Goal: Task Accomplishment & Management: Complete application form

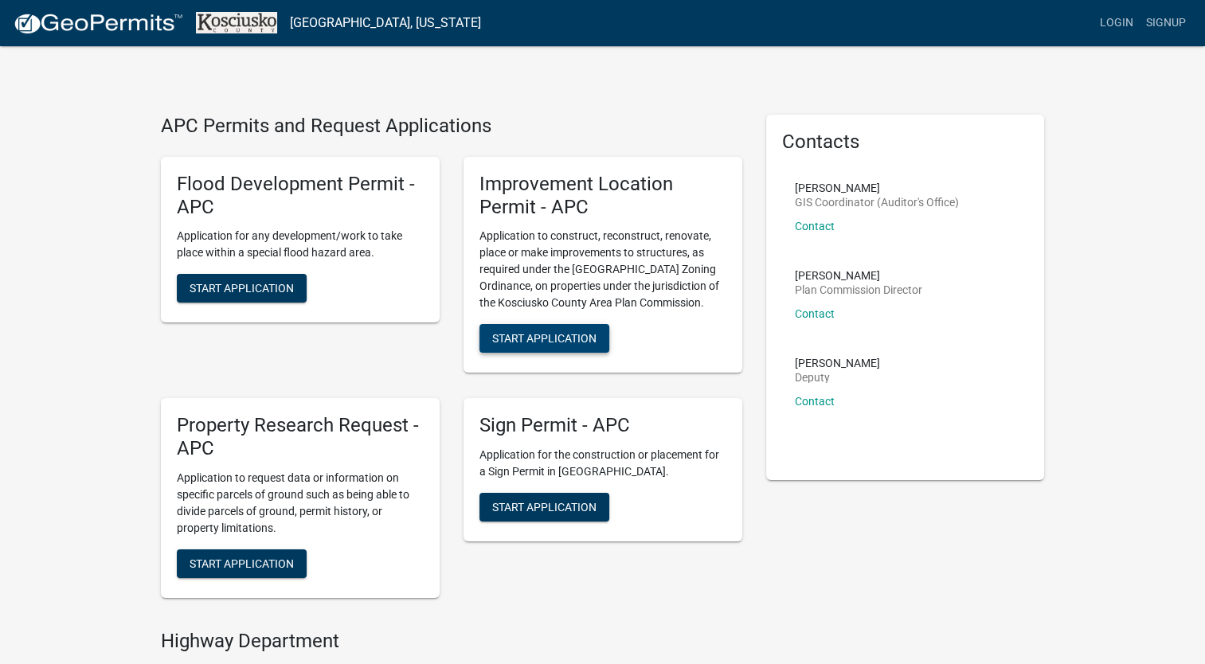
click at [507, 343] on span "Start Application" at bounding box center [544, 338] width 104 height 13
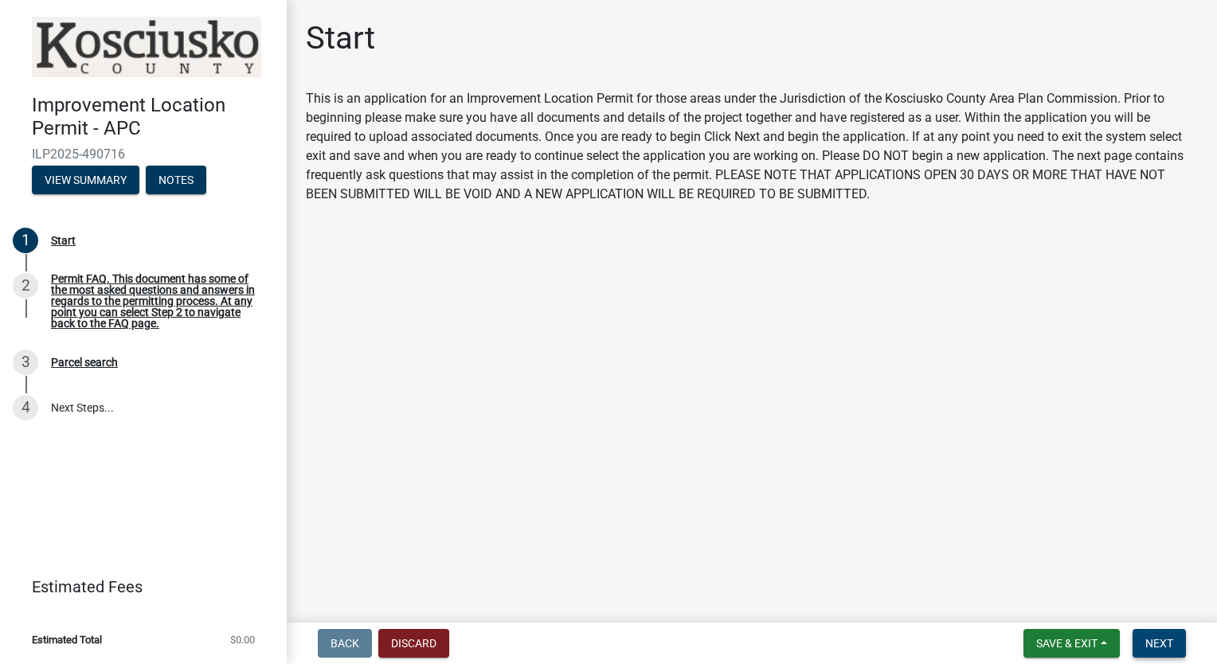
click at [1142, 650] on button "Next" at bounding box center [1159, 643] width 53 height 29
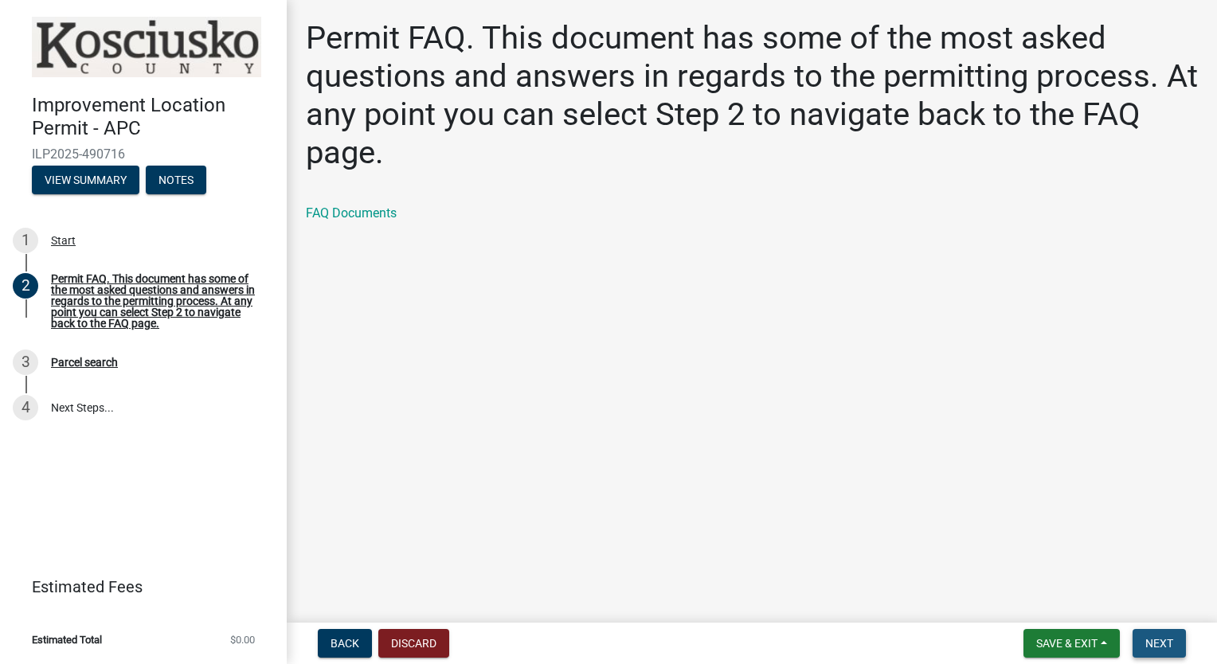
click at [1157, 645] on span "Next" at bounding box center [1160, 643] width 28 height 13
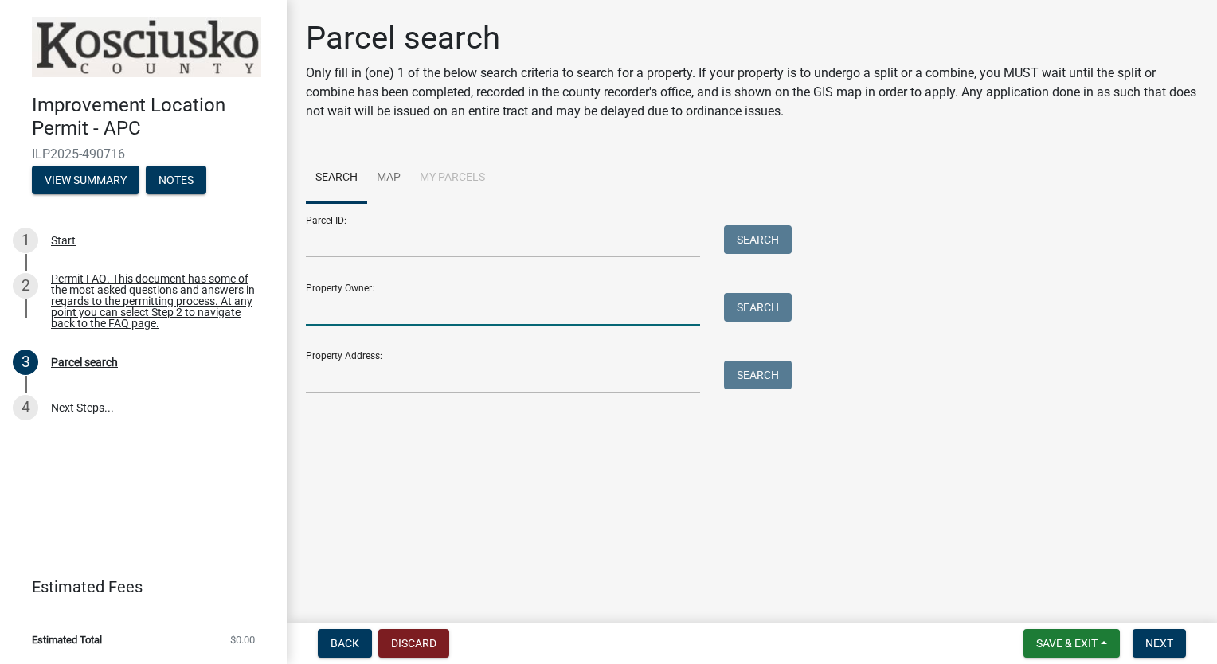
click at [330, 300] on input "Property Owner:" at bounding box center [503, 309] width 394 height 33
type input "[PERSON_NAME]"
click at [765, 305] on button "Search" at bounding box center [758, 307] width 68 height 29
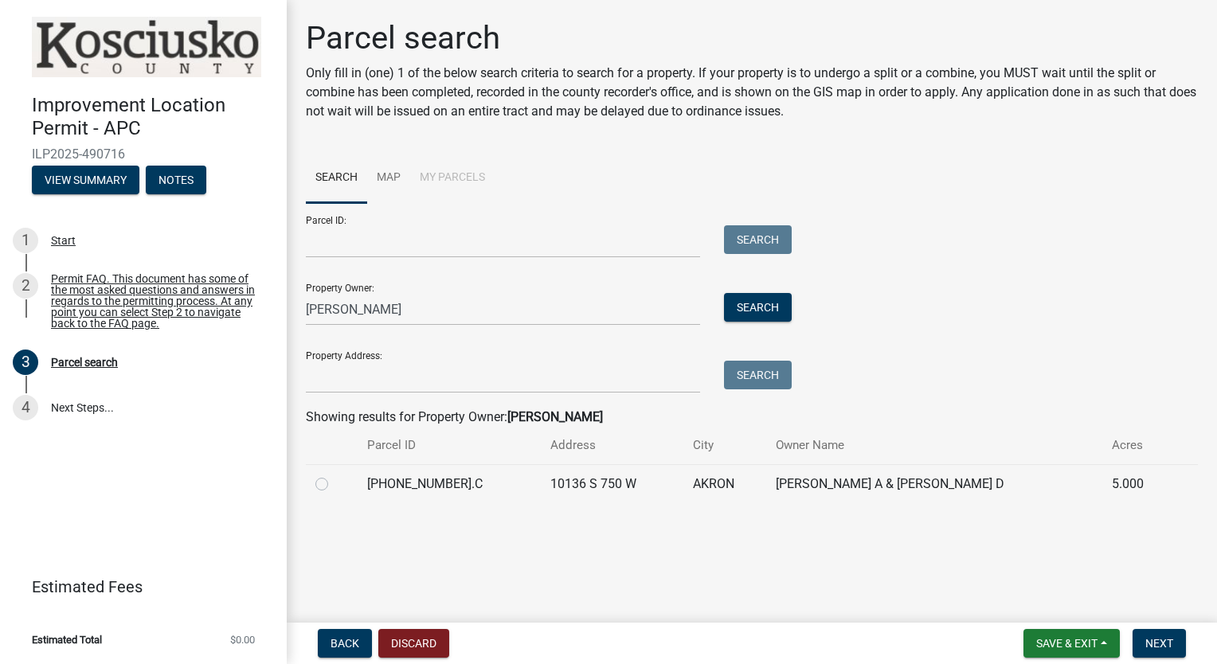
click at [335, 475] on label at bounding box center [335, 475] width 0 height 0
click at [335, 484] on input "radio" at bounding box center [340, 480] width 10 height 10
radio input "true"
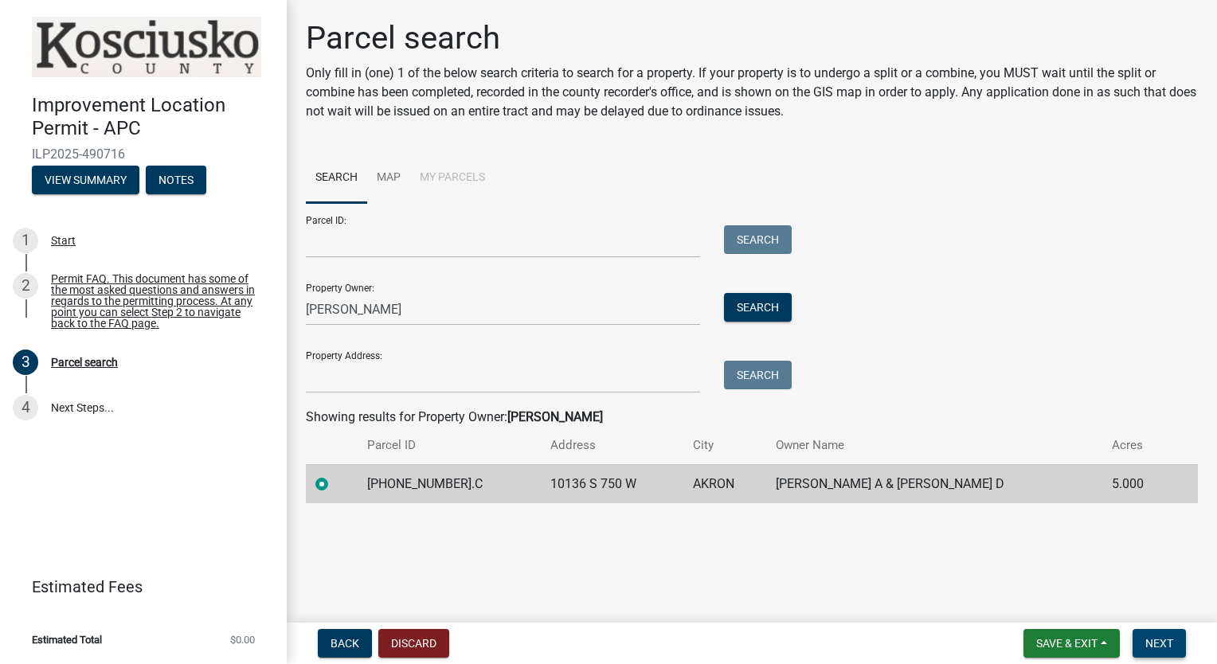
click at [1172, 642] on span "Next" at bounding box center [1160, 643] width 28 height 13
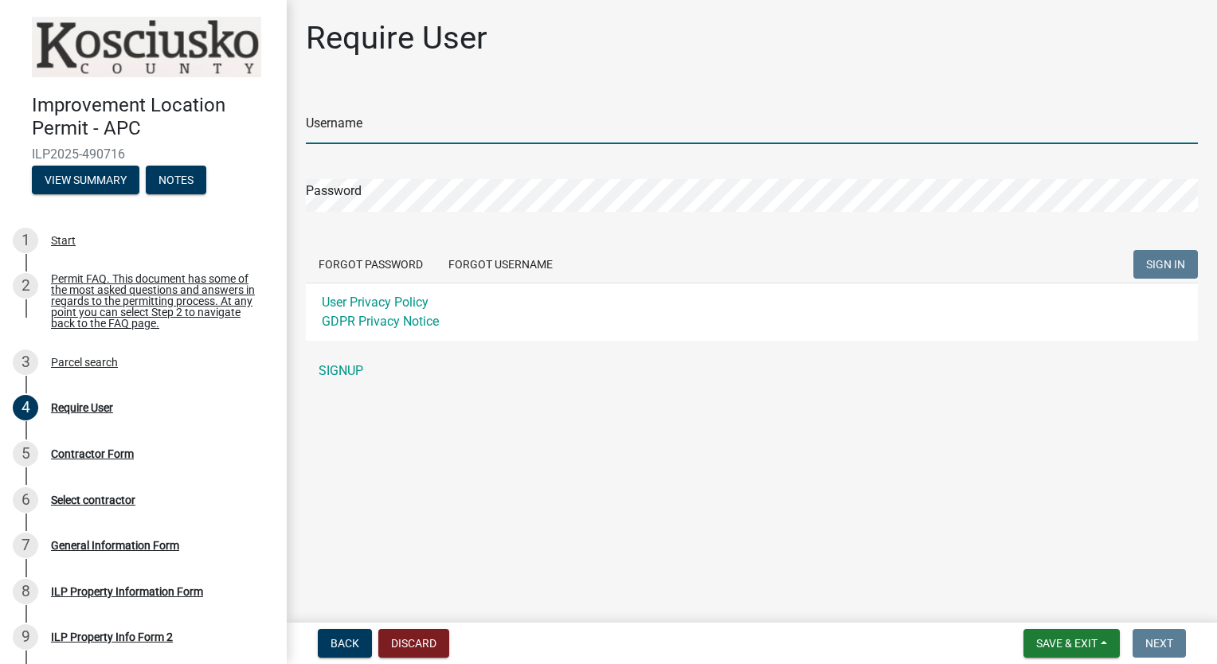
type input "jasonengleconstructionllc"
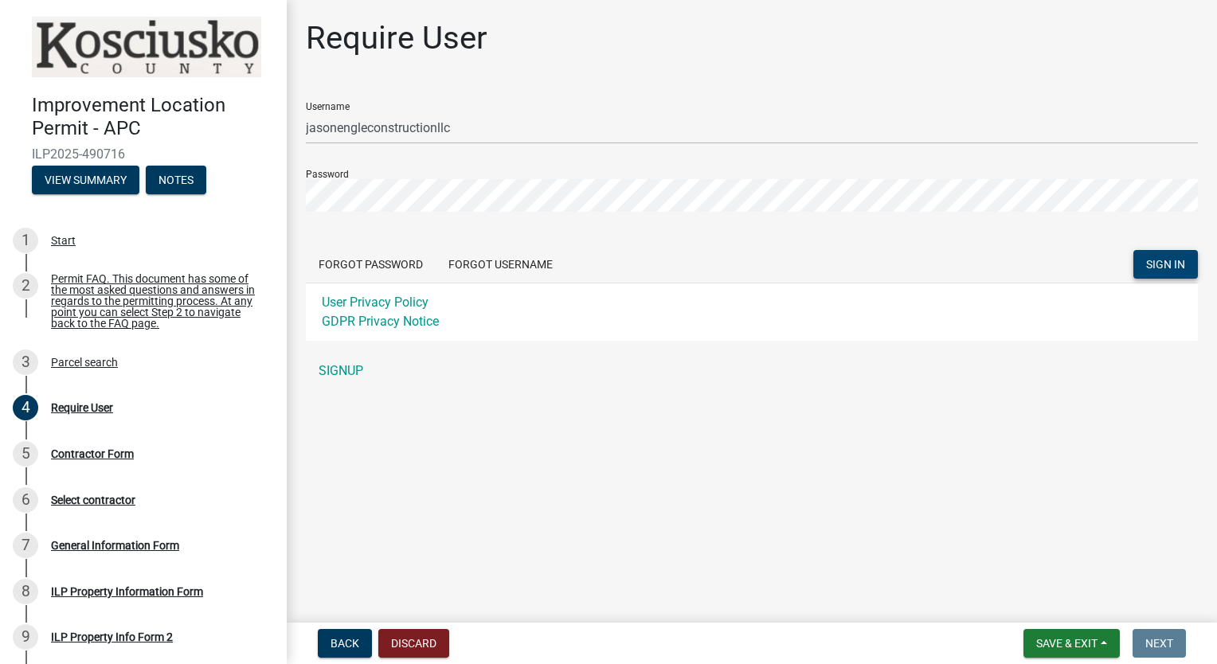
click at [1151, 263] on span "SIGN IN" at bounding box center [1165, 264] width 39 height 13
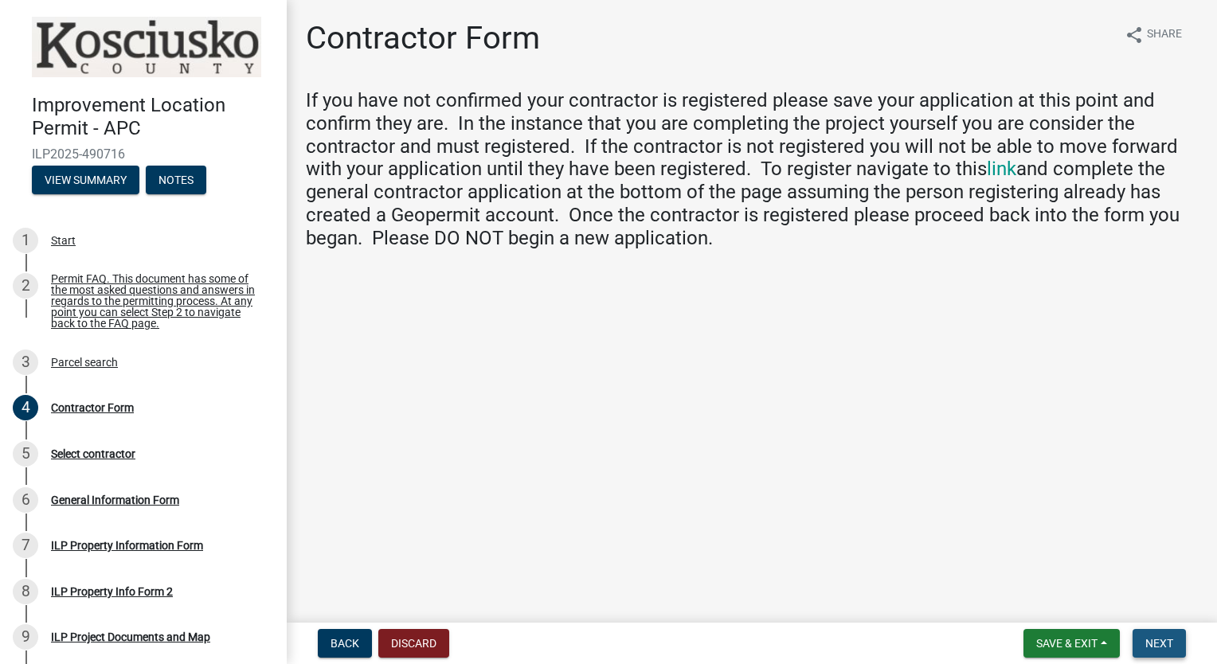
click at [1161, 641] on span "Next" at bounding box center [1160, 643] width 28 height 13
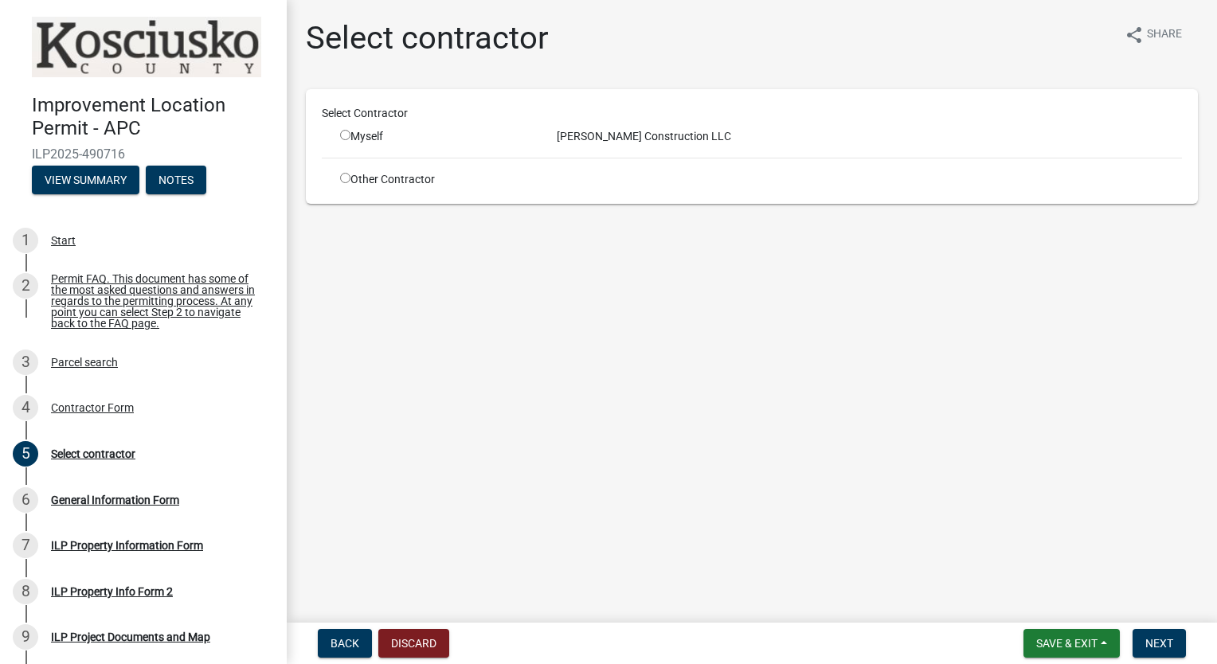
click at [590, 143] on div "[PERSON_NAME] Construction LLC" at bounding box center [869, 136] width 649 height 17
click at [574, 133] on div "[PERSON_NAME] Construction LLC" at bounding box center [869, 136] width 649 height 17
click at [344, 134] on input "radio" at bounding box center [345, 135] width 10 height 10
radio input "true"
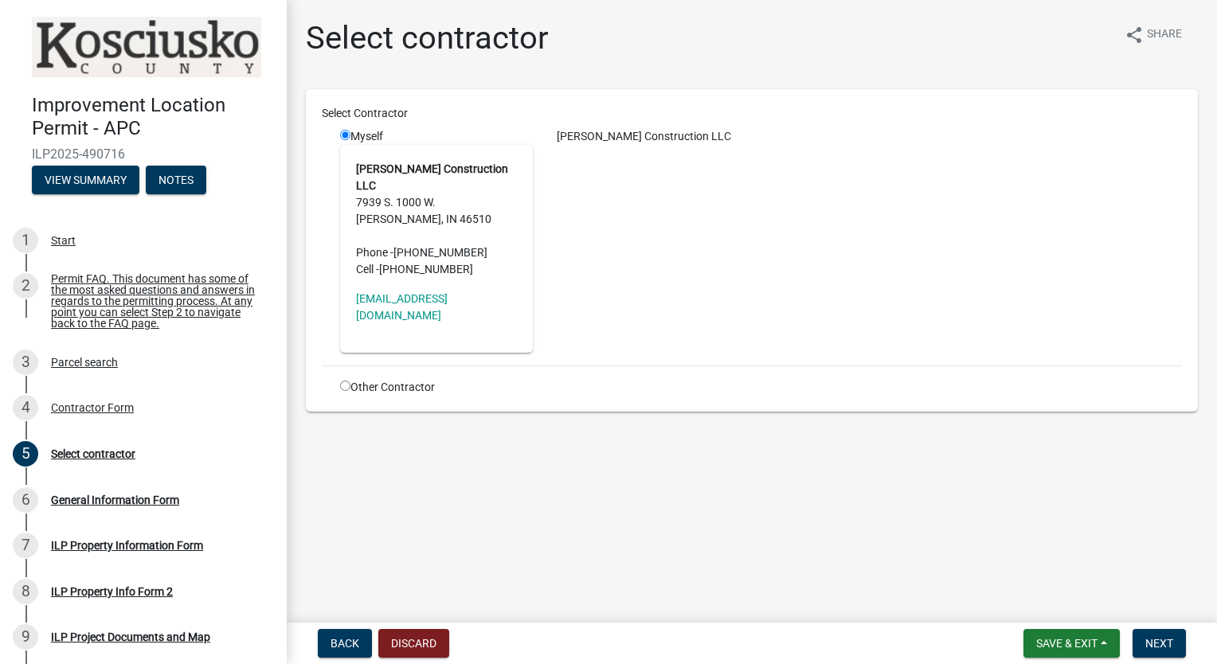
click at [472, 199] on address "[PERSON_NAME] Construction LLC [STREET_ADDRESS][PERSON_NAME] Phone - [PHONE_NUM…" at bounding box center [436, 219] width 161 height 117
click at [1150, 652] on button "Next" at bounding box center [1159, 643] width 53 height 29
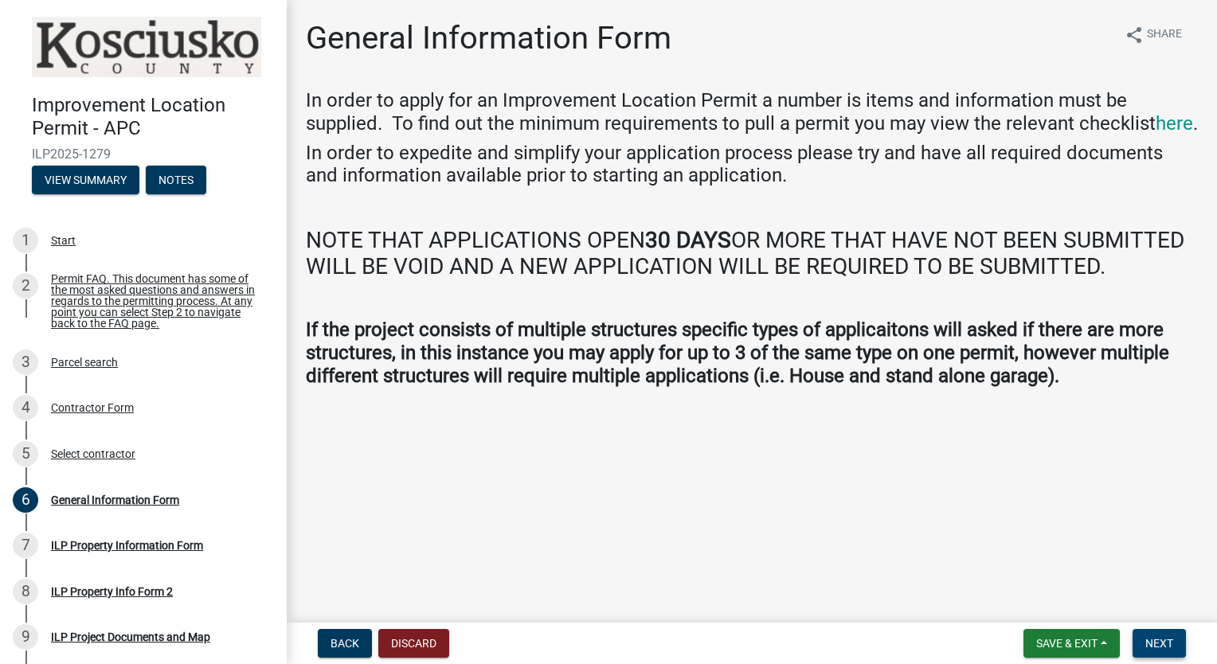
click at [1169, 649] on span "Next" at bounding box center [1160, 643] width 28 height 13
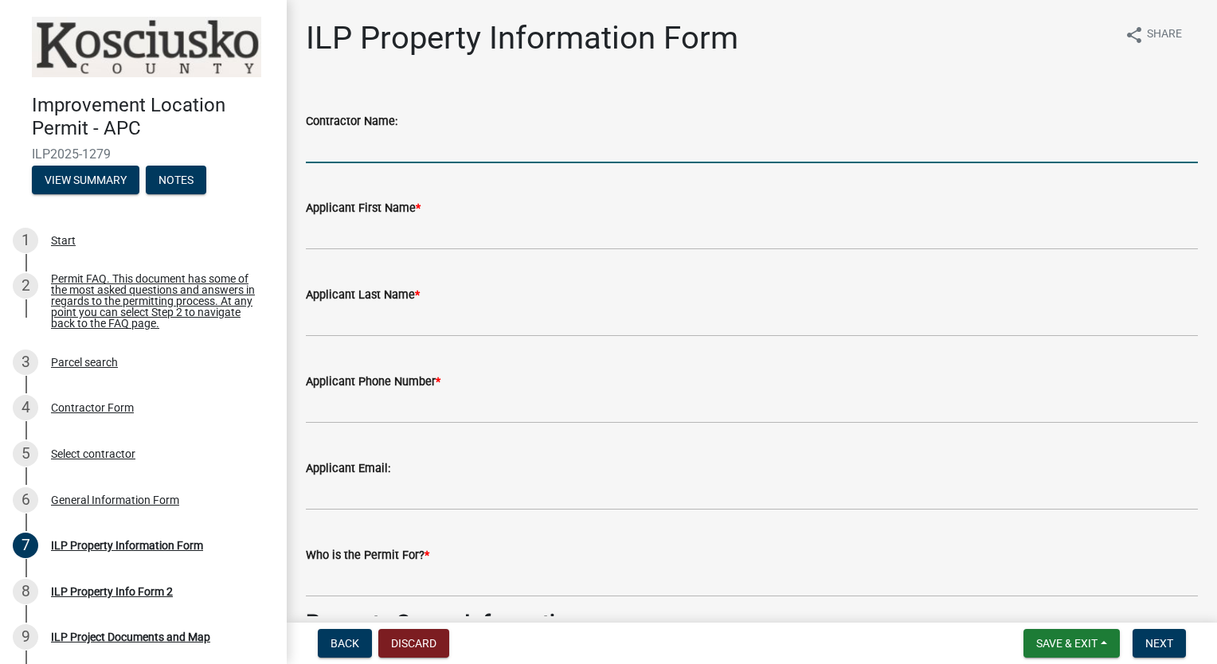
click at [381, 147] on input "Contractor Name:" at bounding box center [752, 147] width 892 height 33
type input "[PERSON_NAME] Construction LLC"
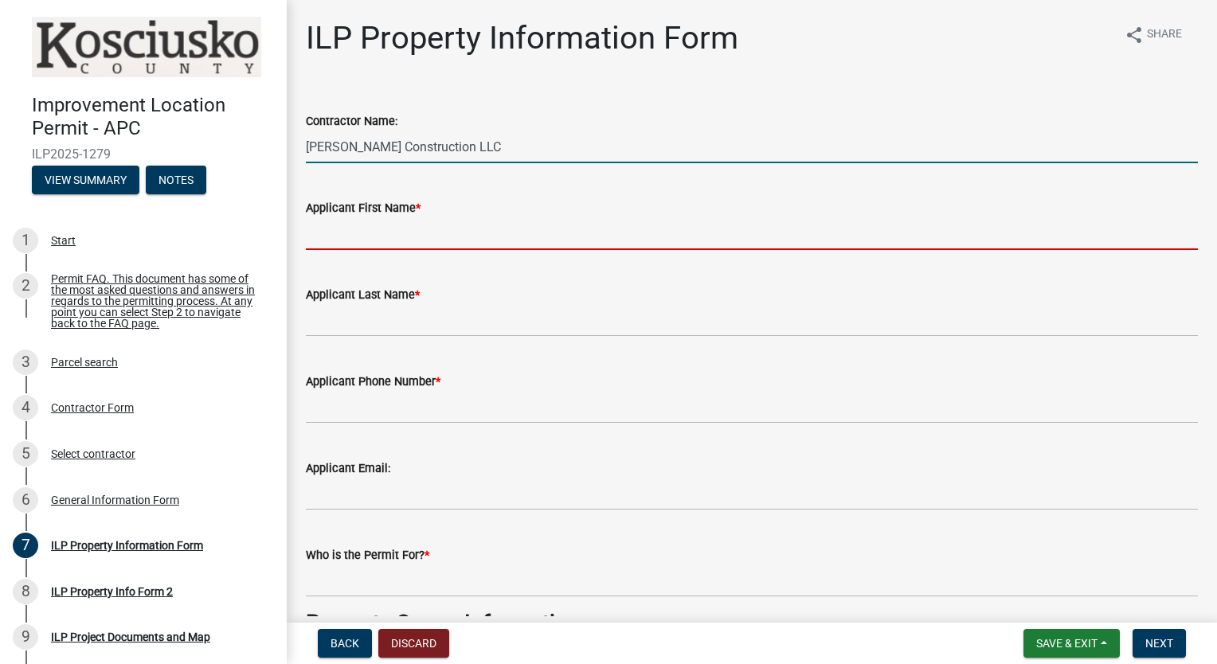
type input "[PERSON_NAME]"
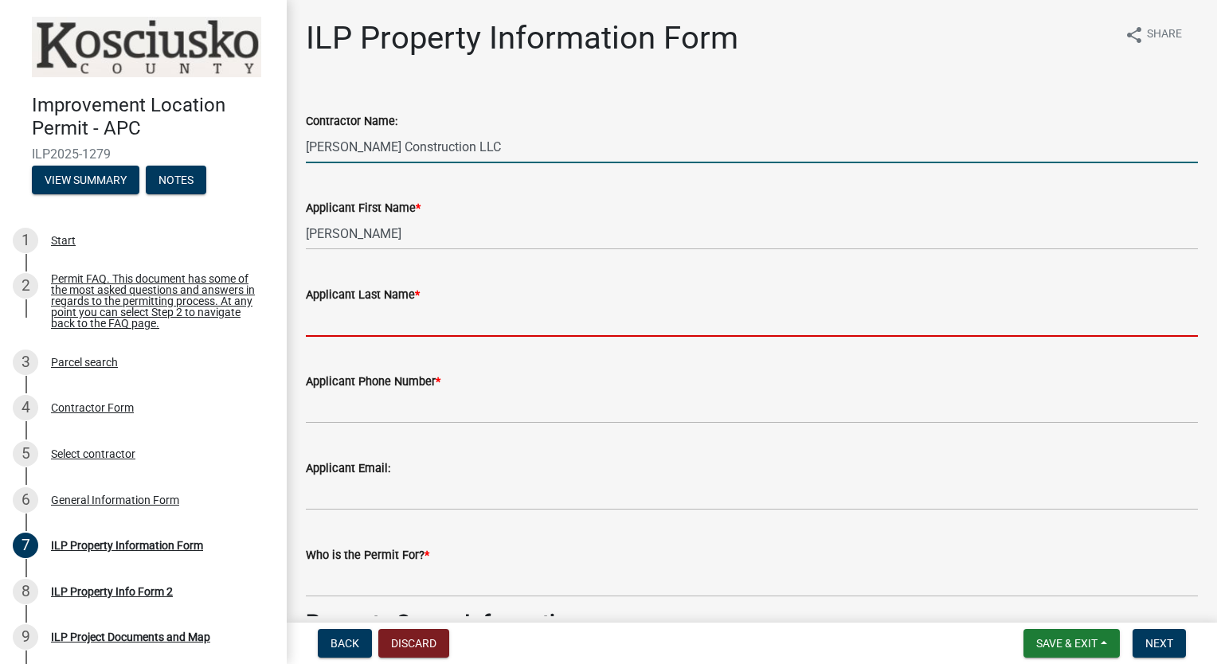
type input "[PERSON_NAME]"
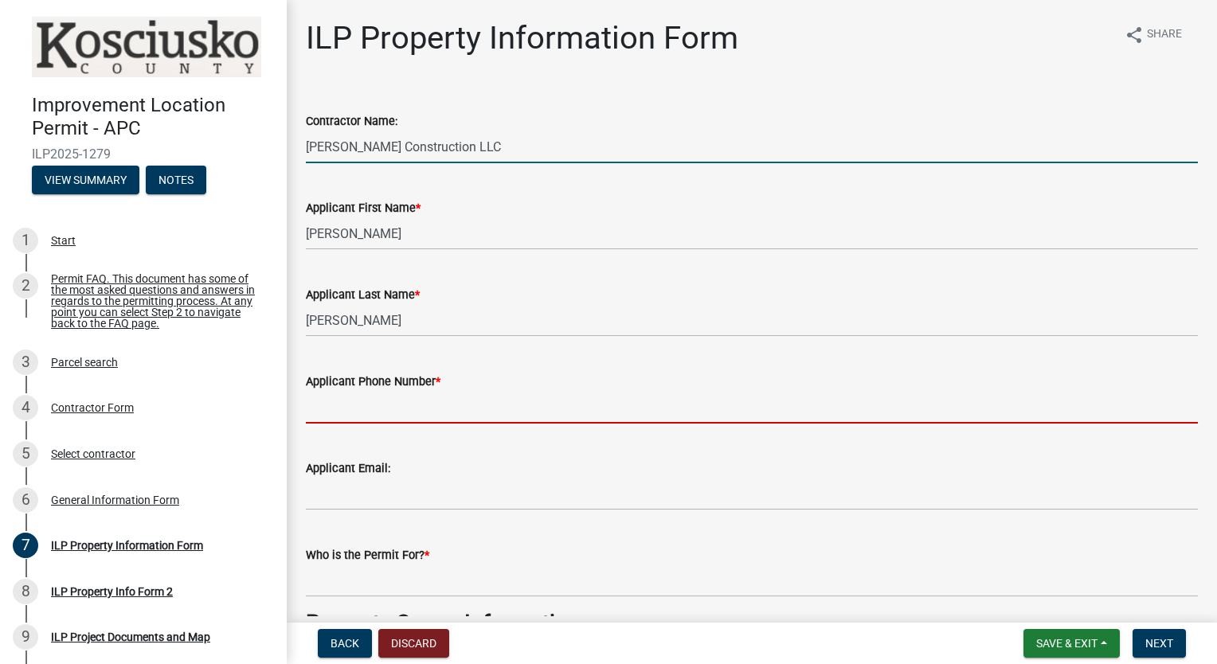
type input "5745514614"
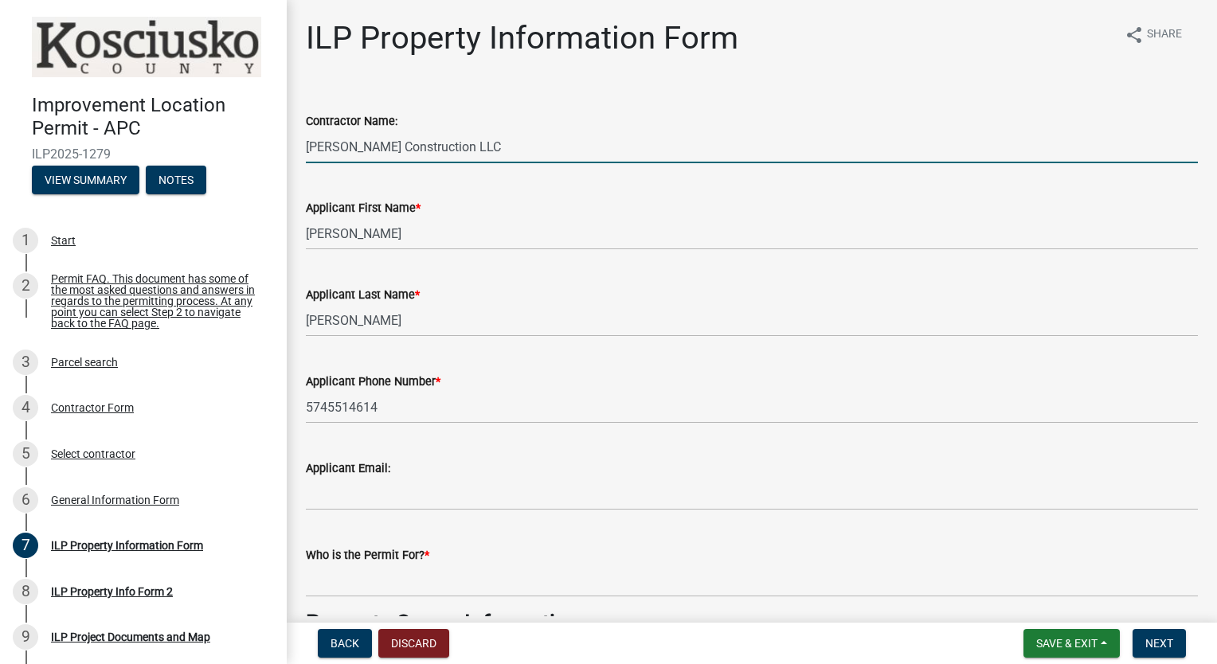
type input "[EMAIL_ADDRESS][DOMAIN_NAME]"
type input "[PERSON_NAME]"
select select "6767052d-73c5-45b7-afaf-b7f308d8ed50"
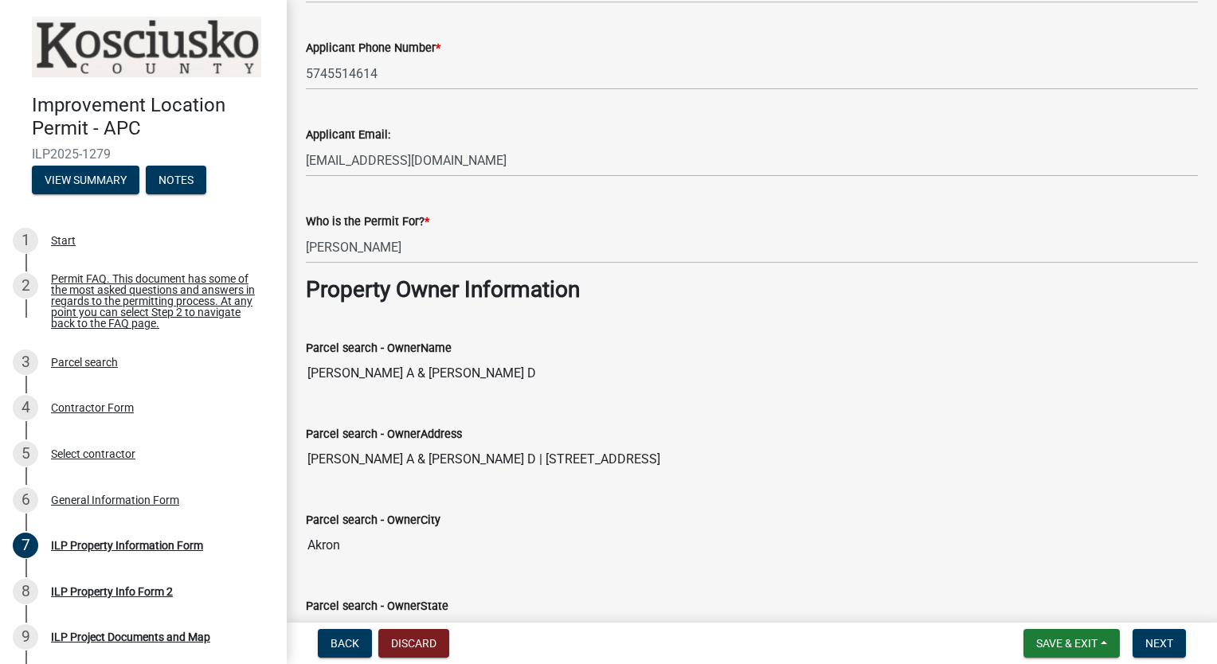
scroll to position [360, 0]
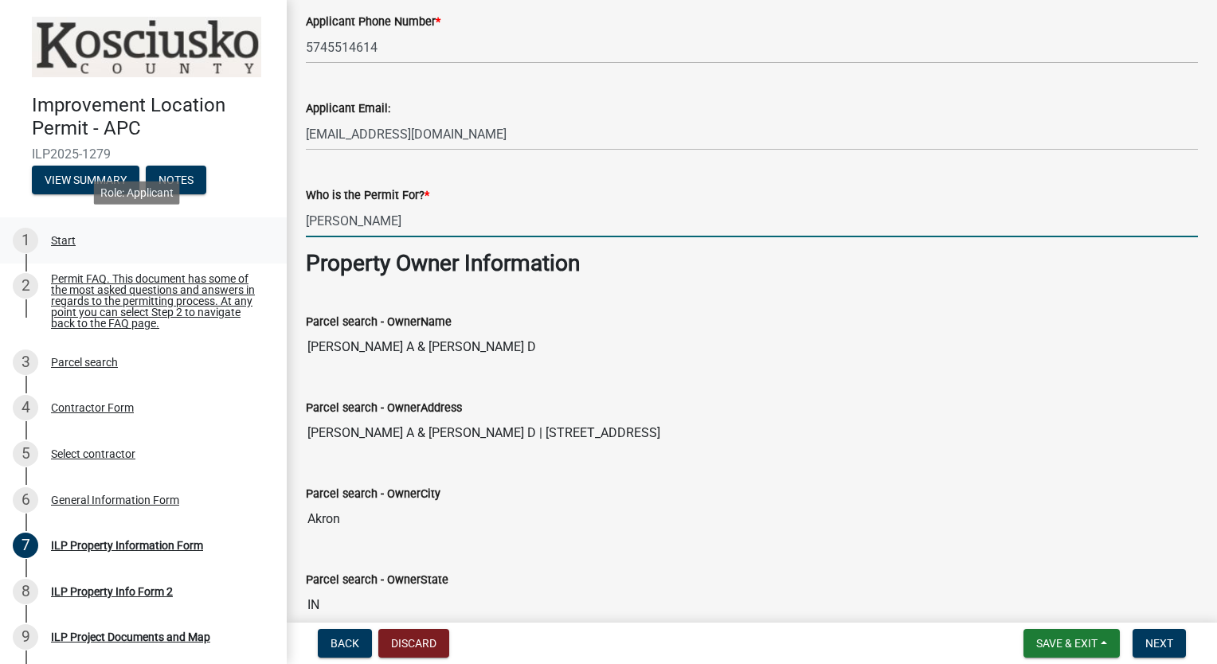
drag, startPoint x: 386, startPoint y: 221, endPoint x: 259, endPoint y: 221, distance: 127.5
click at [259, 221] on div "Improvement Location Permit - APC ILP2025-1279 View Summary Notes 1 Start 2 Per…" at bounding box center [608, 332] width 1217 height 664
type input "[PERSON_NAME]"
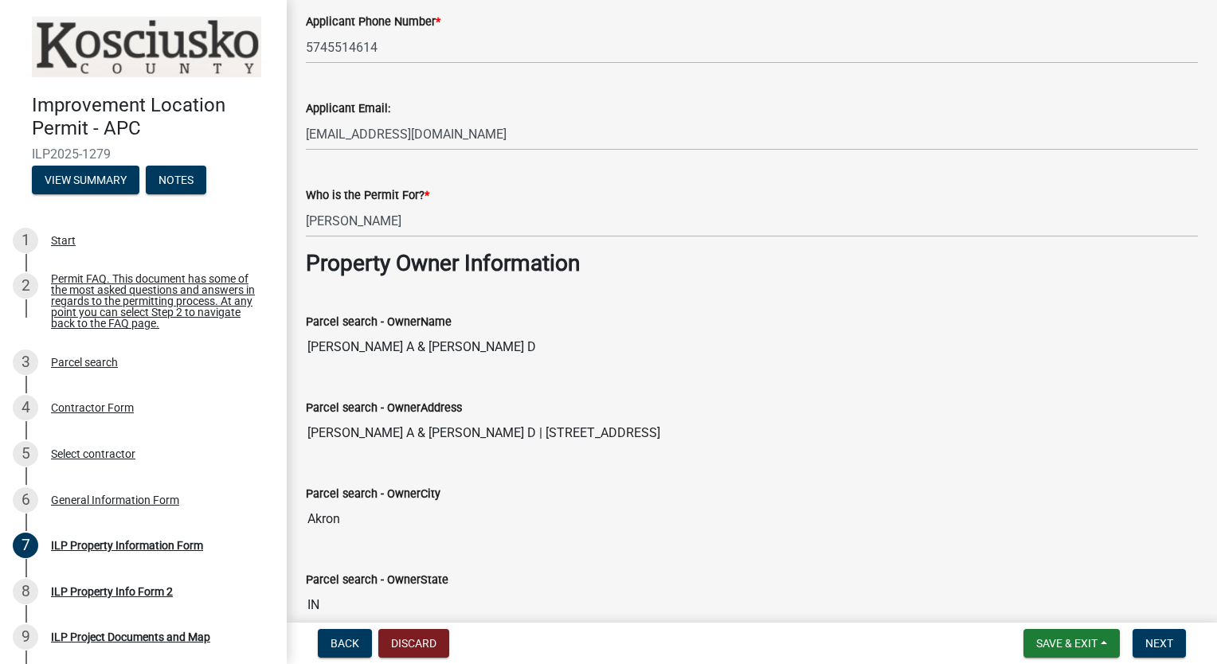
click at [703, 376] on div "Parcel search - OwnerAddress [PERSON_NAME] A & [PERSON_NAME] D | [STREET_ADDRES…" at bounding box center [752, 412] width 892 height 73
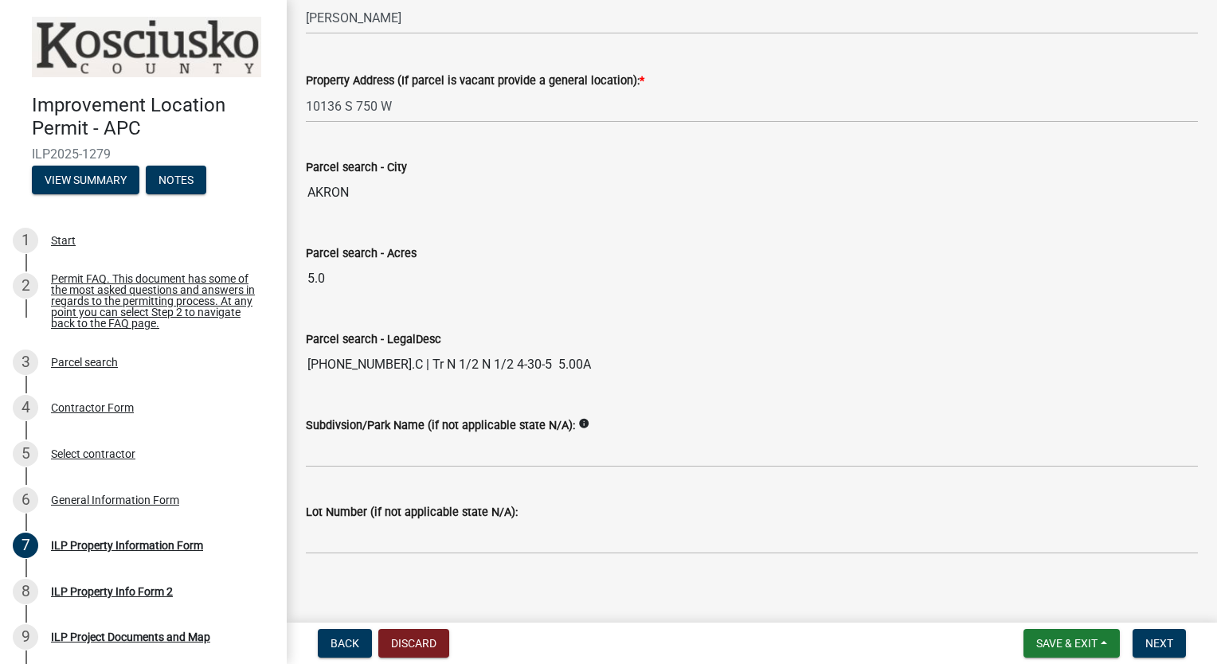
scroll to position [1275, 0]
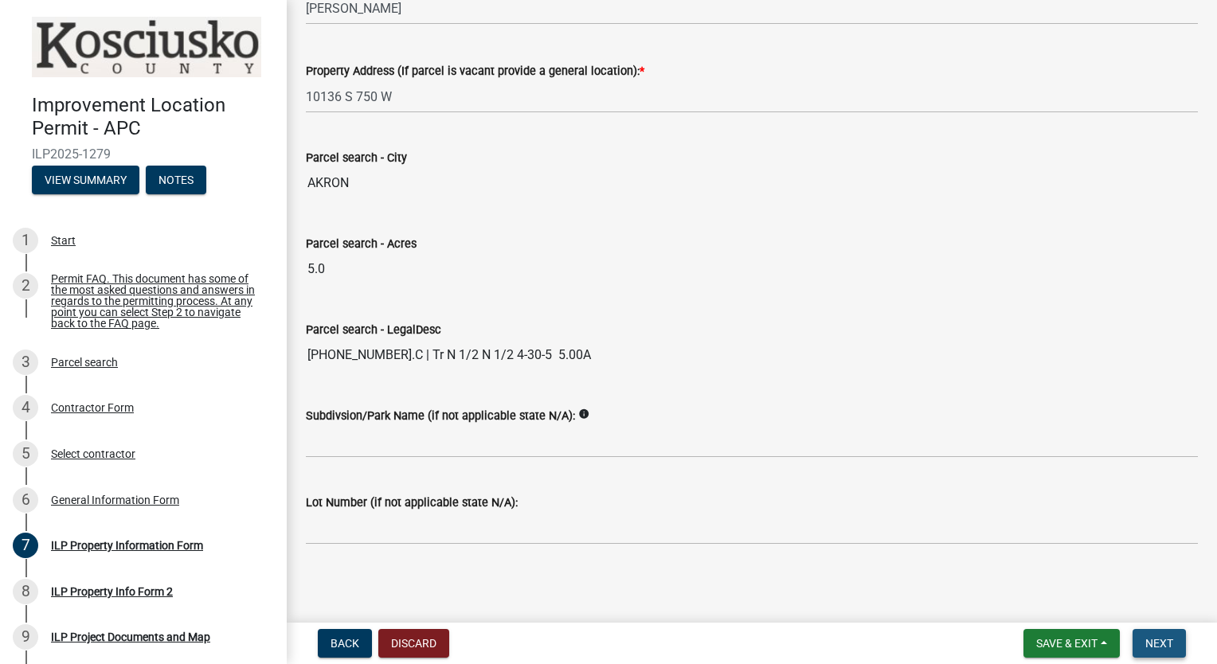
click at [1176, 635] on button "Next" at bounding box center [1159, 643] width 53 height 29
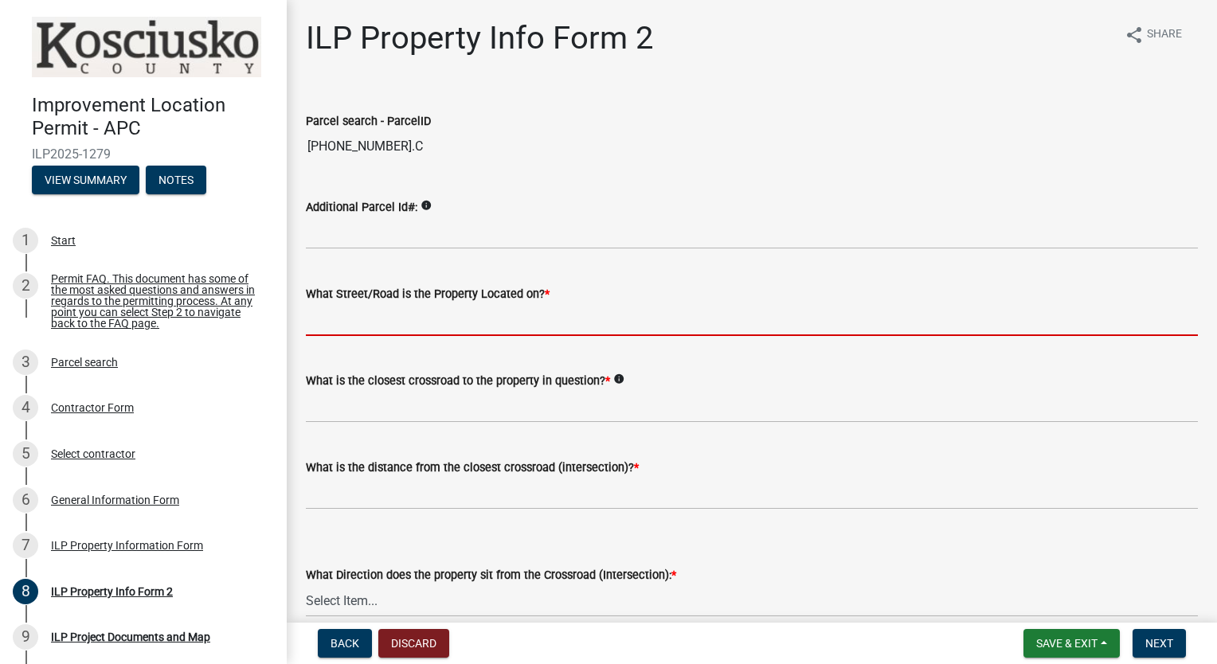
click at [390, 323] on input "What Street/Road is the Property Located on? *" at bounding box center [752, 320] width 892 height 33
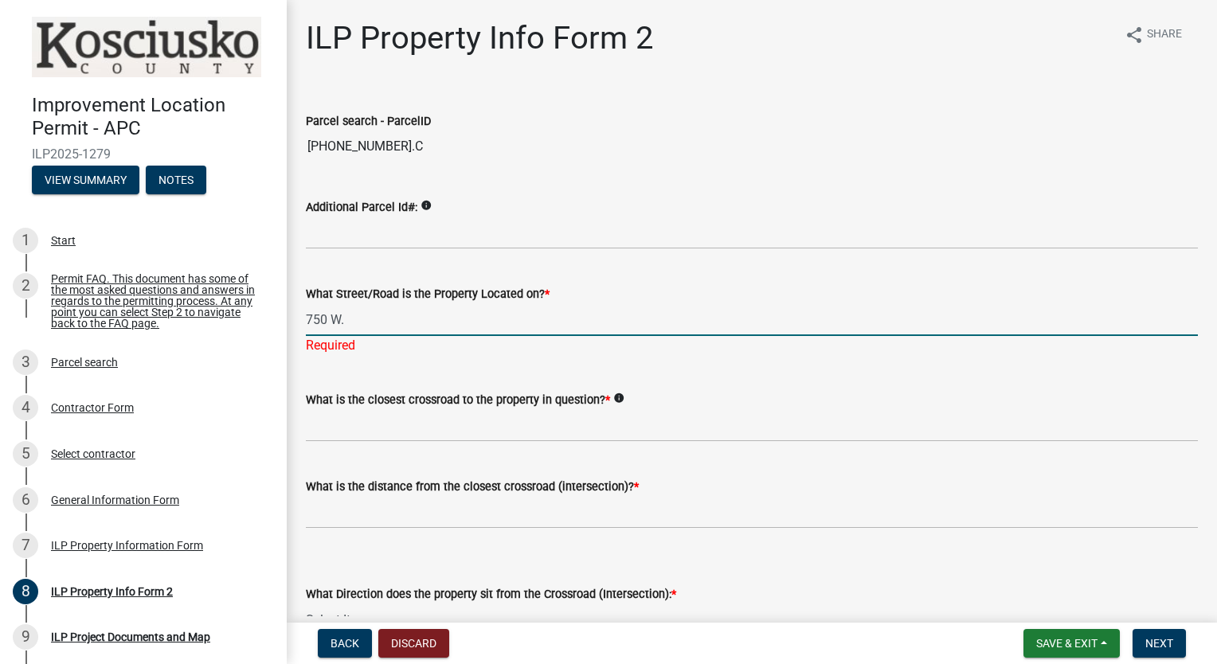
type input "750 W."
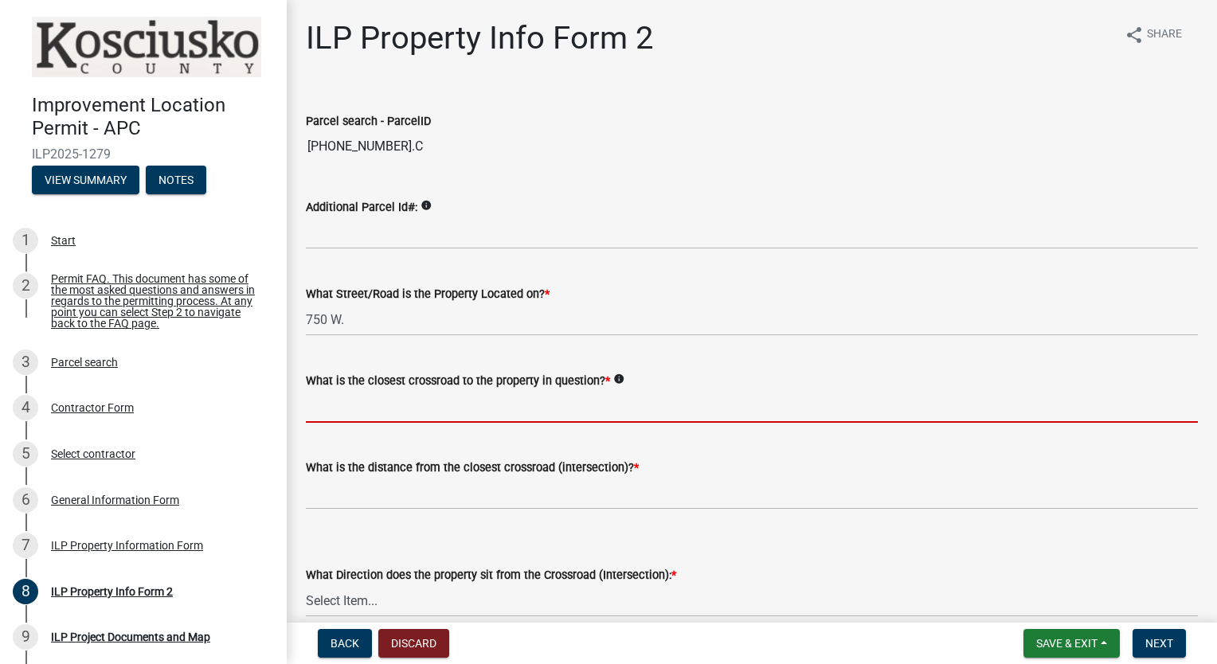
click at [390, 433] on wm-data-entity-input "What is the closest crossroad to the property in question? * info" at bounding box center [752, 392] width 892 height 87
click at [368, 409] on input "What is the closest crossroad to the property in question? *" at bounding box center [752, 406] width 892 height 33
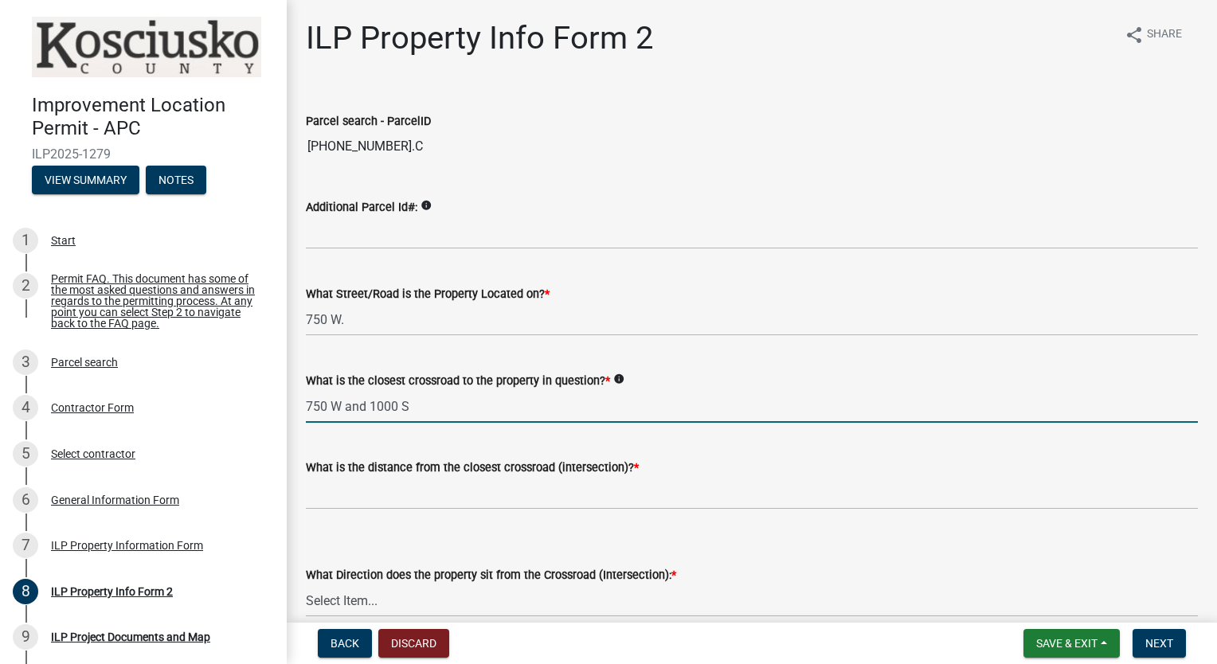
type input "750 W and 1000 S"
click at [383, 496] on input "text" at bounding box center [752, 493] width 892 height 33
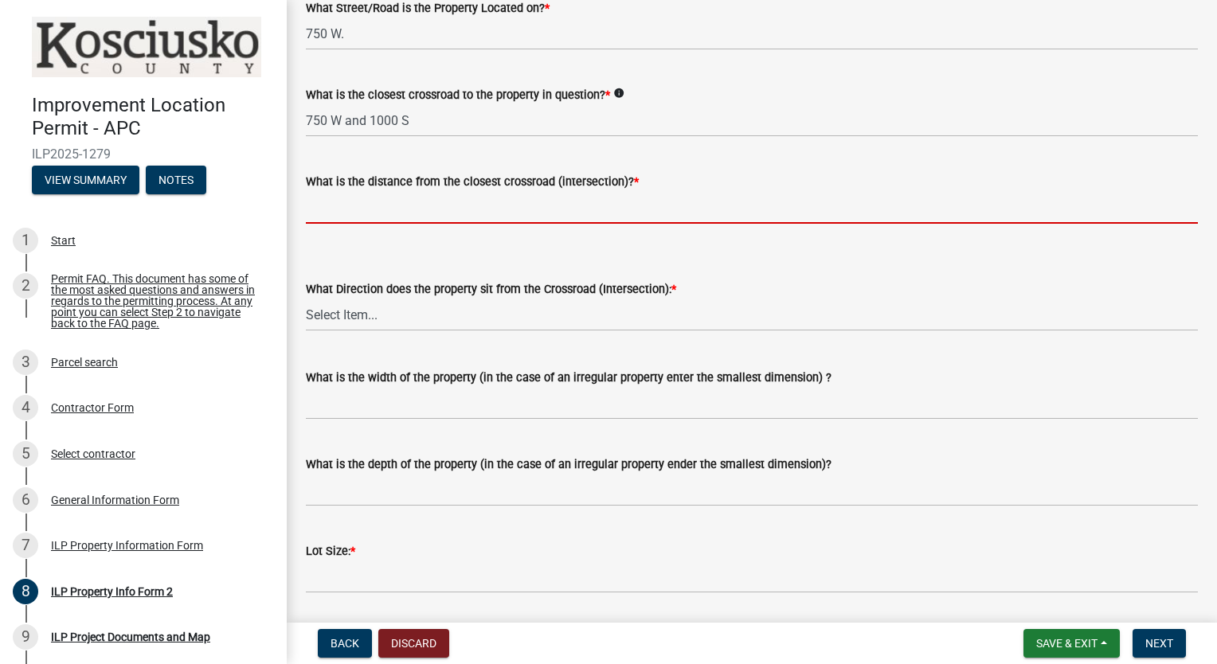
scroll to position [288, 0]
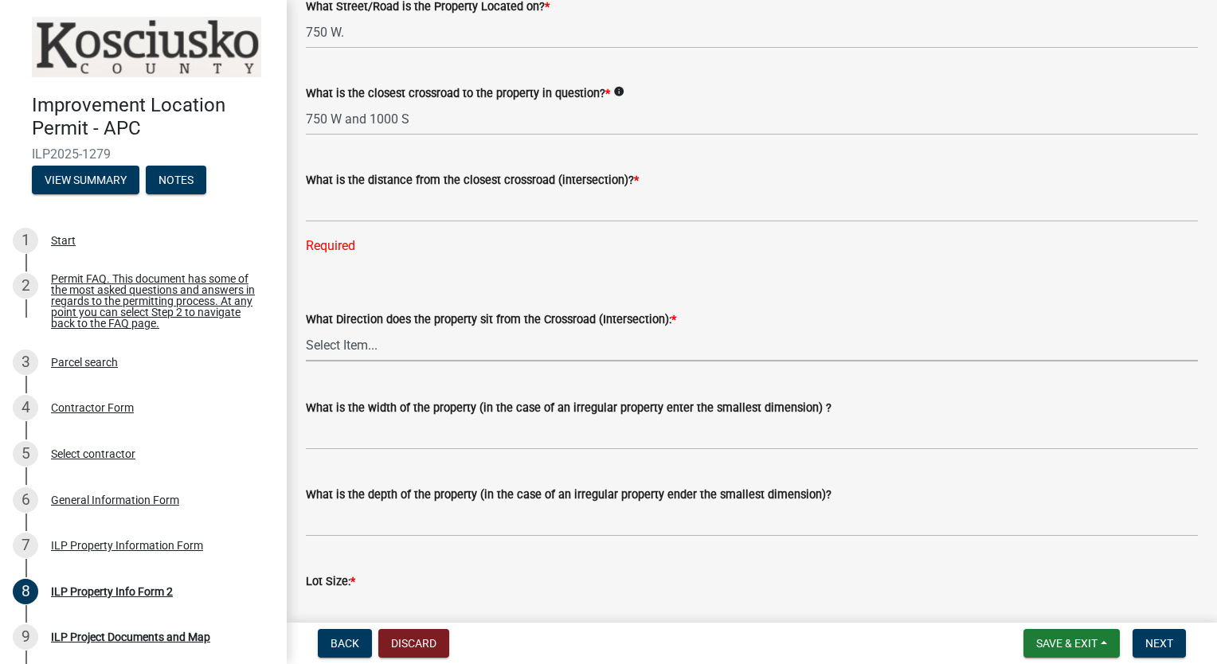
click at [507, 321] on div "What Direction does the property sit from the Crossroad (Intersection): * Selec…" at bounding box center [752, 336] width 892 height 52
click at [306, 329] on select "Select Item... N NE NW S SE SW E W" at bounding box center [752, 345] width 892 height 33
select select "95f26f45-efe7-401f-8852-73e4aff19d8b"
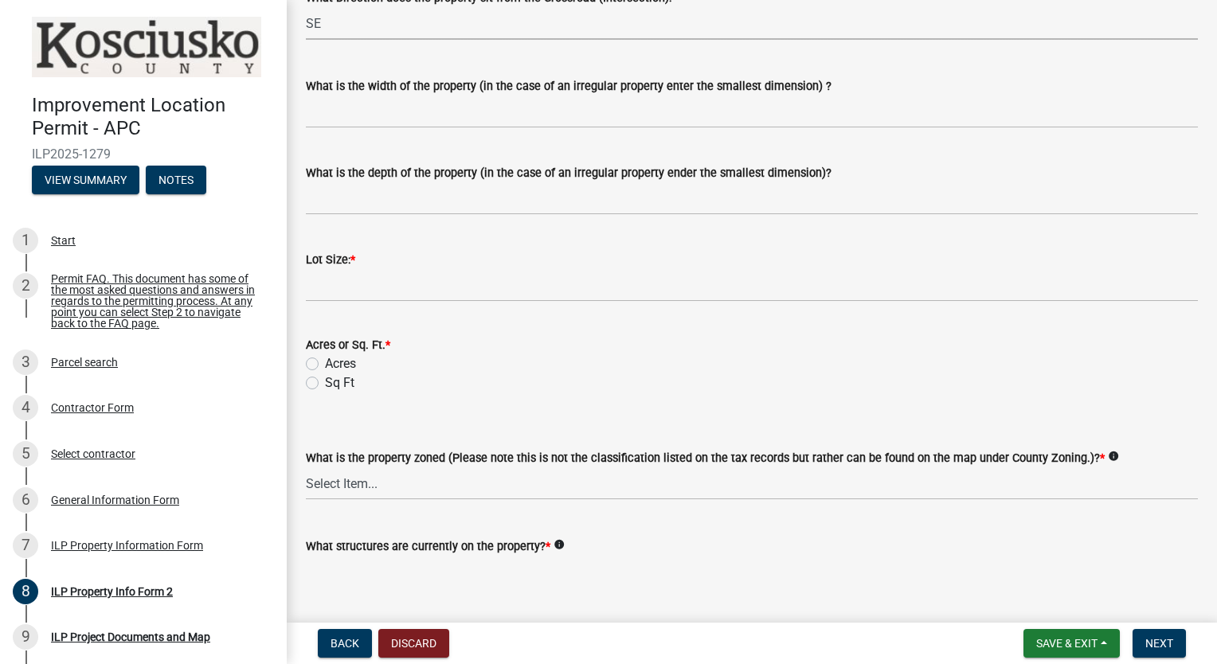
scroll to position [613, 0]
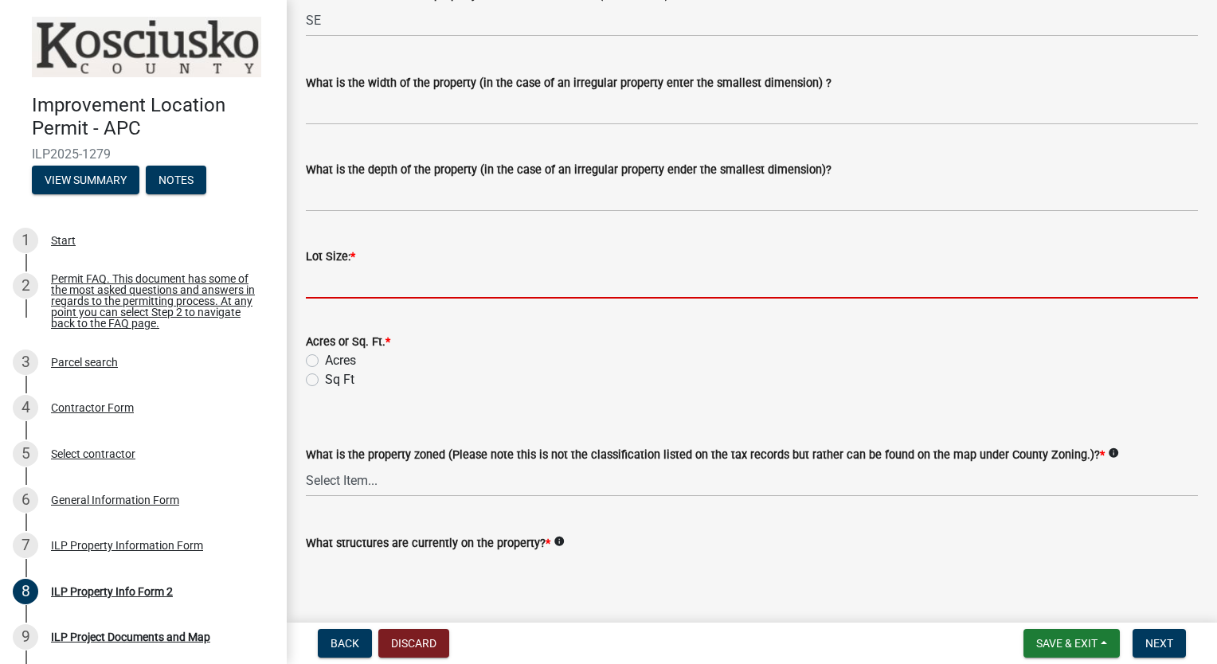
click at [392, 287] on input "text" at bounding box center [752, 282] width 892 height 33
click at [381, 283] on input "text" at bounding box center [752, 282] width 892 height 33
type input "5"
click at [325, 362] on label "Acres" at bounding box center [340, 360] width 31 height 19
click at [325, 362] on input "Acres" at bounding box center [330, 356] width 10 height 10
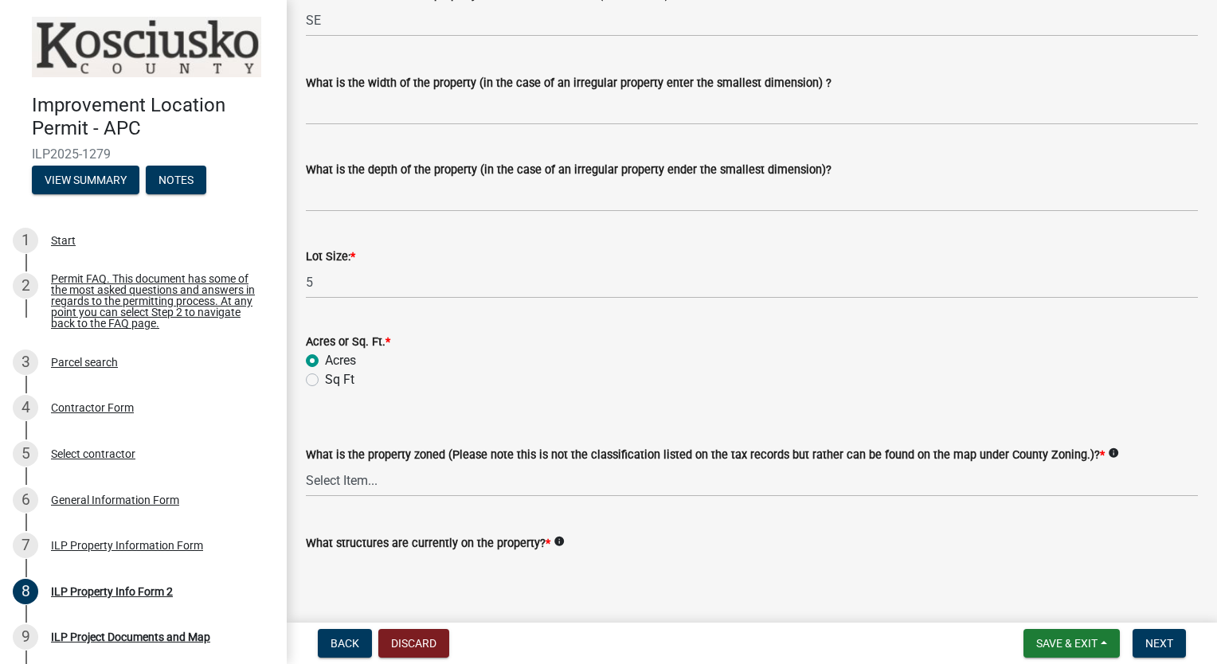
radio input "true"
drag, startPoint x: 465, startPoint y: 389, endPoint x: 1083, endPoint y: 370, distance: 618.5
click at [1083, 370] on div "Sq Ft" at bounding box center [752, 379] width 892 height 19
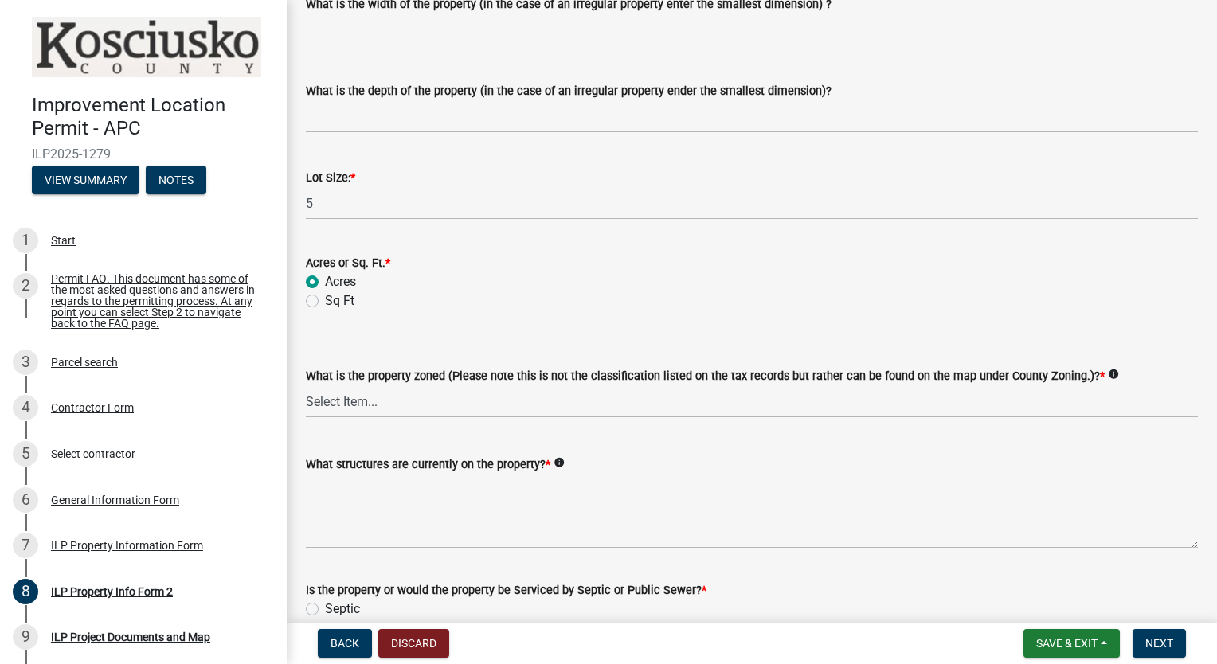
scroll to position [700, 0]
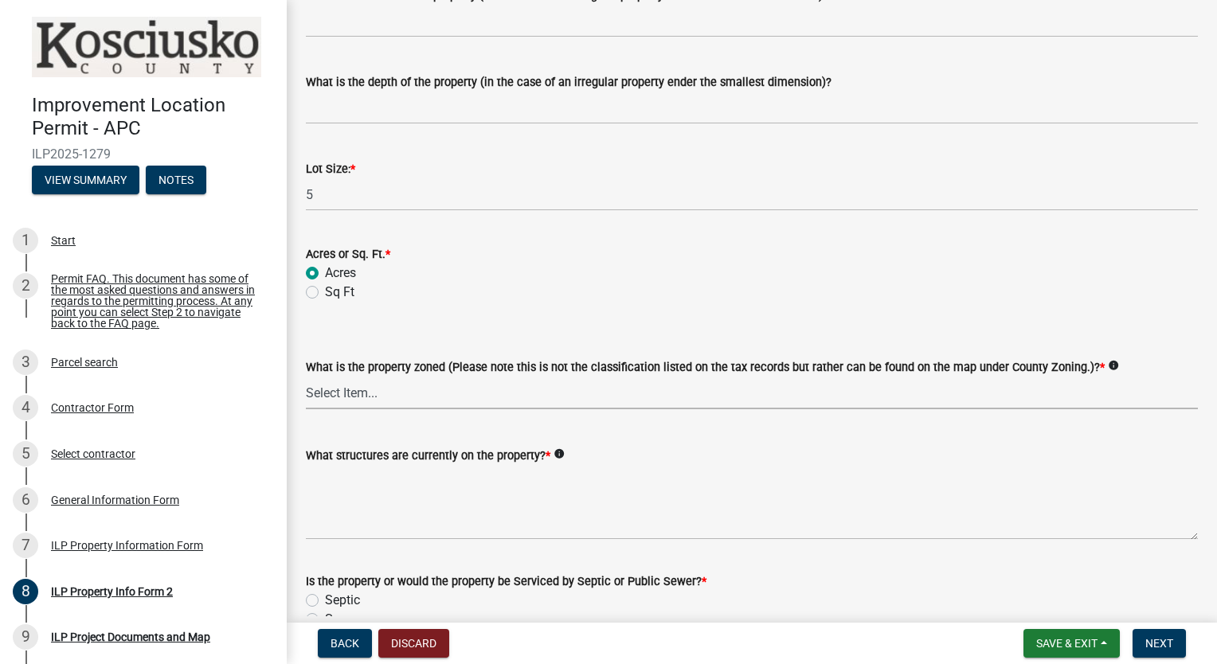
click at [392, 387] on select "Select Item... Agricultural Agricultural 2 Commercial Environmental Industrial …" at bounding box center [752, 393] width 892 height 33
click at [306, 377] on select "Select Item... Agricultural Agricultural 2 Commercial Environmental Industrial …" at bounding box center [752, 393] width 892 height 33
select select "ea119d11-e52e-4559-b746-af06211fe819"
drag, startPoint x: 1208, startPoint y: 327, endPoint x: 1195, endPoint y: 85, distance: 241.8
click at [1195, 85] on div "What is the depth of the property (in the case of an irregular property ender t…" at bounding box center [752, 87] width 916 height 74
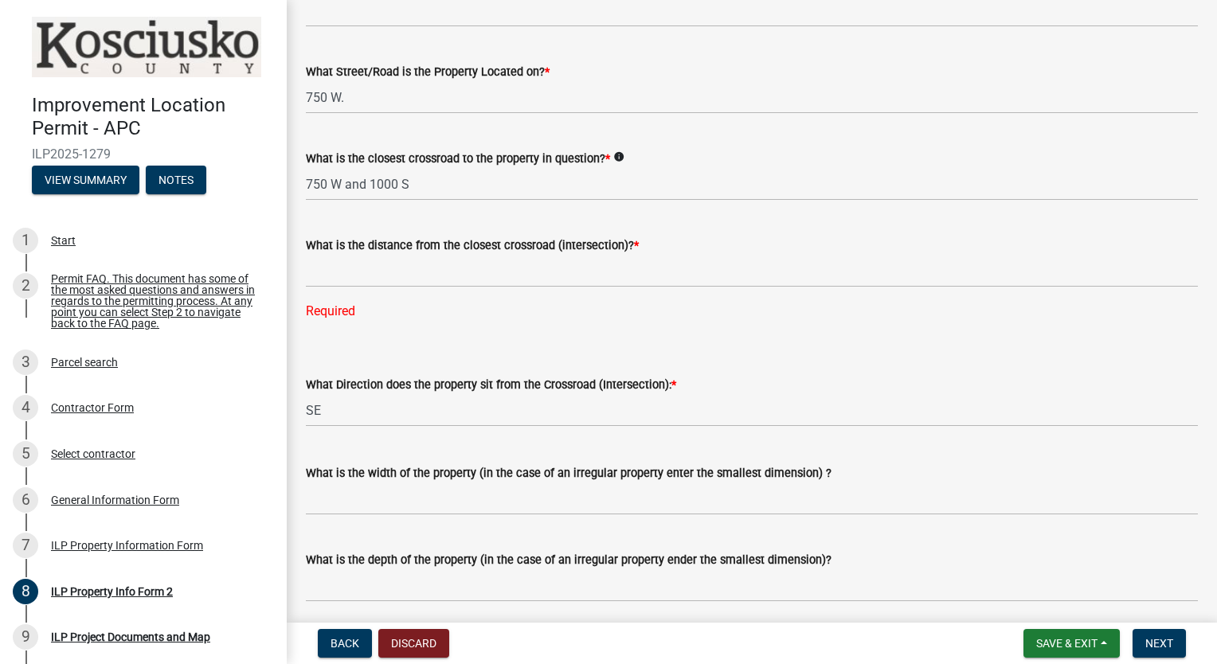
scroll to position [220, 0]
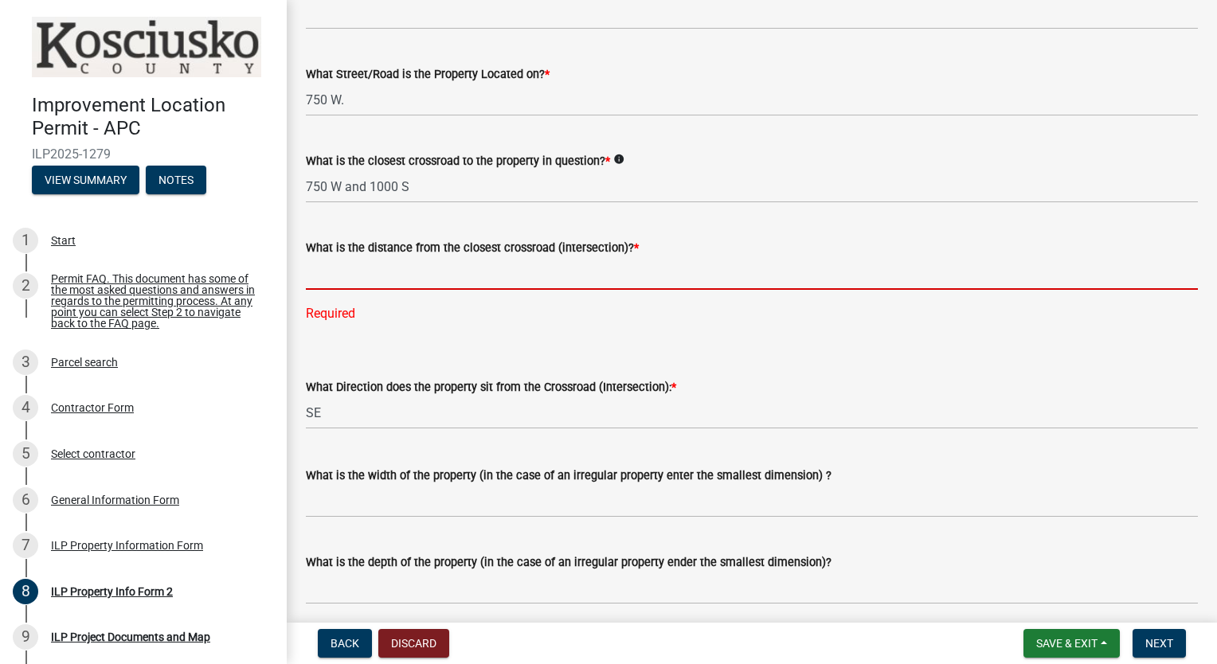
click at [381, 272] on input "text" at bounding box center [752, 273] width 892 height 33
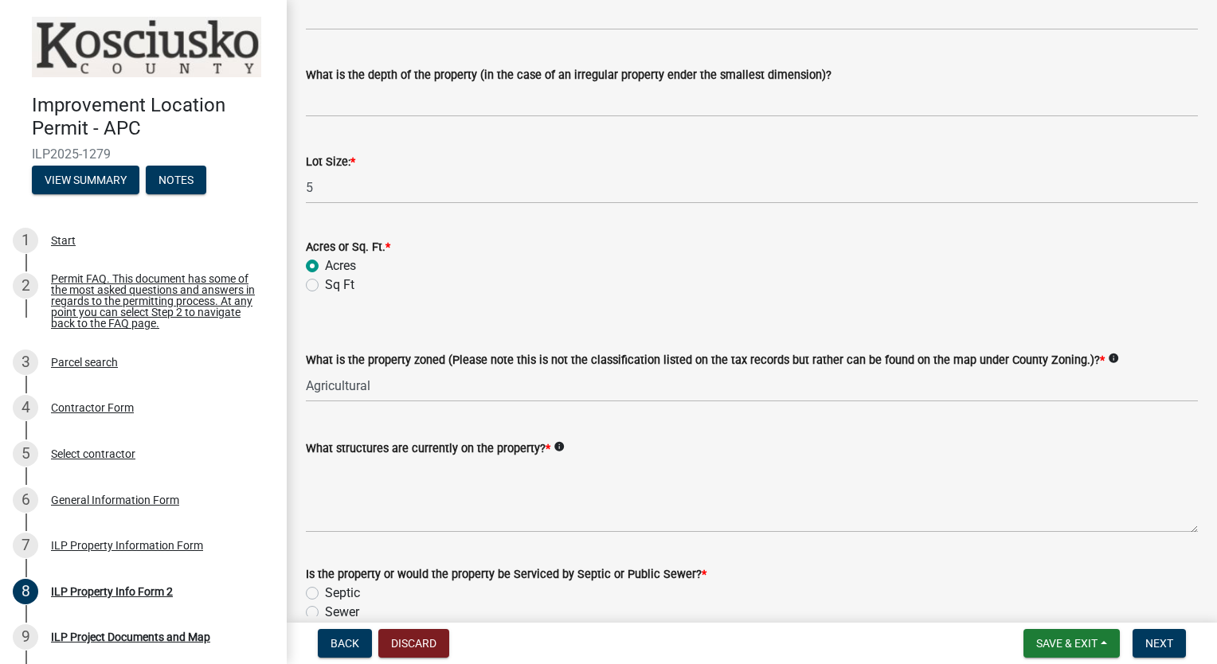
scroll to position [789, 0]
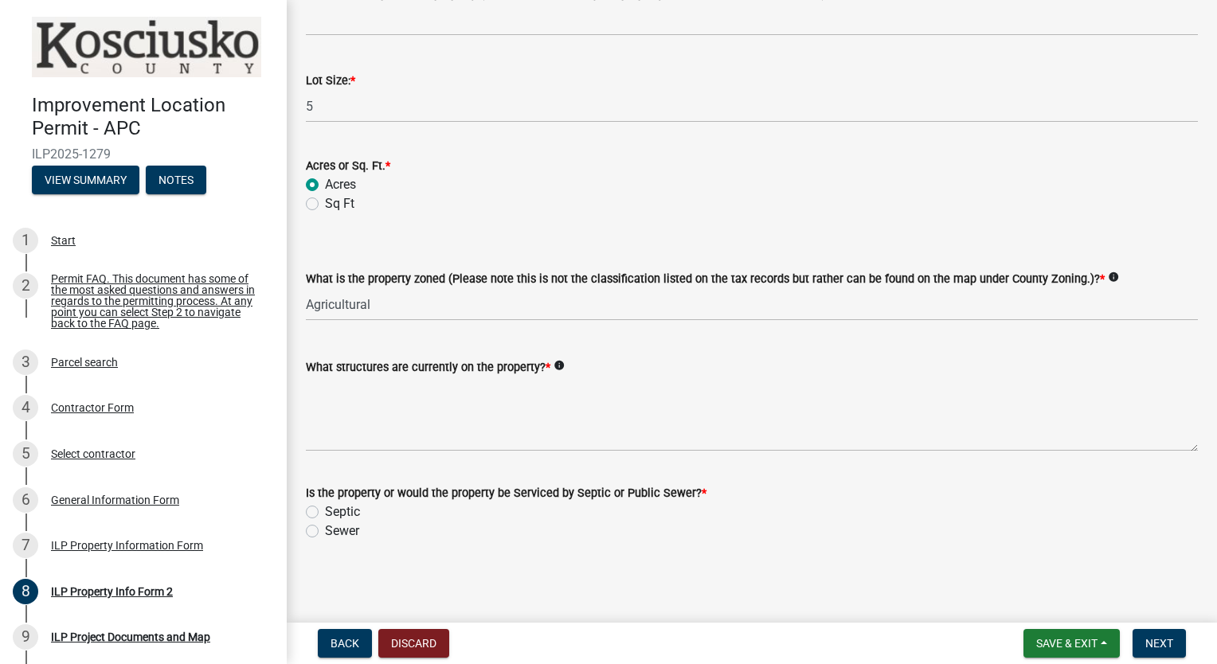
type input "200"
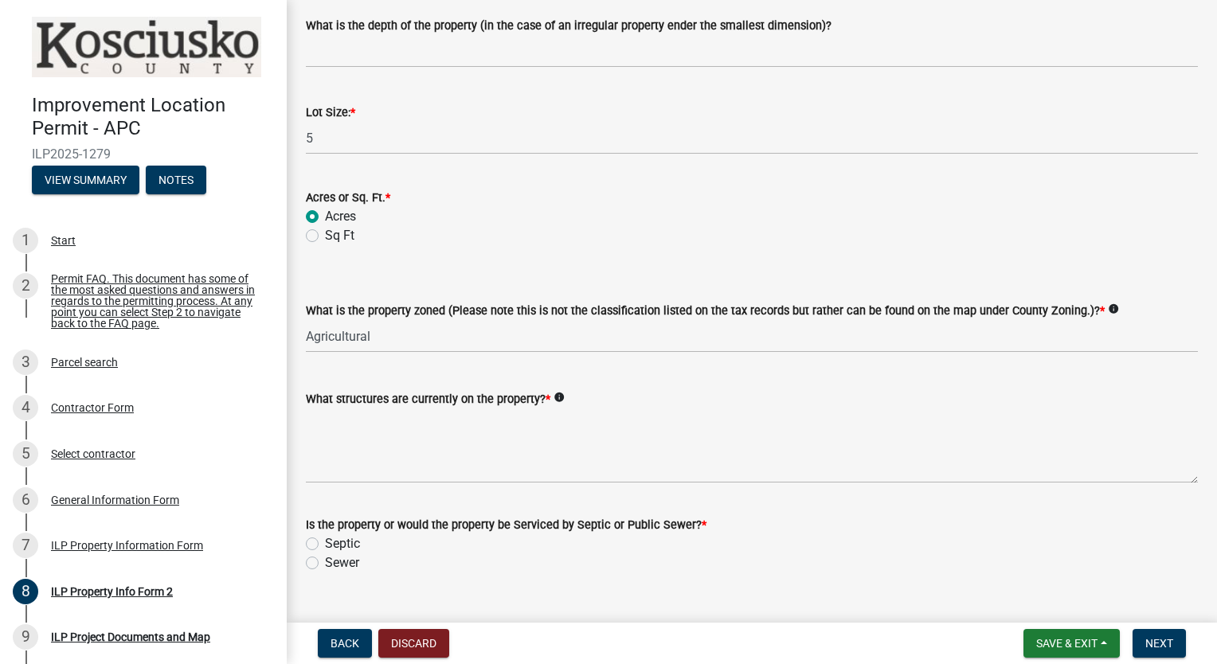
click at [325, 535] on label "Septic" at bounding box center [342, 544] width 35 height 19
click at [325, 535] on input "Septic" at bounding box center [330, 540] width 10 height 10
radio input "true"
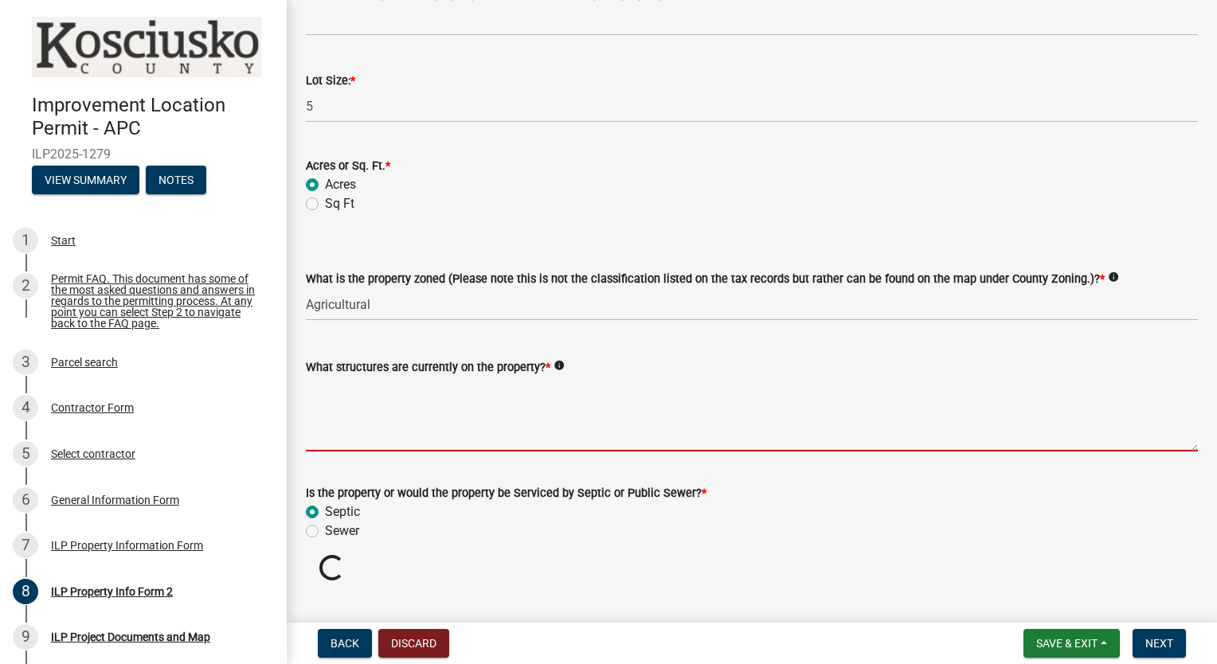
click at [373, 440] on textarea "What structures are currently on the property? *" at bounding box center [752, 414] width 892 height 75
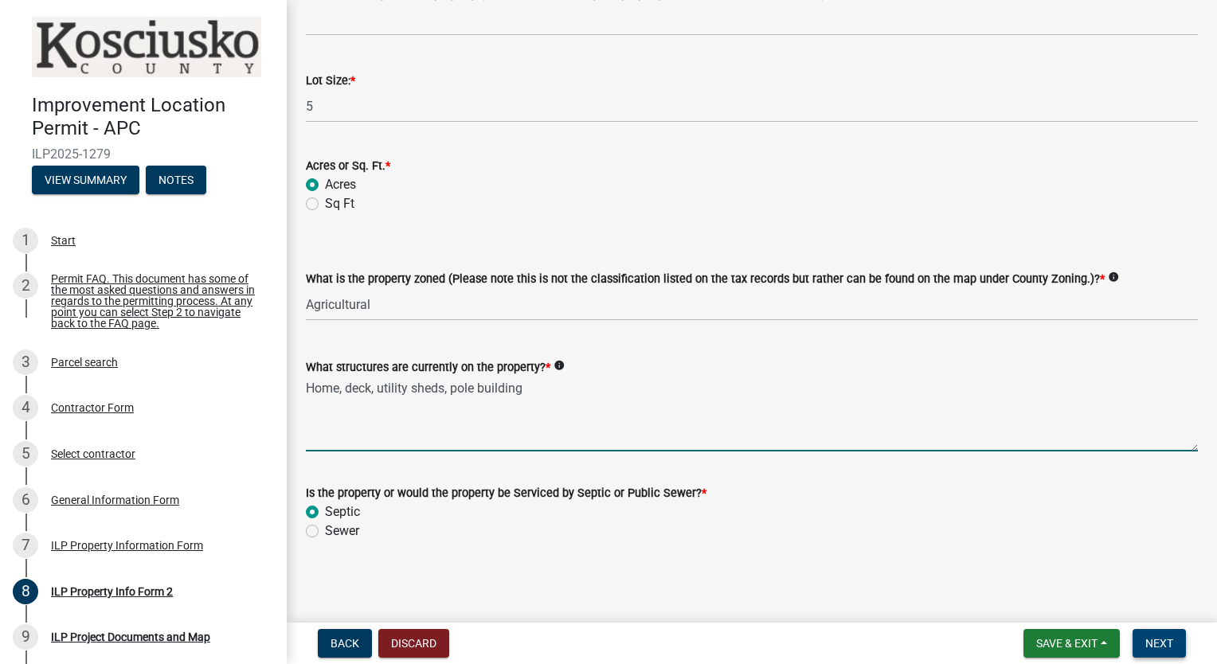
type textarea "Home, deck, utility sheds, pole building"
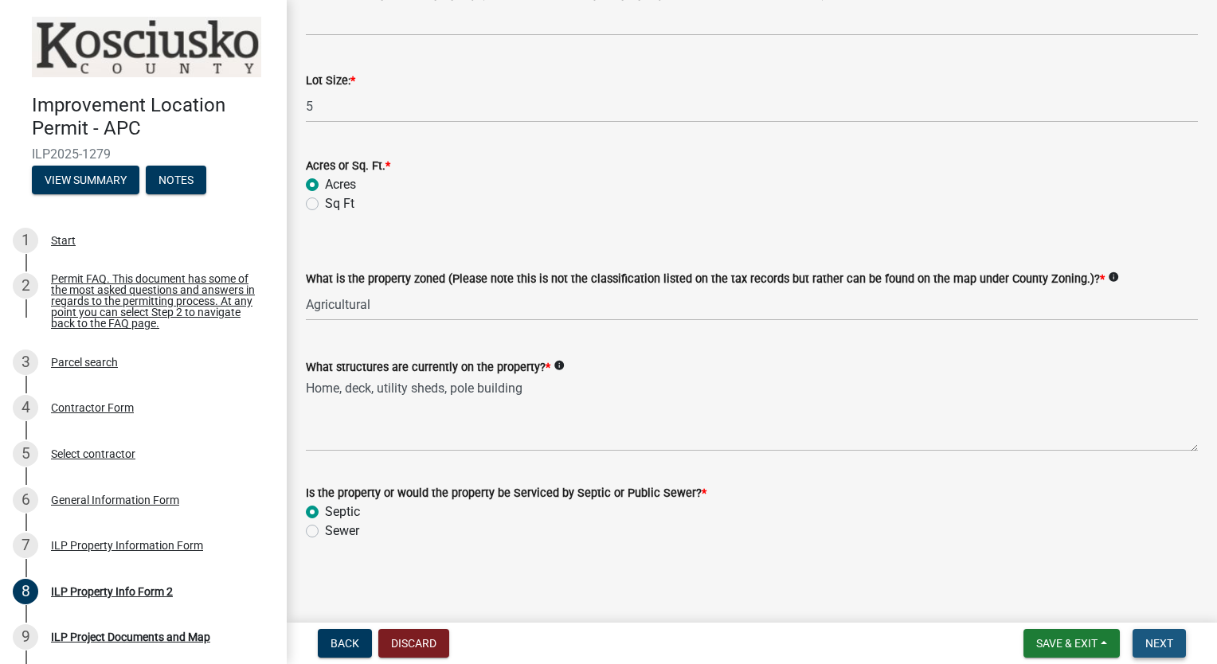
click at [1157, 642] on span "Next" at bounding box center [1160, 643] width 28 height 13
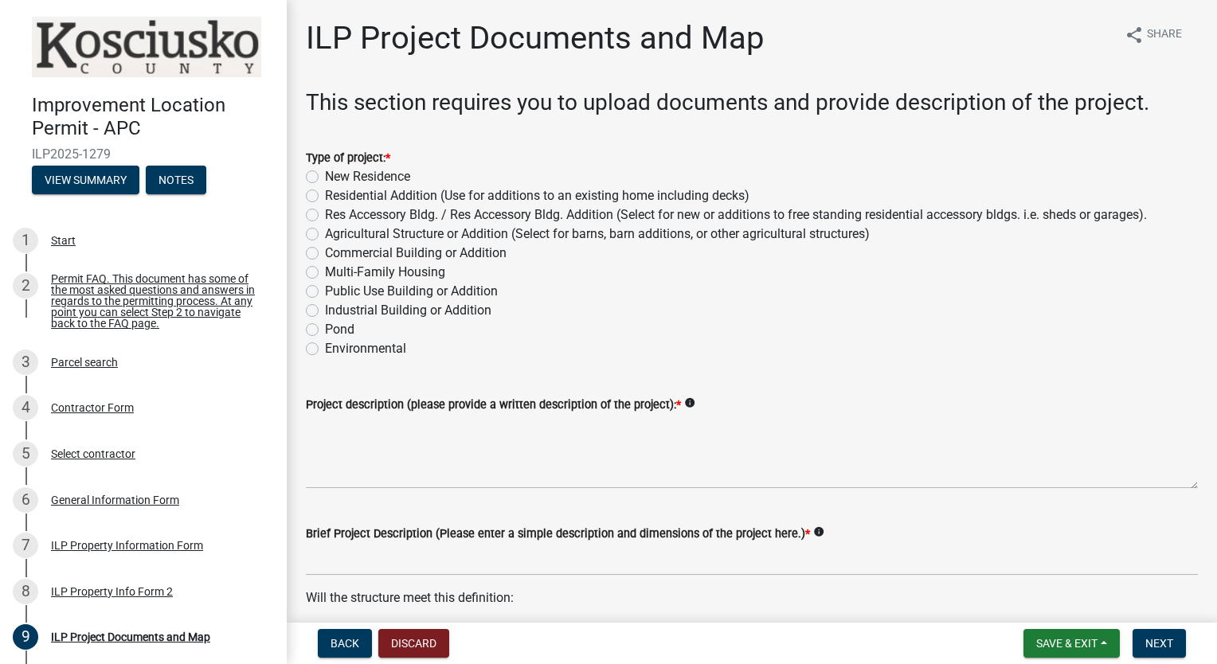
click at [325, 216] on label "Res Accessory Bldg. / Res Accessory Bldg. Addition (Select for new or additions…" at bounding box center [736, 215] width 822 height 19
click at [325, 216] on input "Res Accessory Bldg. / Res Accessory Bldg. Addition (Select for new or additions…" at bounding box center [330, 211] width 10 height 10
radio input "true"
click at [325, 237] on label "Agricultural Structure or Addition (Select for barns, barn additions, or other …" at bounding box center [597, 234] width 545 height 19
click at [325, 235] on input "Agricultural Structure or Addition (Select for barns, barn additions, or other …" at bounding box center [330, 230] width 10 height 10
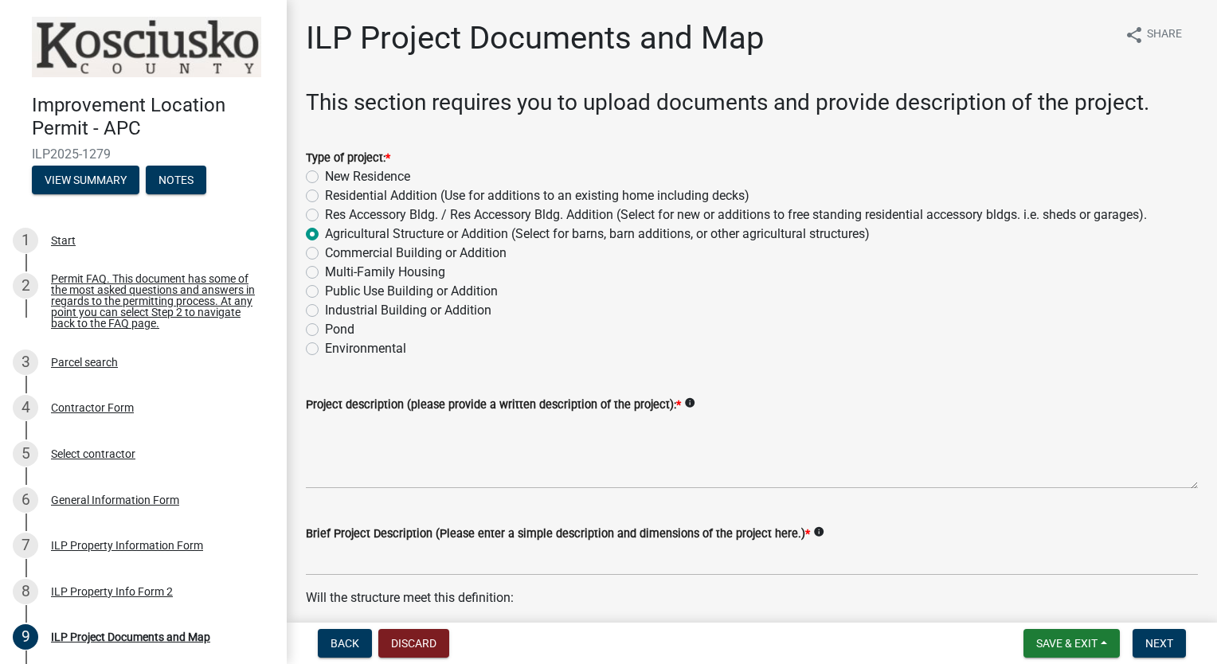
radio input "true"
click at [723, 297] on div "Public Use Building or Addition" at bounding box center [752, 291] width 892 height 19
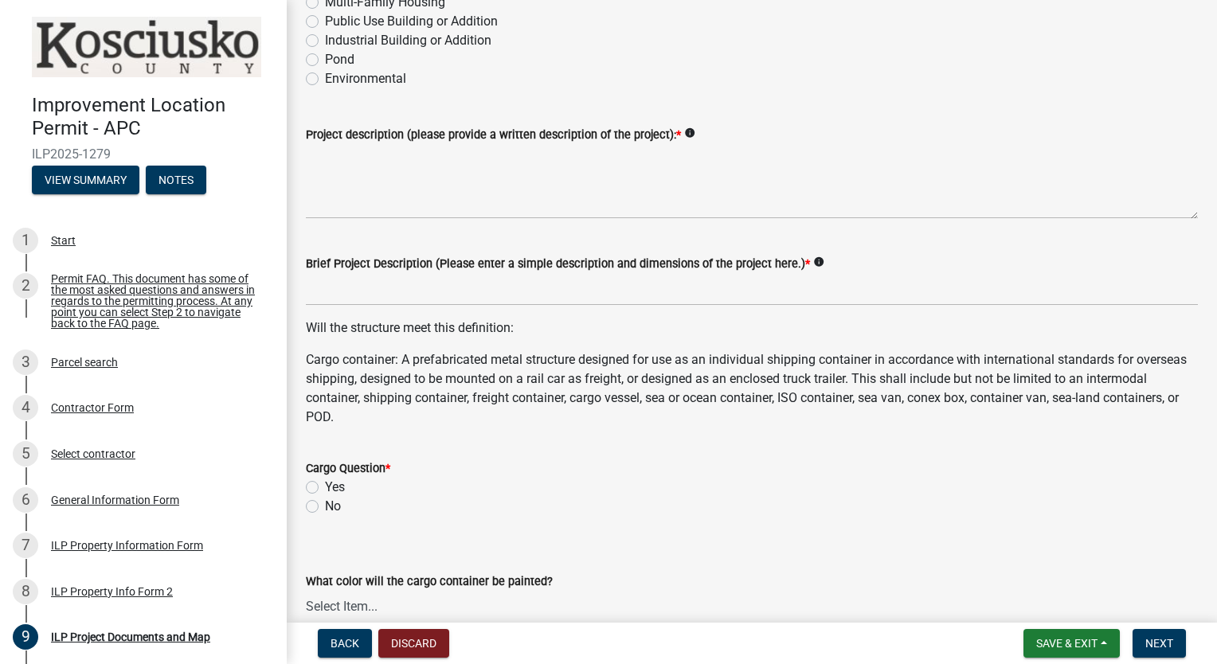
scroll to position [280, 0]
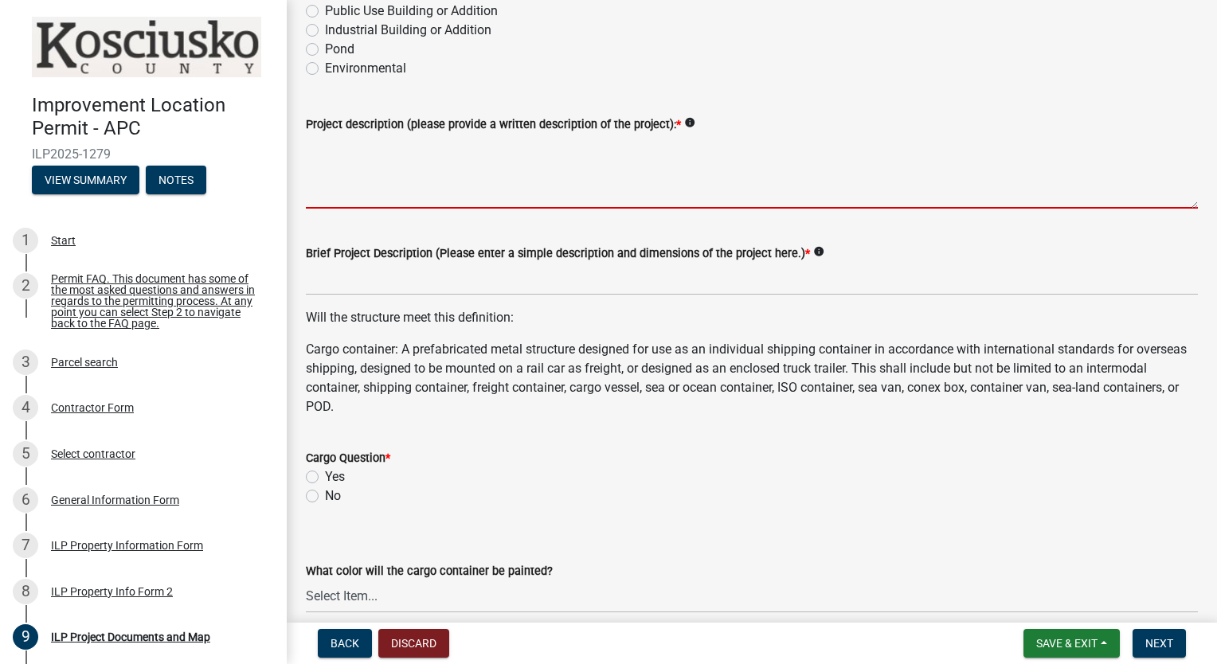
click at [494, 176] on textarea "Project description (please provide a written description of the project): *" at bounding box center [752, 171] width 892 height 75
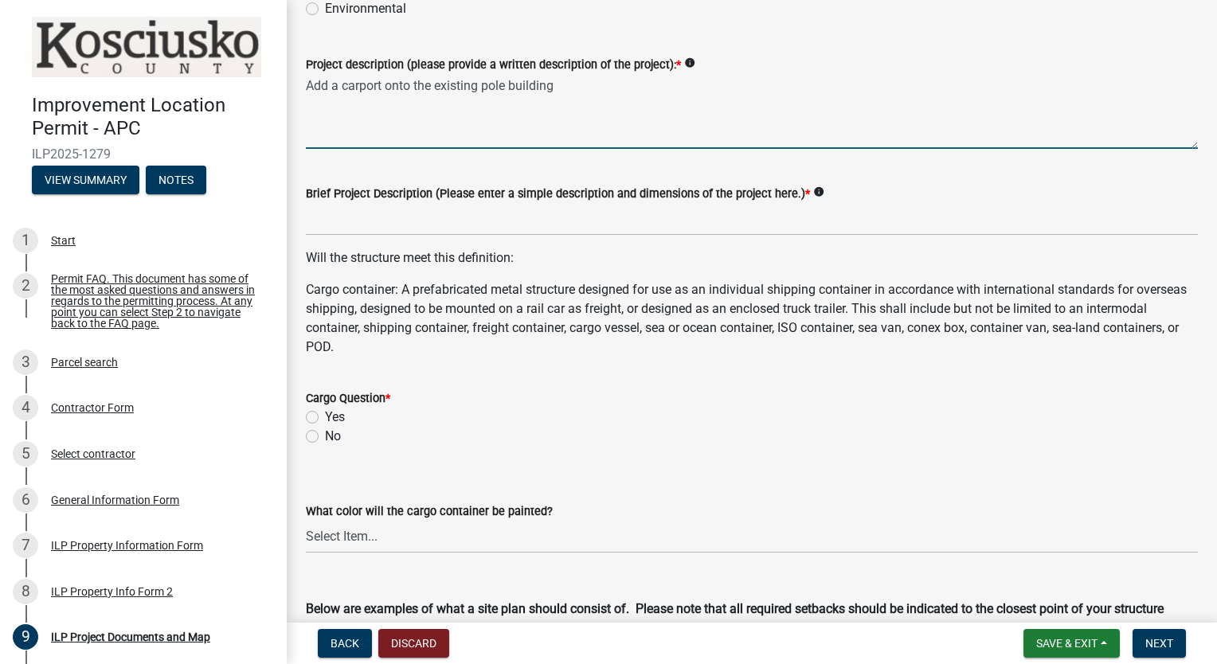
scroll to position [345, 0]
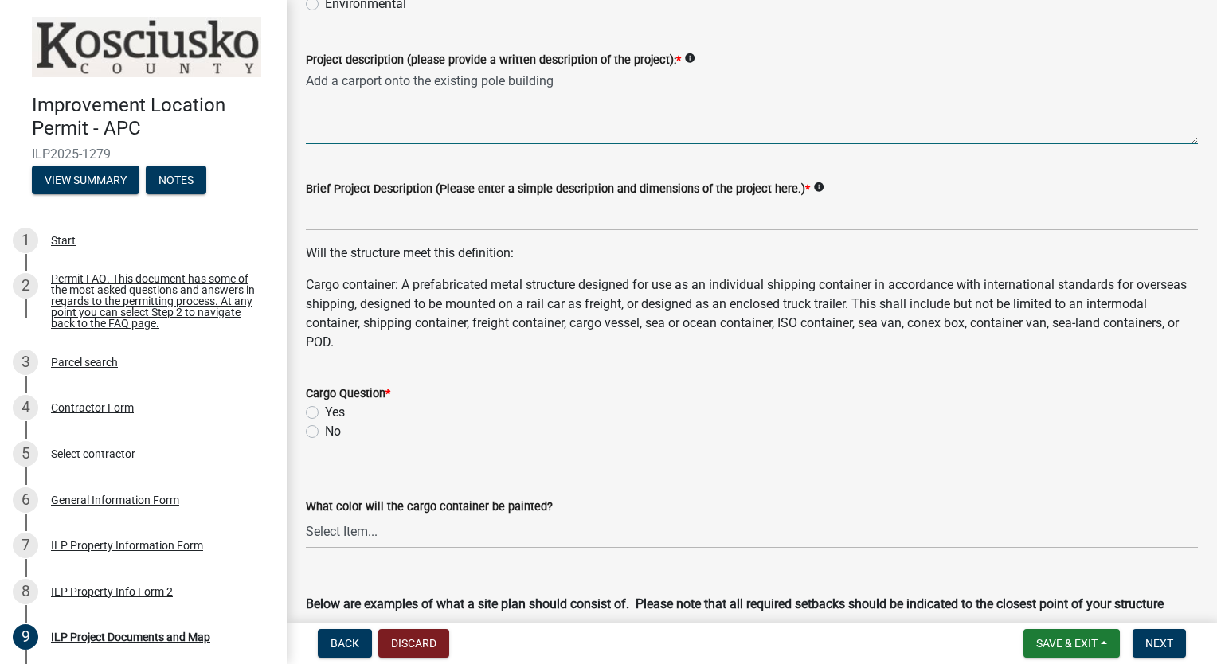
type textarea "Add a carport onto the existing pole building"
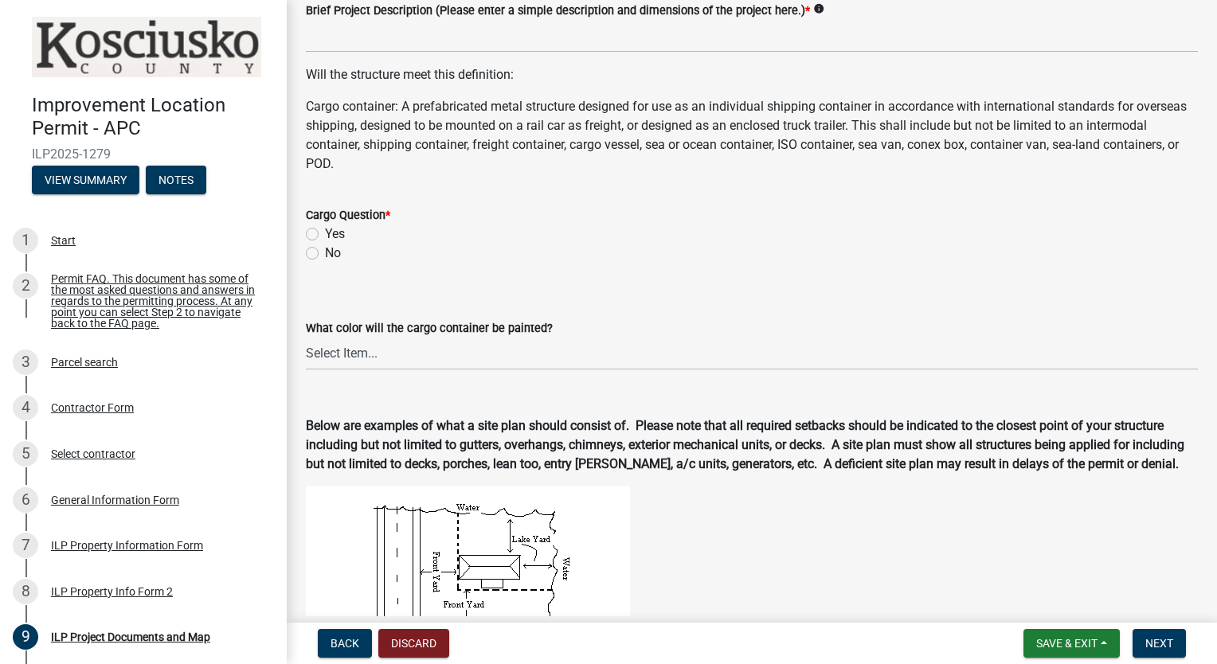
scroll to position [590, 0]
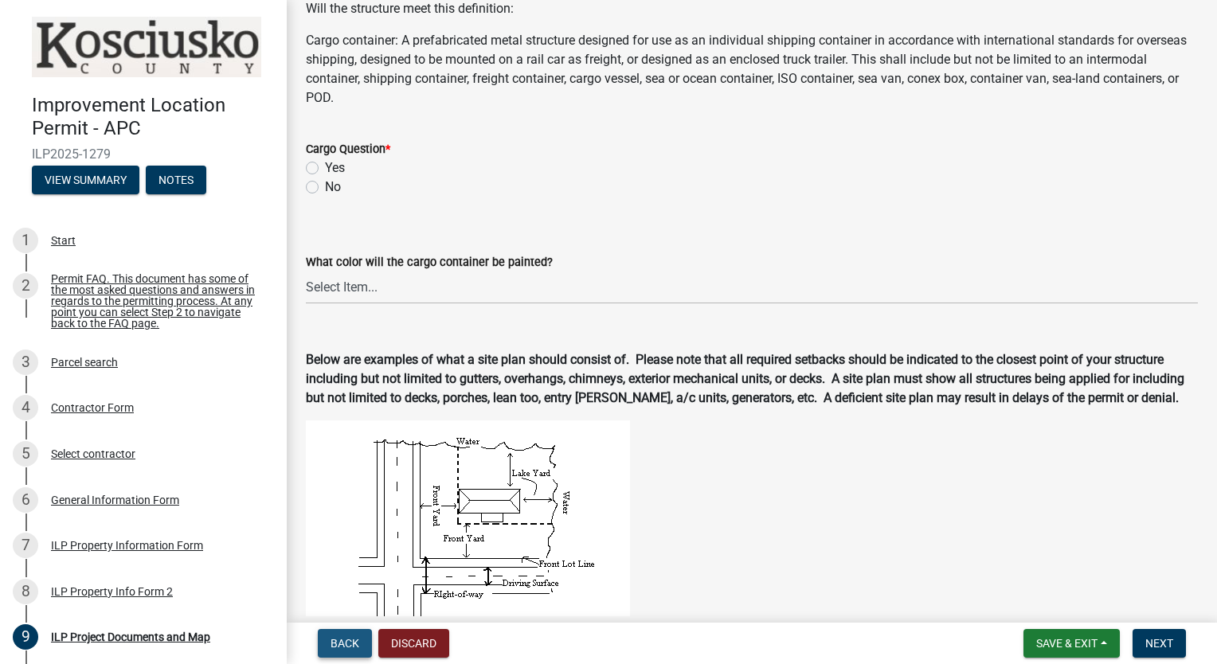
click at [329, 653] on button "Back" at bounding box center [345, 643] width 54 height 29
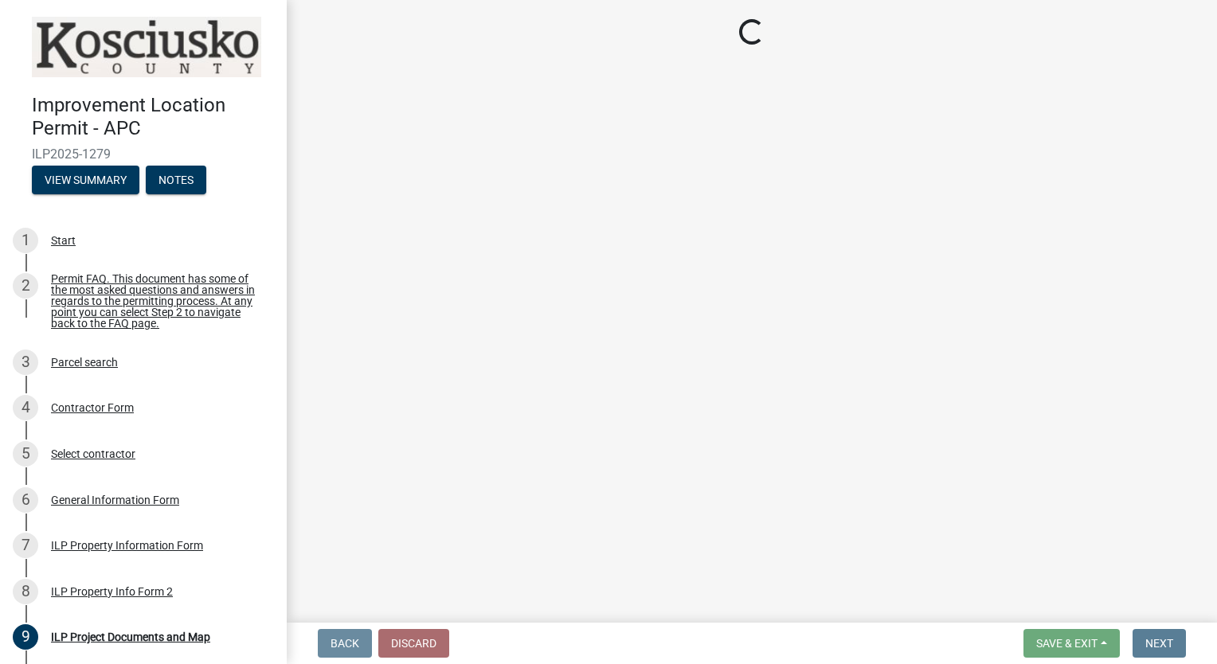
scroll to position [0, 0]
select select "95f26f45-efe7-401f-8852-73e4aff19d8b"
select select "ea119d11-e52e-4559-b746-af06211fe819"
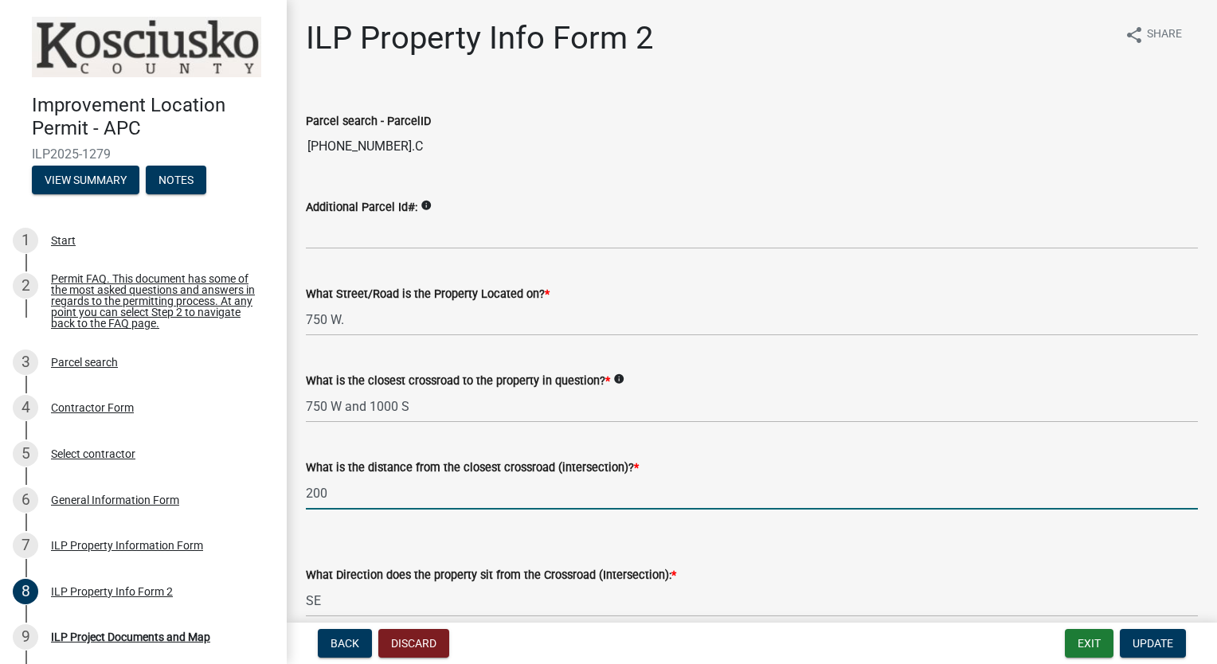
drag, startPoint x: 332, startPoint y: 496, endPoint x: 282, endPoint y: 492, distance: 50.3
click at [282, 492] on div "Improvement Location Permit - APC ILP2025-1279 View Summary Notes 1 Start 2 Per…" at bounding box center [608, 332] width 1217 height 664
type input "300"
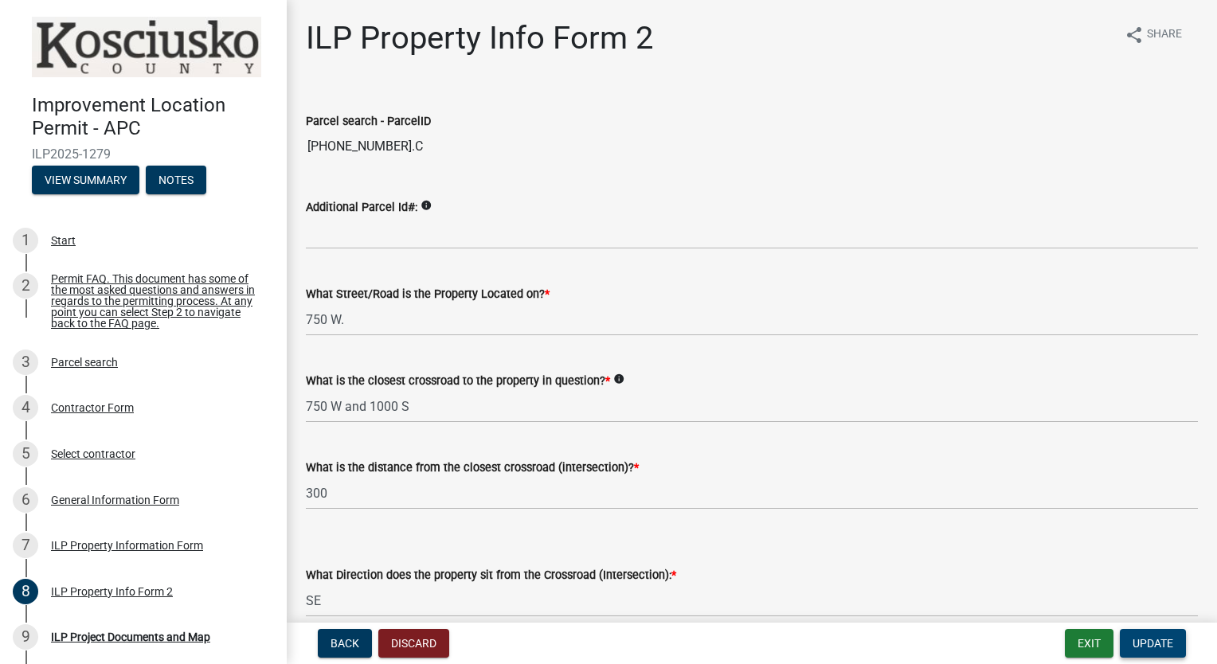
drag, startPoint x: 1162, startPoint y: 645, endPoint x: 1154, endPoint y: 647, distance: 8.9
click at [1154, 647] on span "Update" at bounding box center [1153, 643] width 41 height 13
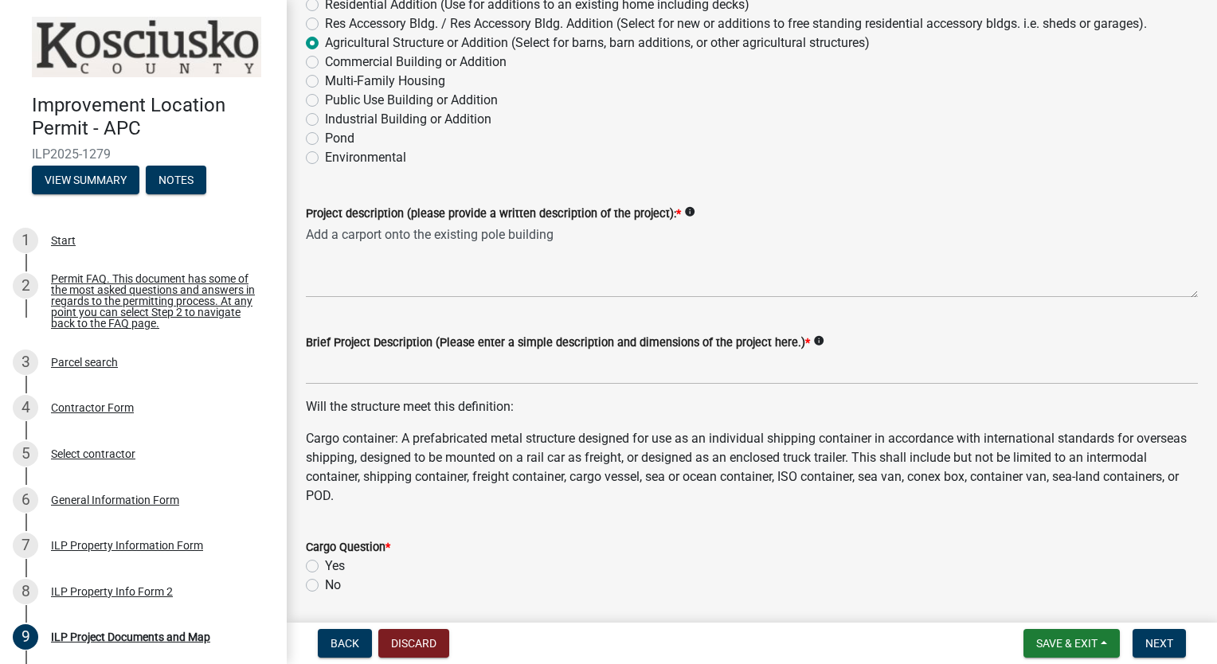
scroll to position [210, 0]
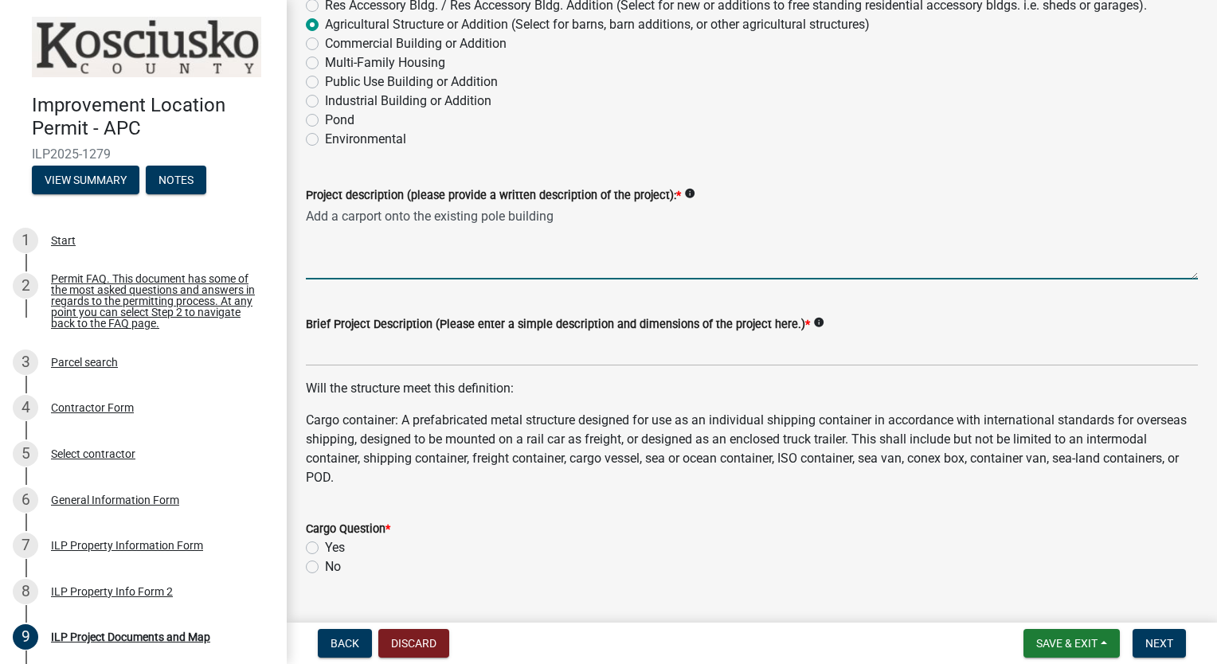
click at [382, 218] on textarea "Add a carport onto the existing pole building" at bounding box center [752, 242] width 892 height 75
click at [652, 202] on label "Project description (please provide a written description of the project): *" at bounding box center [493, 195] width 375 height 11
click at [652, 205] on textarea "Add a carport (pavillion) onto the existing pole building" at bounding box center [752, 242] width 892 height 75
type textarea "Add a carport (pavilion) onto the existing pole building"
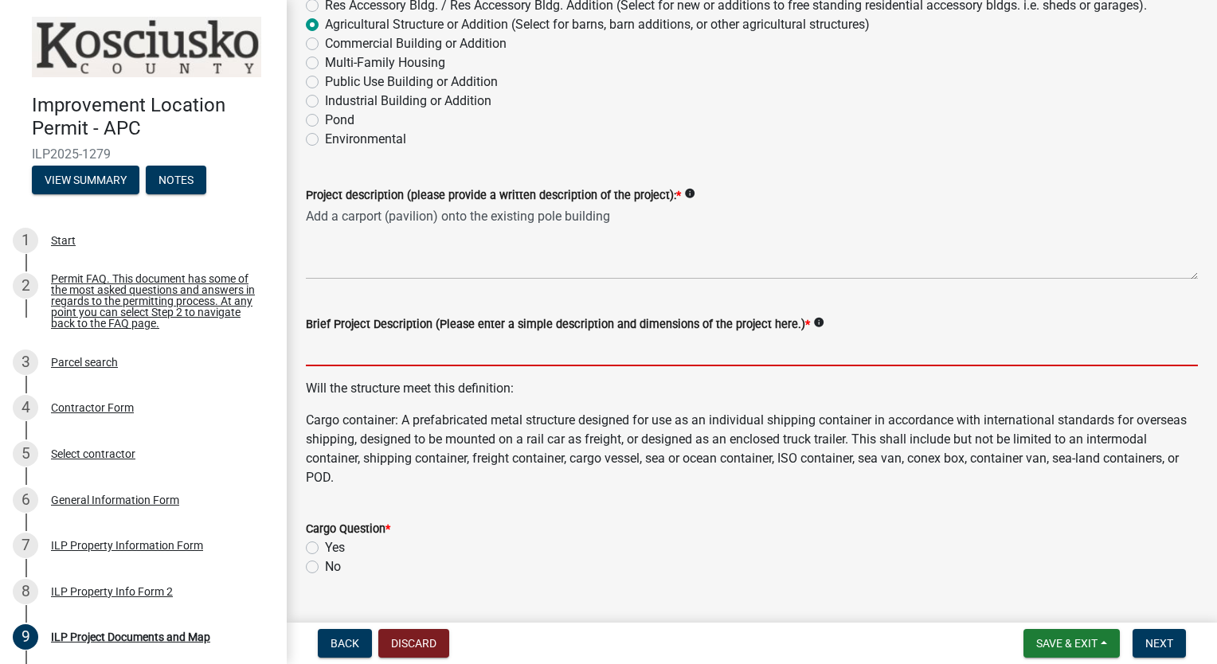
click at [598, 351] on input "Brief Project Description (Please enter a simple description and dimensions of …" at bounding box center [752, 350] width 892 height 33
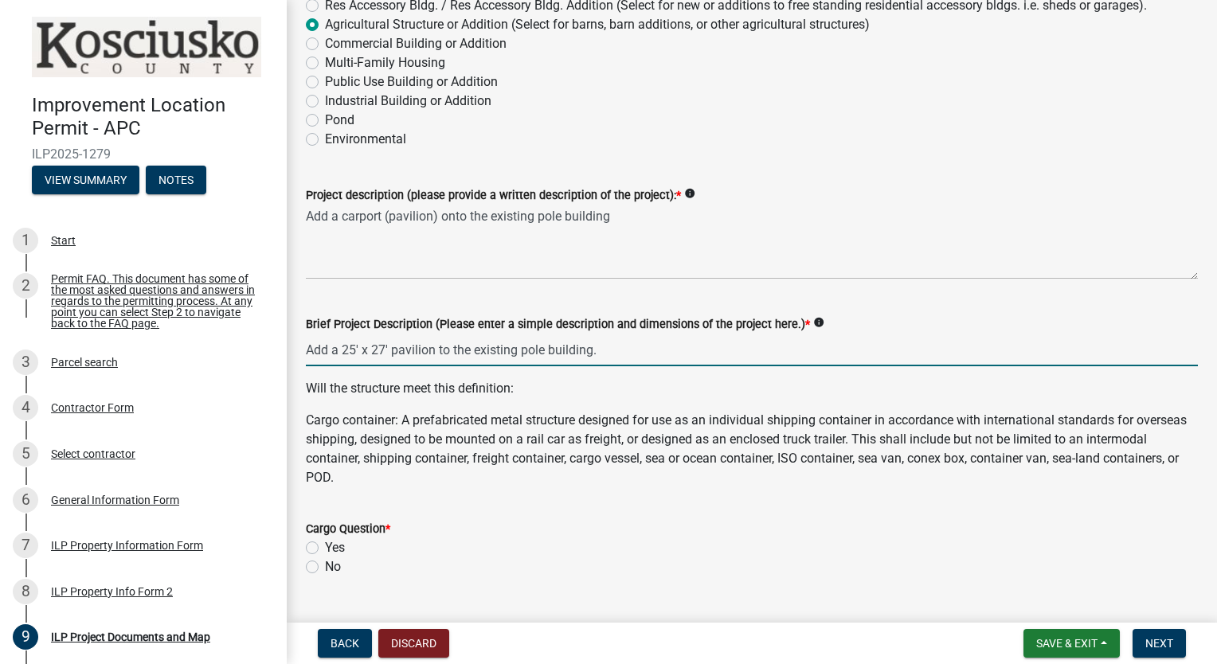
type input "Add a 25' x 27' pavilion to the existing pole building."
click at [316, 562] on div "Cargo Question * Yes No" at bounding box center [752, 547] width 892 height 57
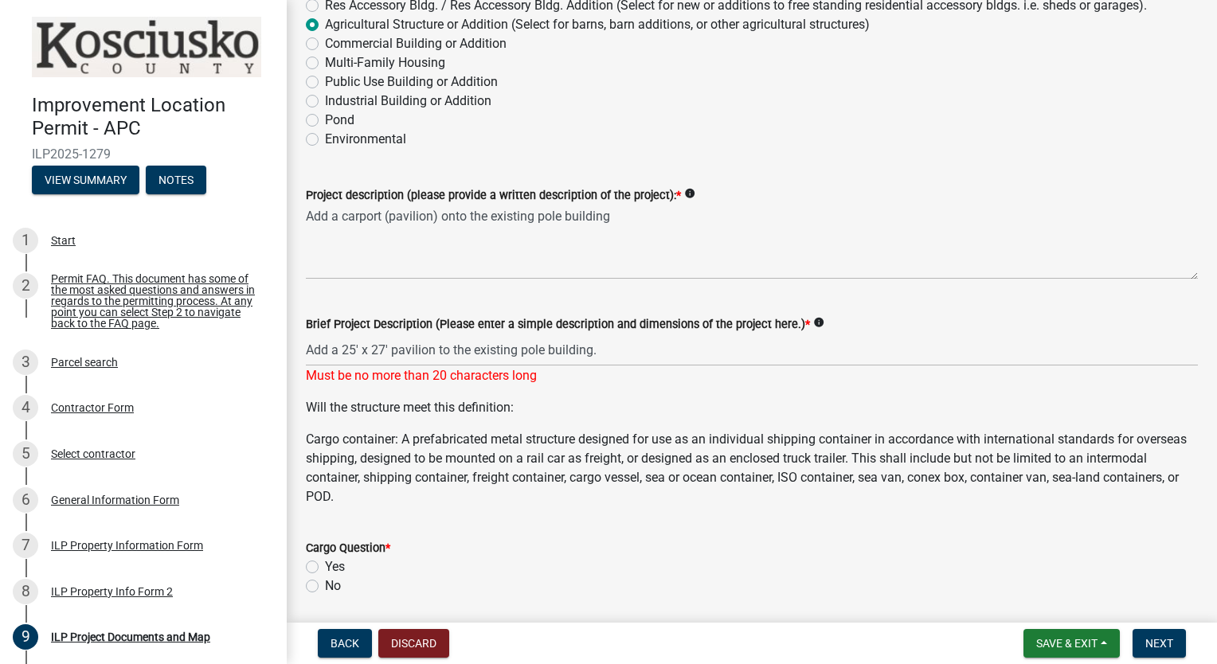
click at [325, 585] on label "No" at bounding box center [333, 586] width 16 height 19
click at [325, 585] on input "No" at bounding box center [330, 582] width 10 height 10
radio input "true"
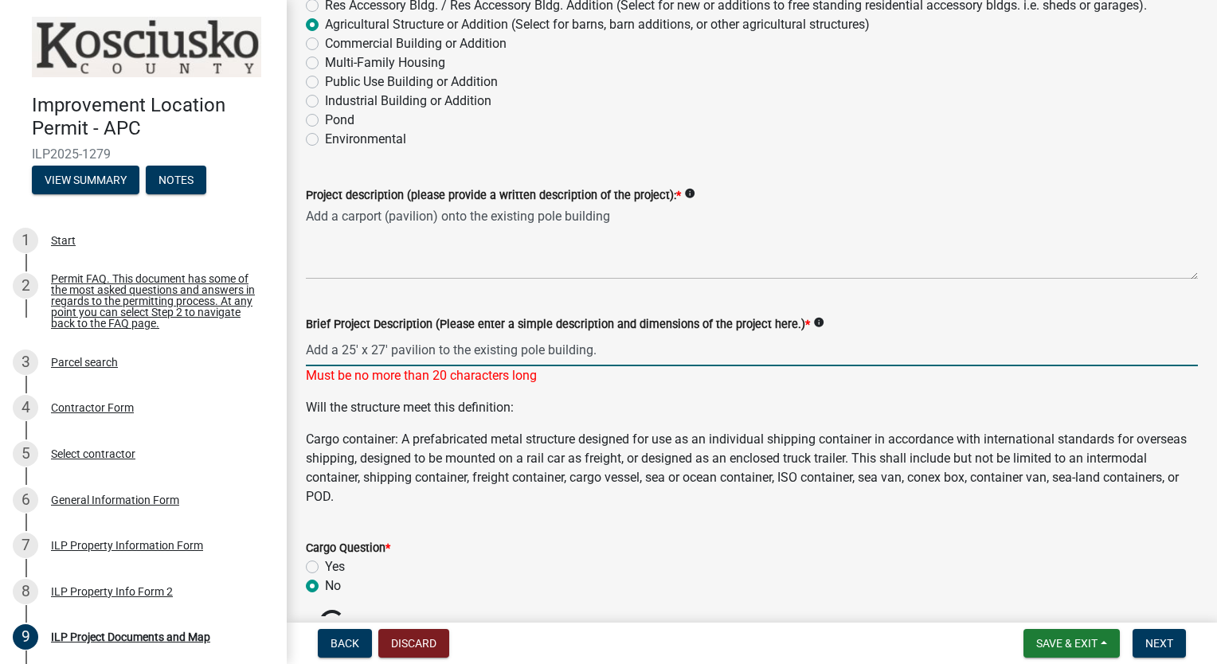
click at [597, 352] on input "Add a 25' x 27' pavilion to the existing pole building." at bounding box center [752, 350] width 892 height 33
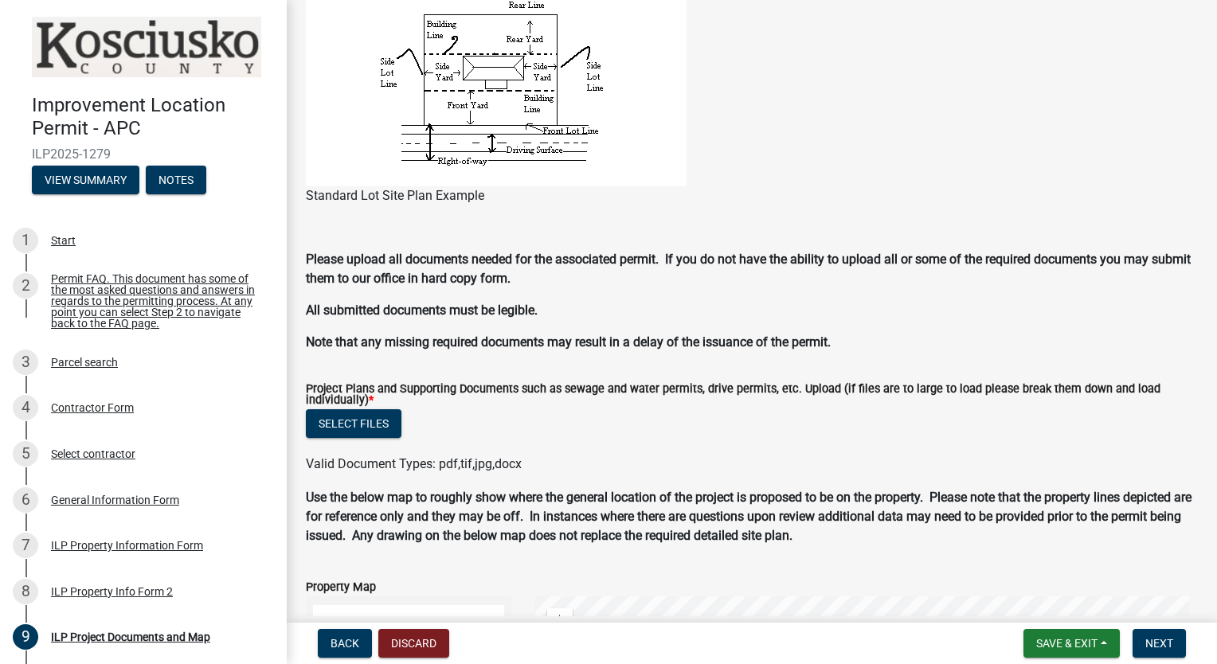
scroll to position [1285, 0]
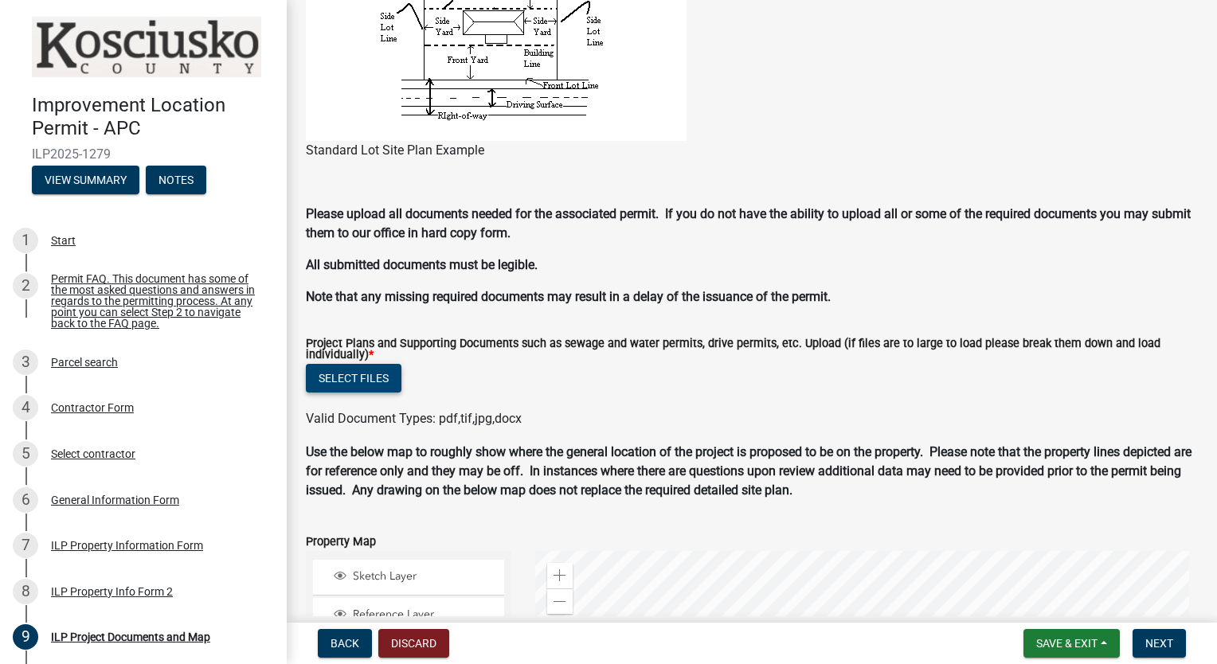
click at [372, 378] on button "Select files" at bounding box center [354, 378] width 96 height 29
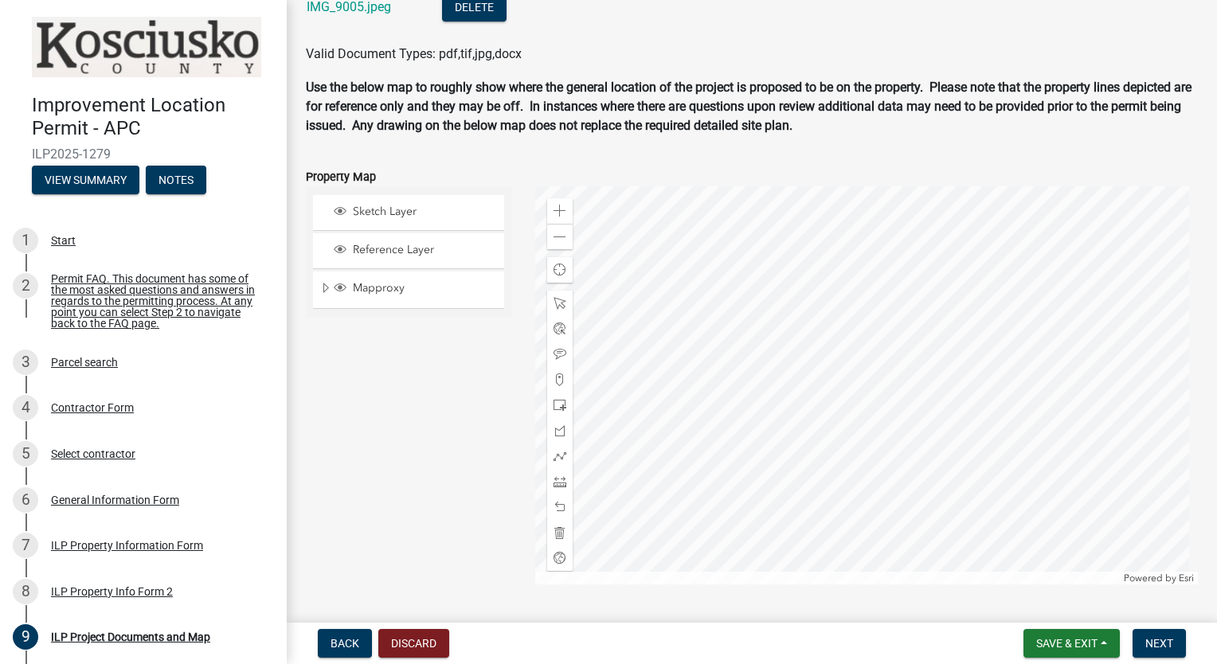
scroll to position [1753, 0]
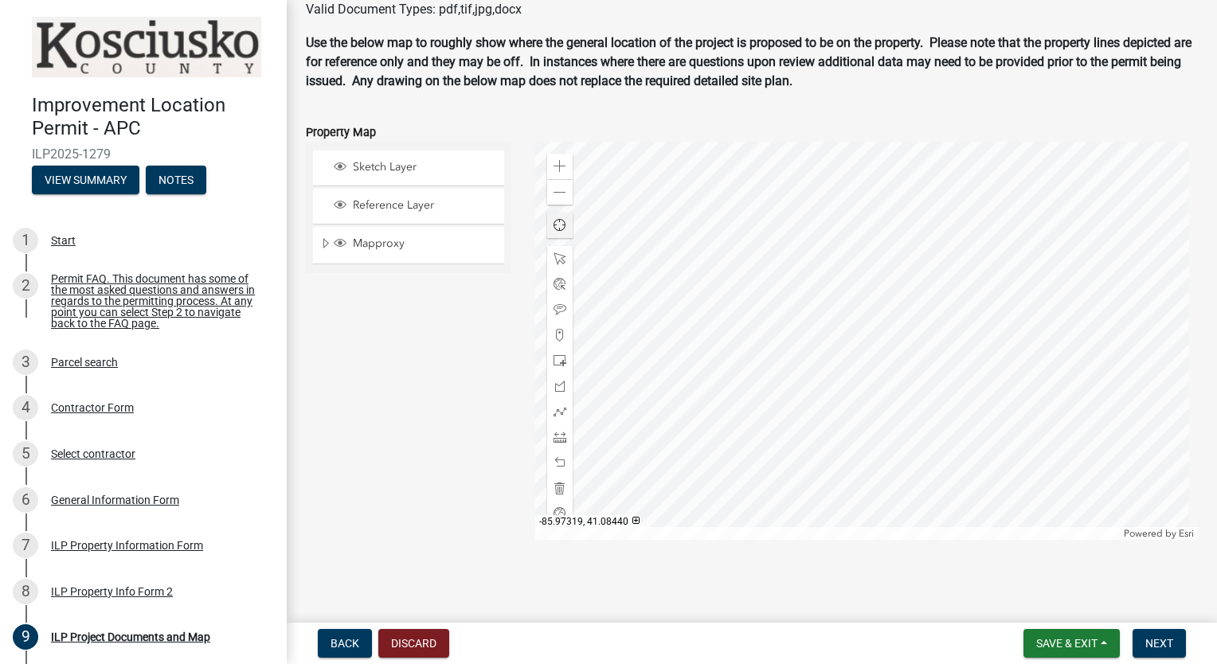
click at [911, 354] on div at bounding box center [867, 341] width 664 height 398
click at [902, 355] on div at bounding box center [867, 341] width 664 height 398
click at [554, 359] on span at bounding box center [560, 360] width 13 height 13
click at [920, 366] on div at bounding box center [867, 341] width 664 height 398
click at [1143, 646] on button "Next" at bounding box center [1159, 643] width 53 height 29
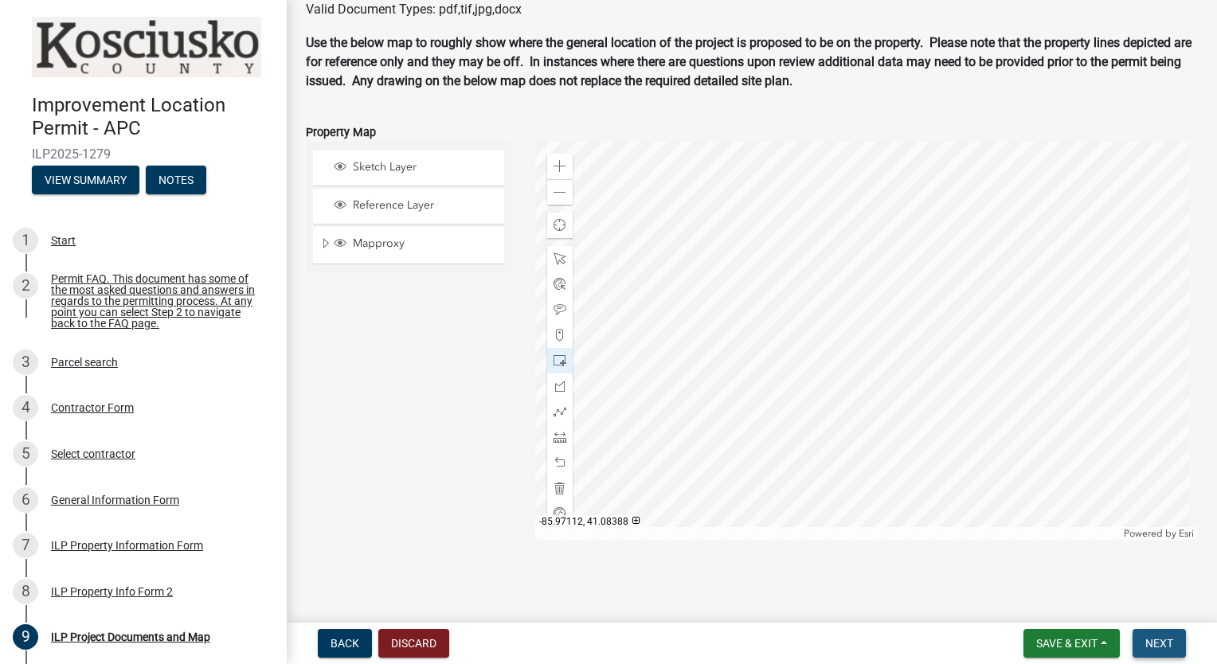
click at [1142, 648] on button "Next" at bounding box center [1159, 643] width 53 height 29
click at [1166, 655] on button "Next" at bounding box center [1159, 643] width 53 height 29
click at [1155, 645] on span "Next" at bounding box center [1160, 643] width 28 height 13
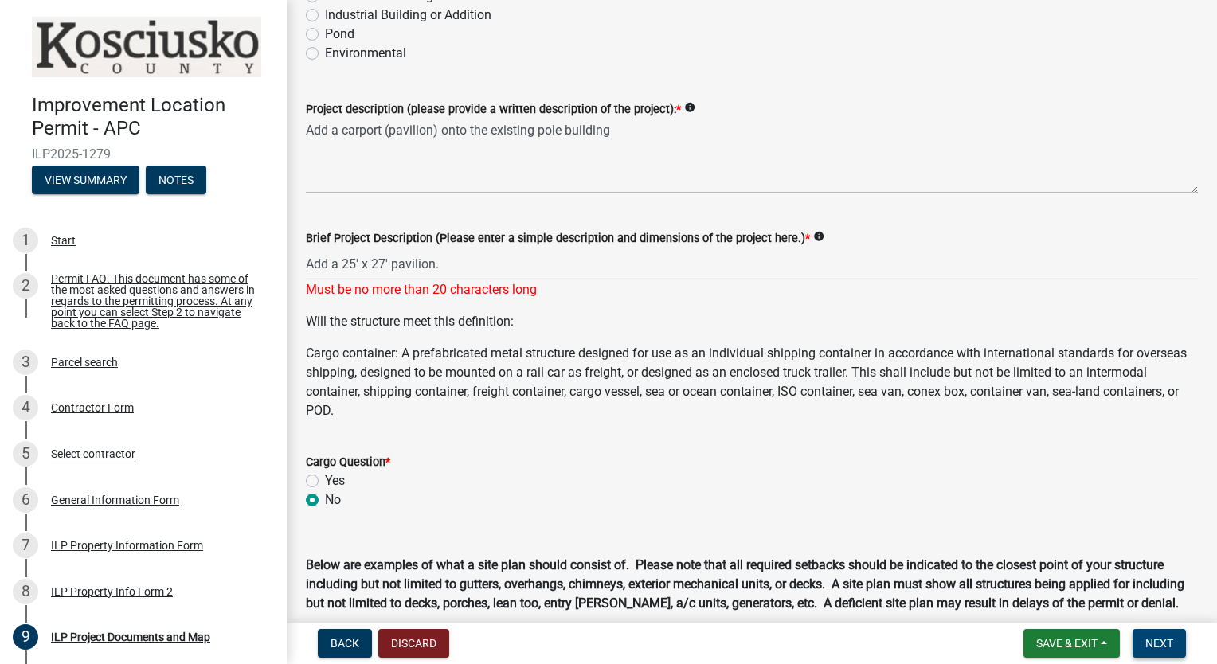
scroll to position [277, 0]
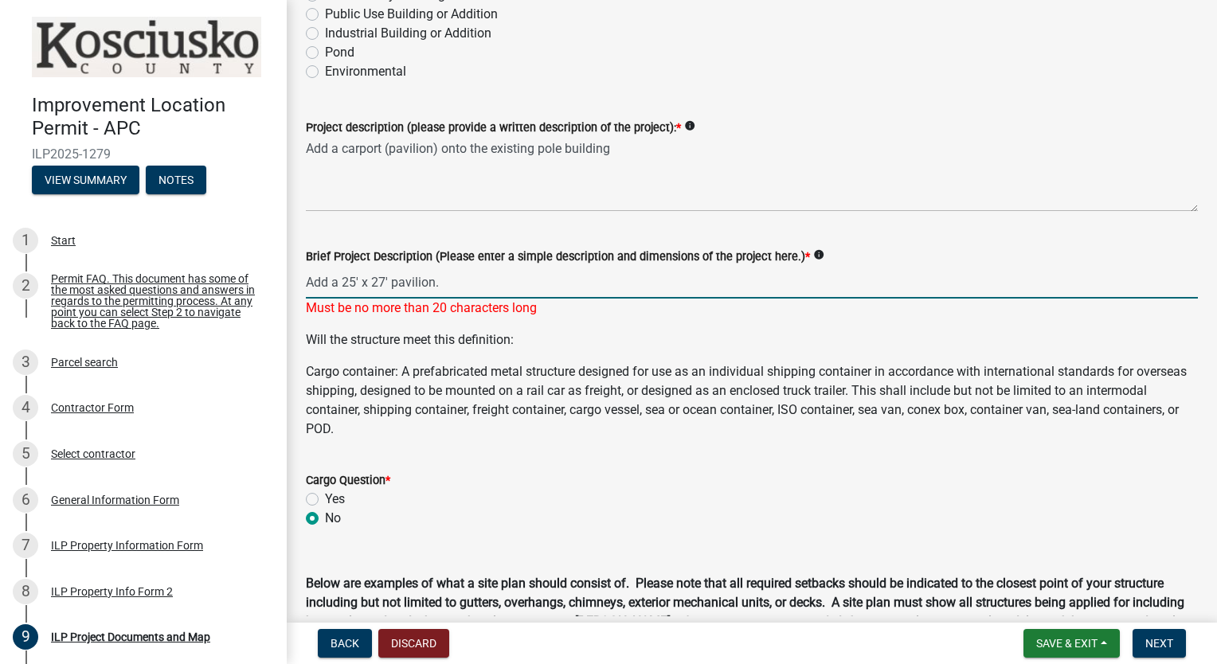
click at [490, 279] on input "Add a 25' x 27' pavilion." at bounding box center [752, 282] width 892 height 33
type input "Add a 25' x 27' pav."
click at [1160, 643] on span "Next" at bounding box center [1160, 643] width 28 height 13
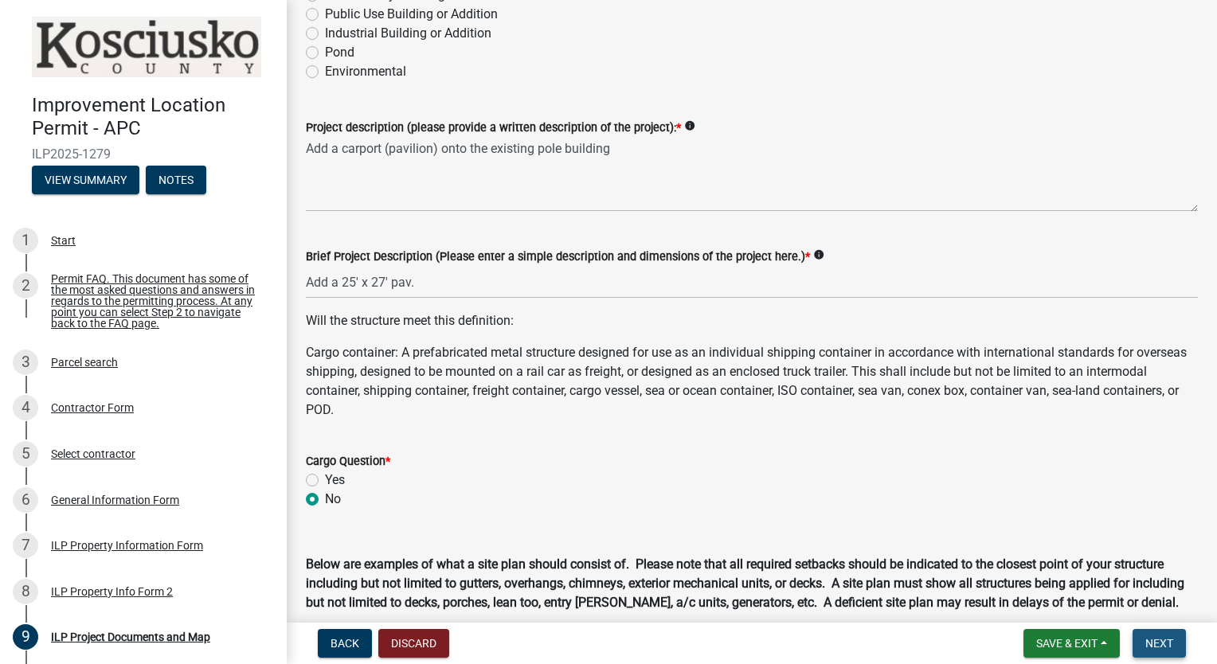
scroll to position [0, 0]
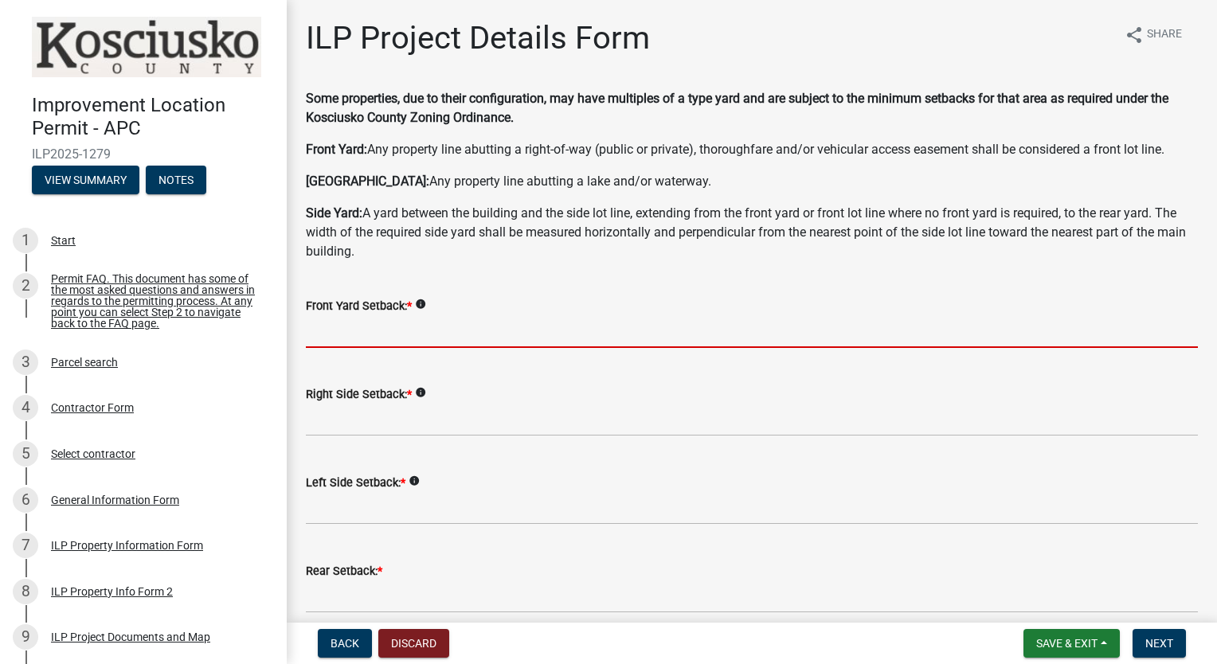
click at [359, 328] on input "text" at bounding box center [752, 331] width 892 height 33
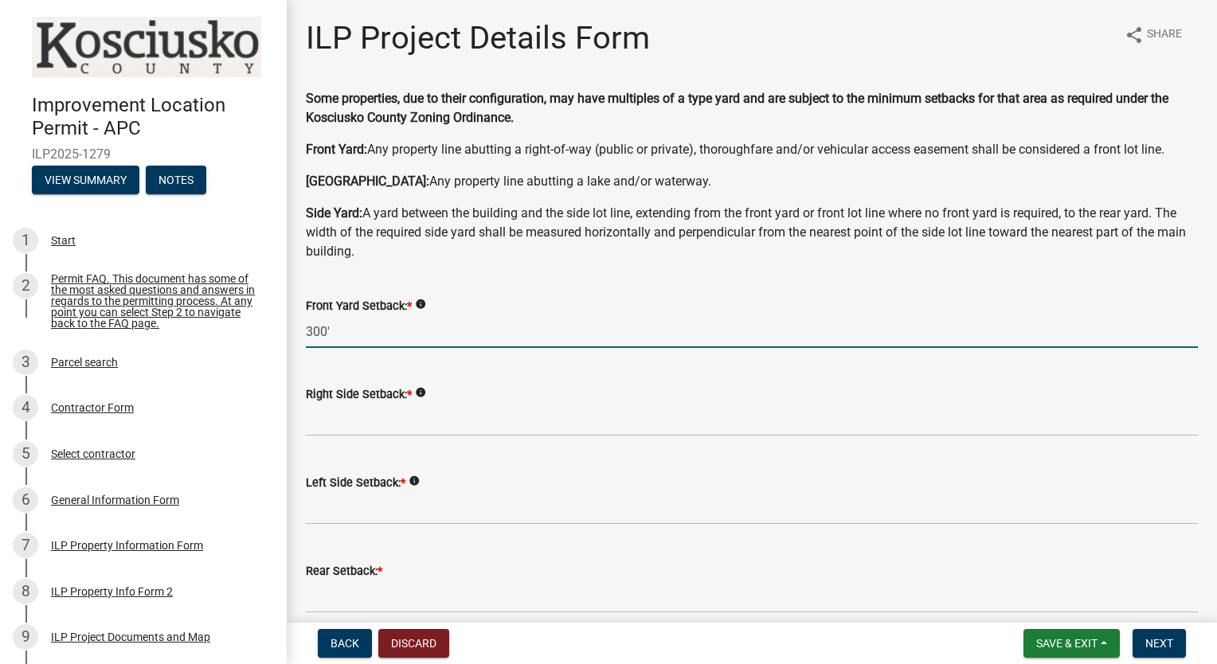
type input "300.0"
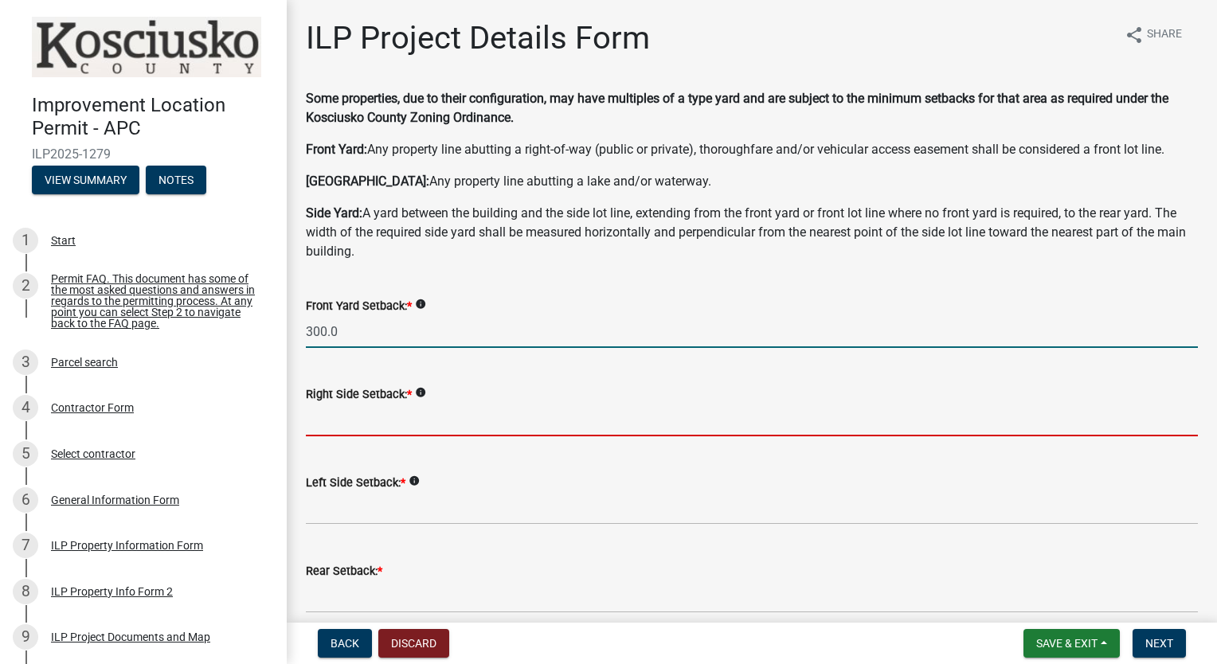
click at [457, 429] on input "text" at bounding box center [752, 420] width 892 height 33
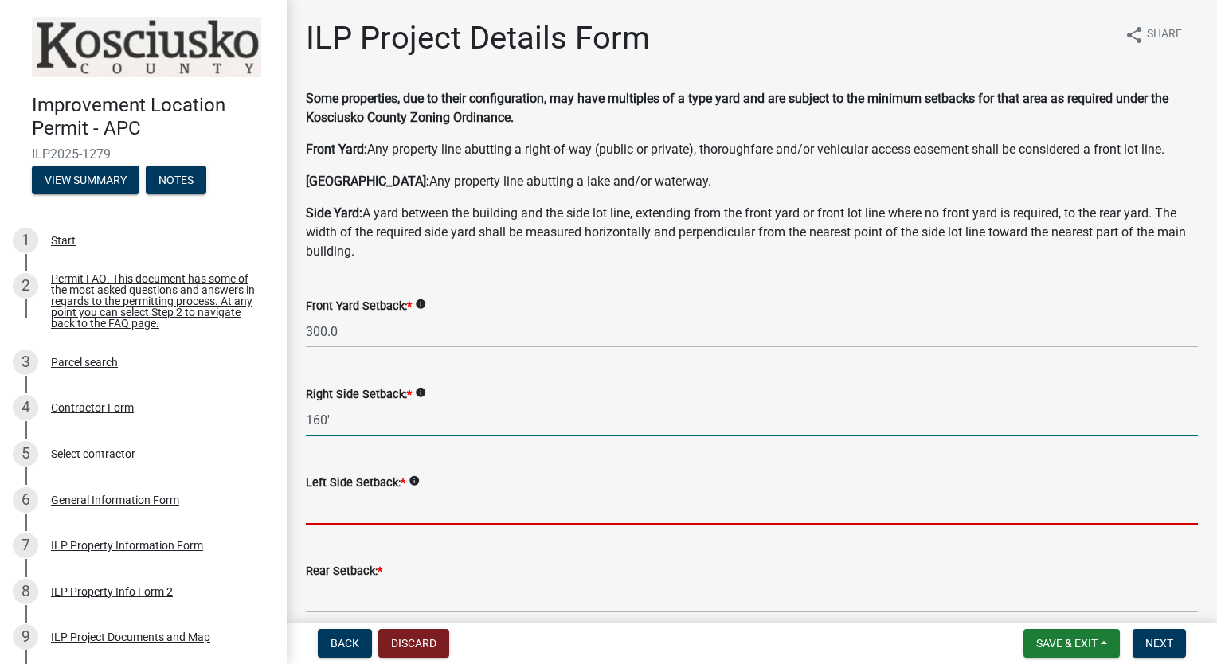
type input "160.0"
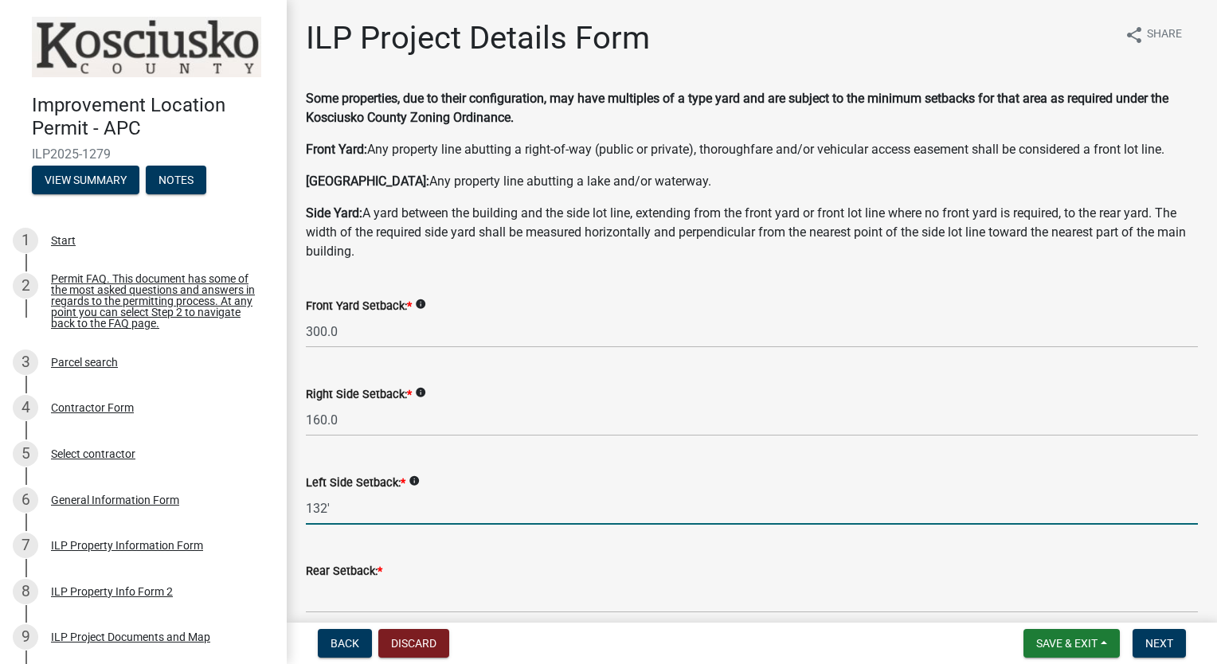
type input "132.0"
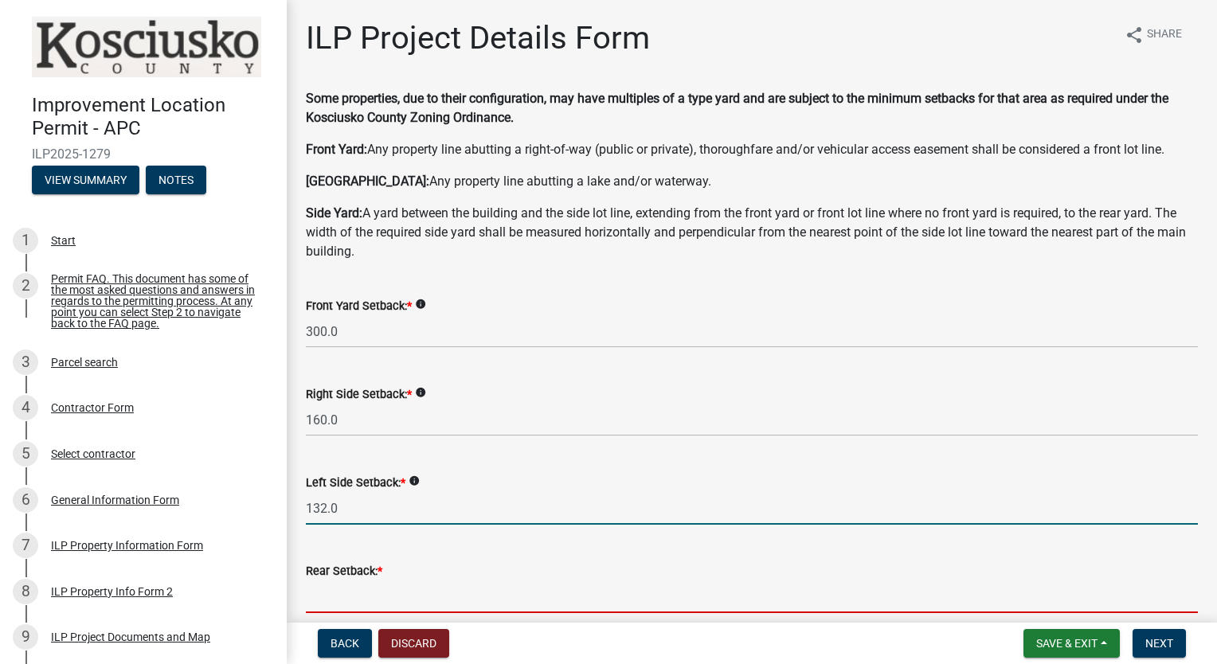
click at [329, 603] on input "text" at bounding box center [752, 597] width 892 height 33
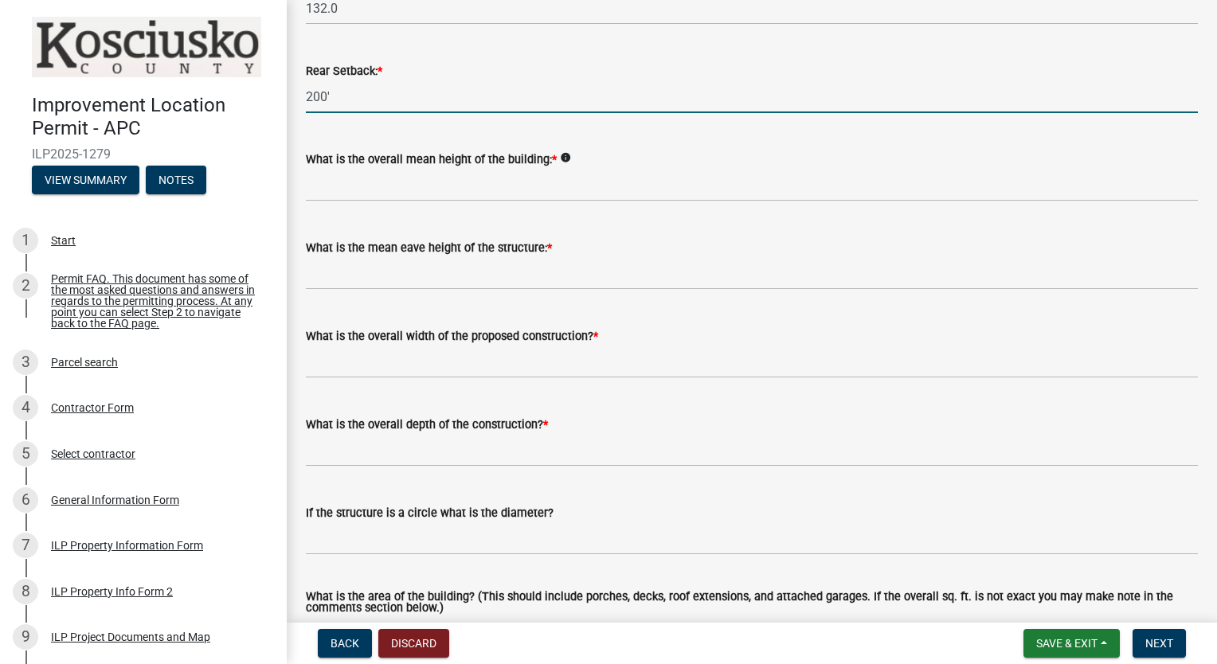
scroll to position [502, 0]
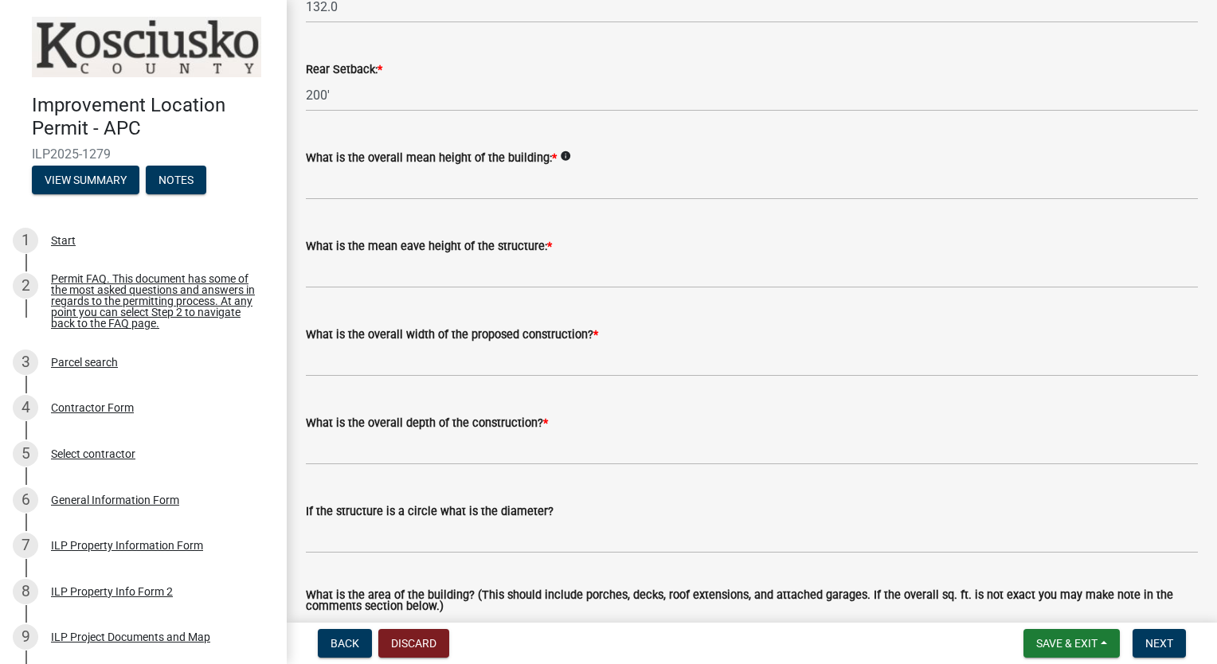
type input "200.0"
click at [390, 194] on input "text" at bounding box center [752, 183] width 892 height 33
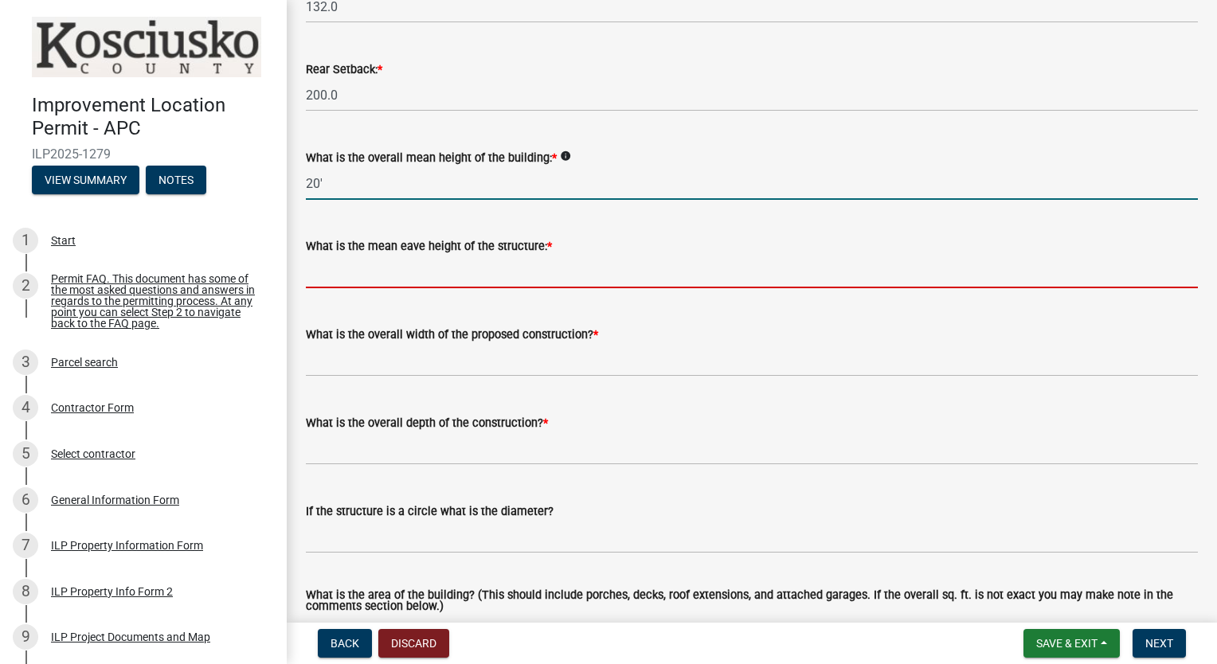
type input "20.0"
click at [374, 281] on input "text" at bounding box center [752, 272] width 892 height 33
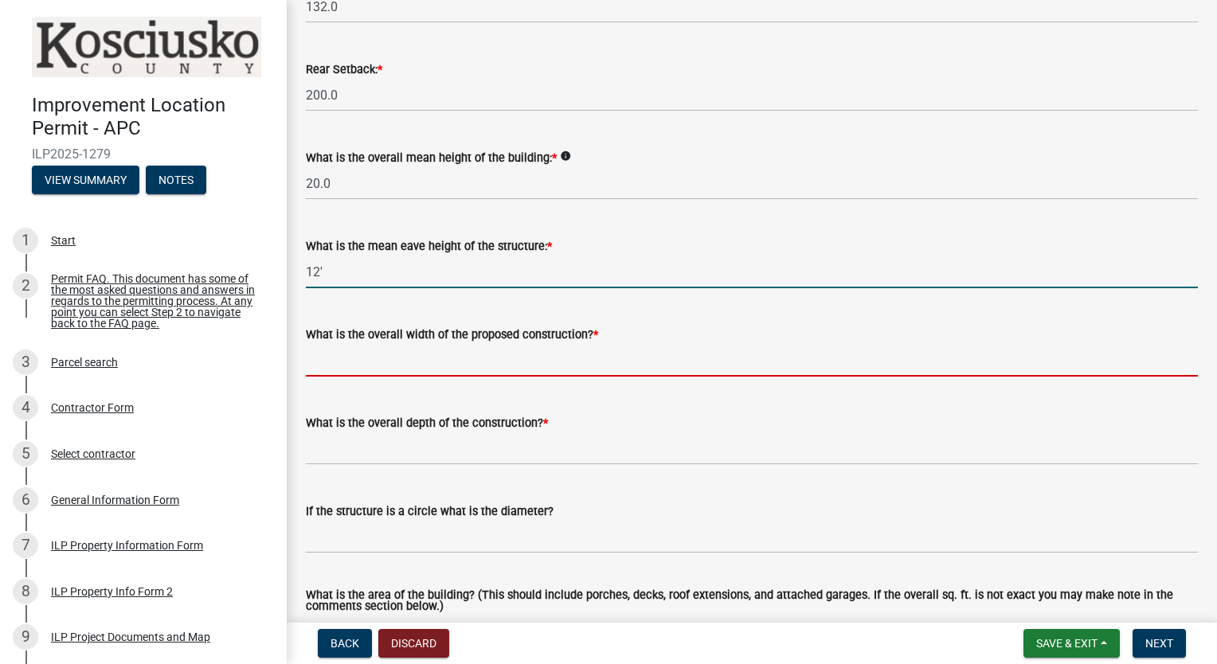
type input "12.0"
click at [371, 367] on input "text" at bounding box center [752, 360] width 892 height 33
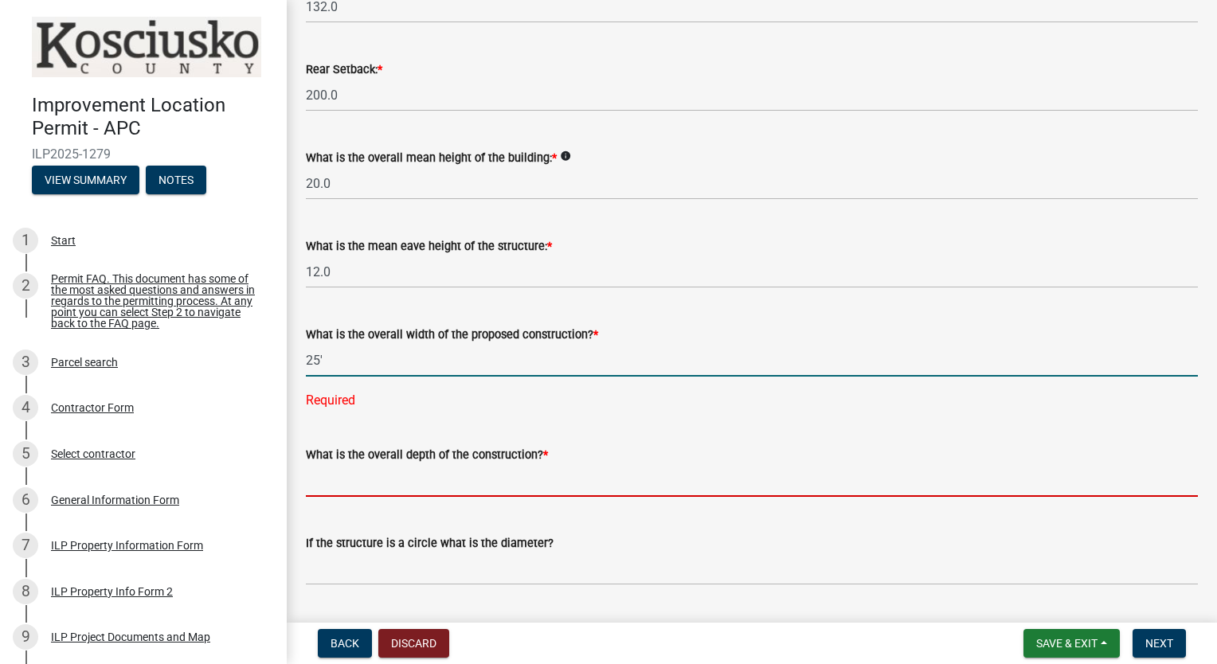
type input "25.00"
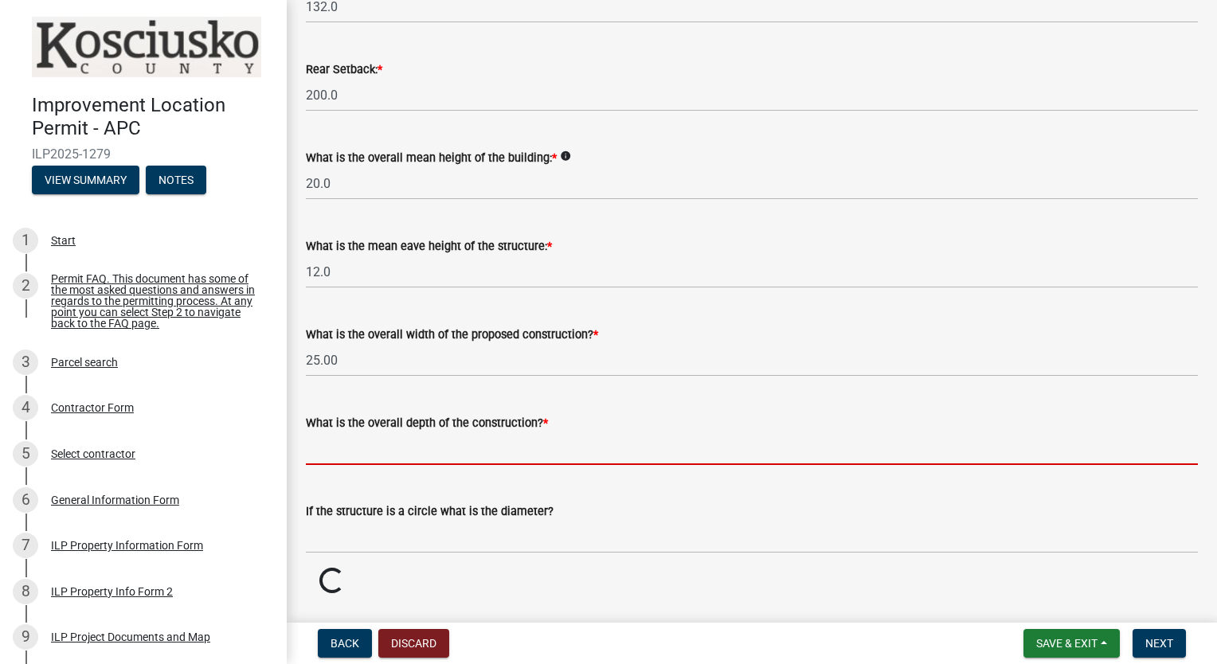
click at [333, 488] on wm-data-entity-input-list "Some properties, due to their configuration, may have multiples of a type yard …" at bounding box center [752, 404] width 892 height 1635
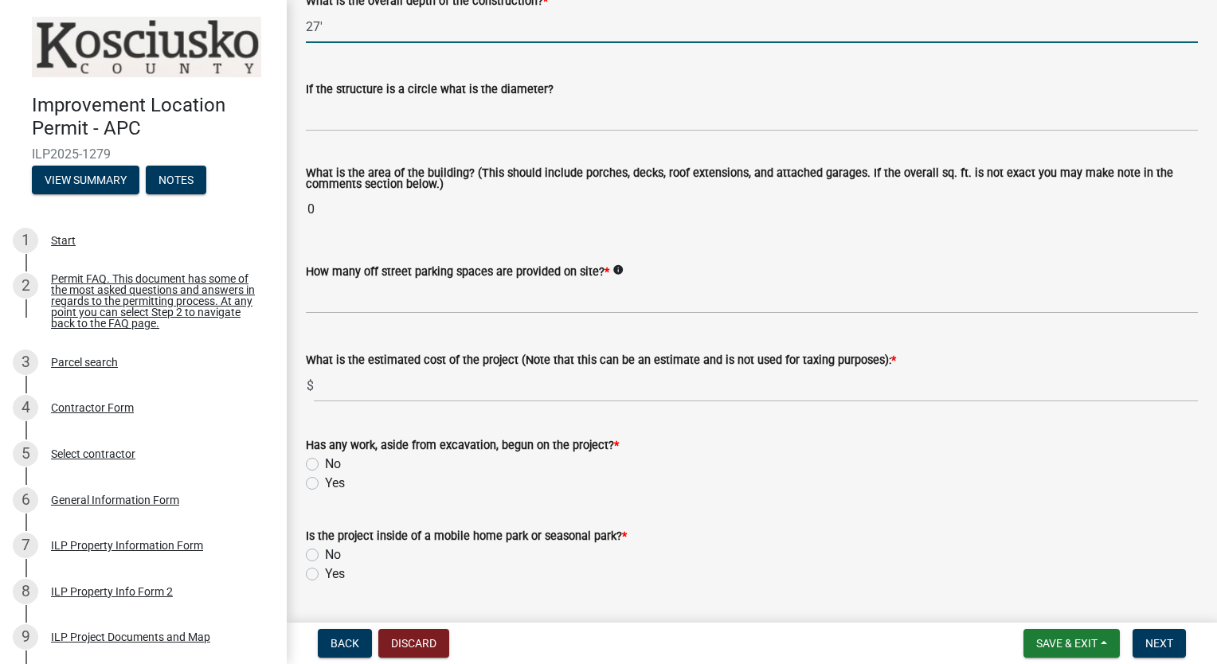
scroll to position [926, 0]
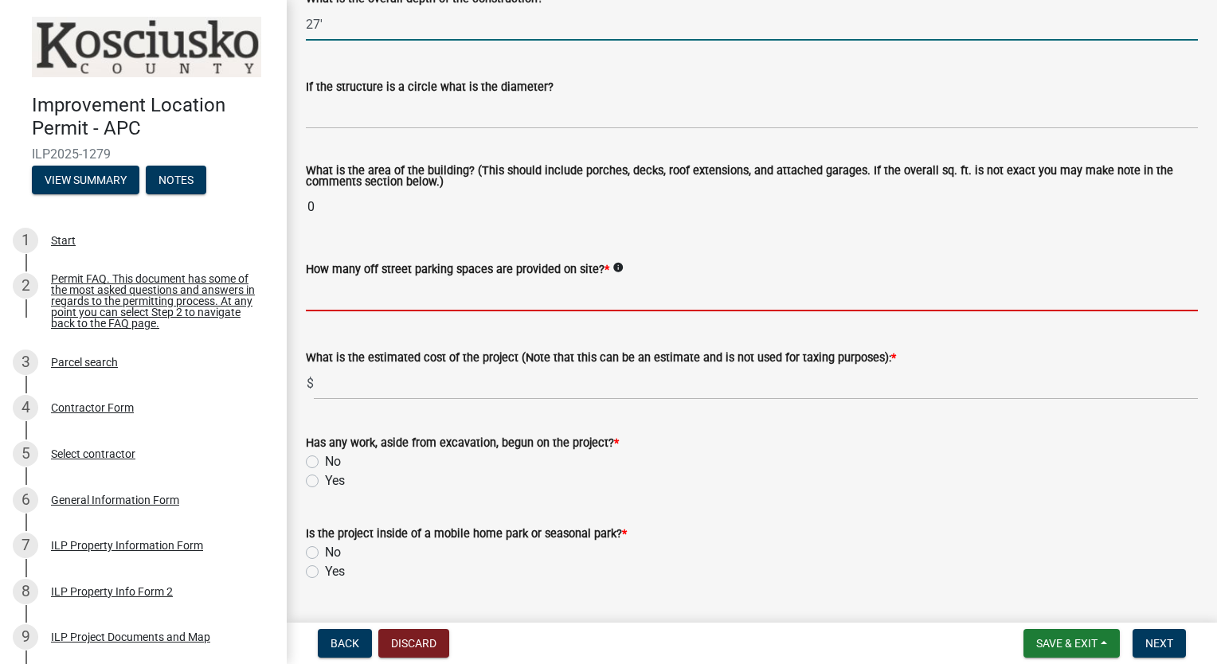
type input "27.00"
click at [387, 295] on wm-data-entity-input-list "Some properties, due to their configuration, may have multiples of a type yard …" at bounding box center [752, 14] width 892 height 1702
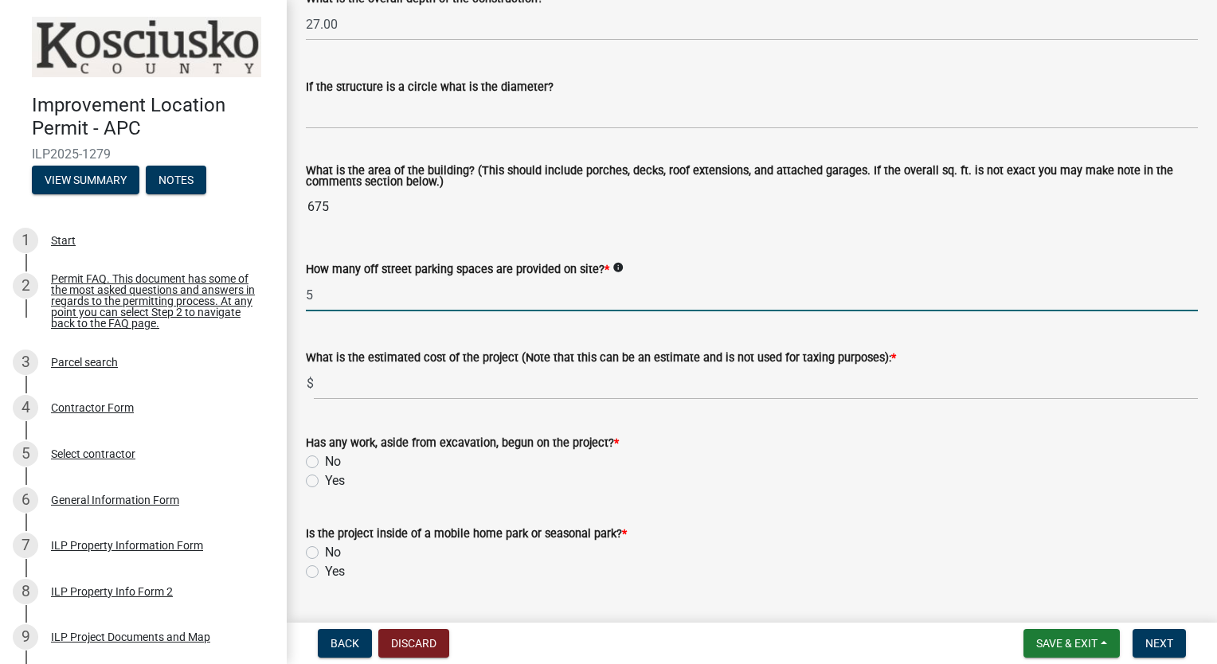
type input "5"
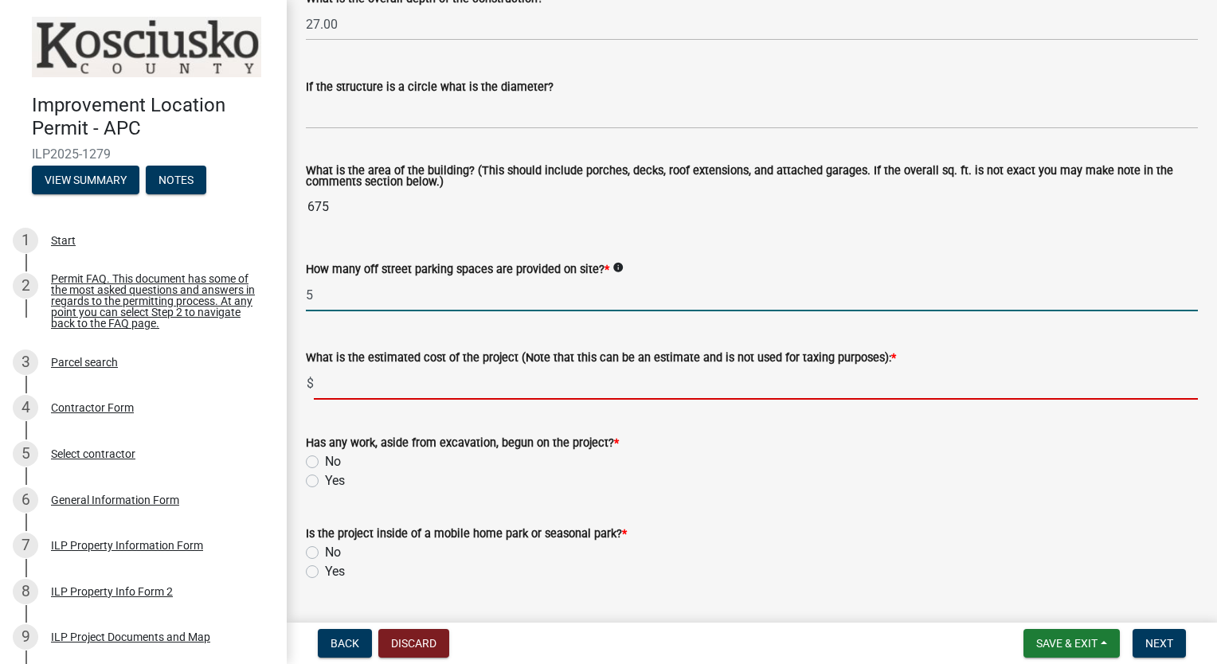
click at [386, 389] on input "text" at bounding box center [756, 383] width 884 height 33
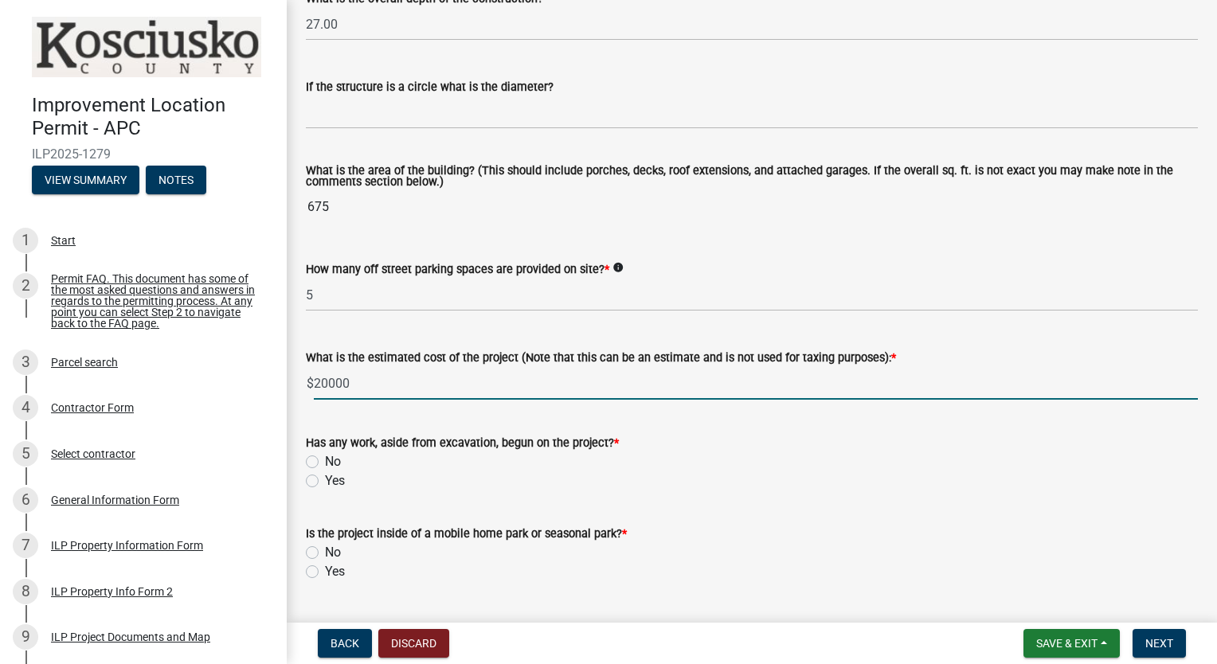
type input "20000"
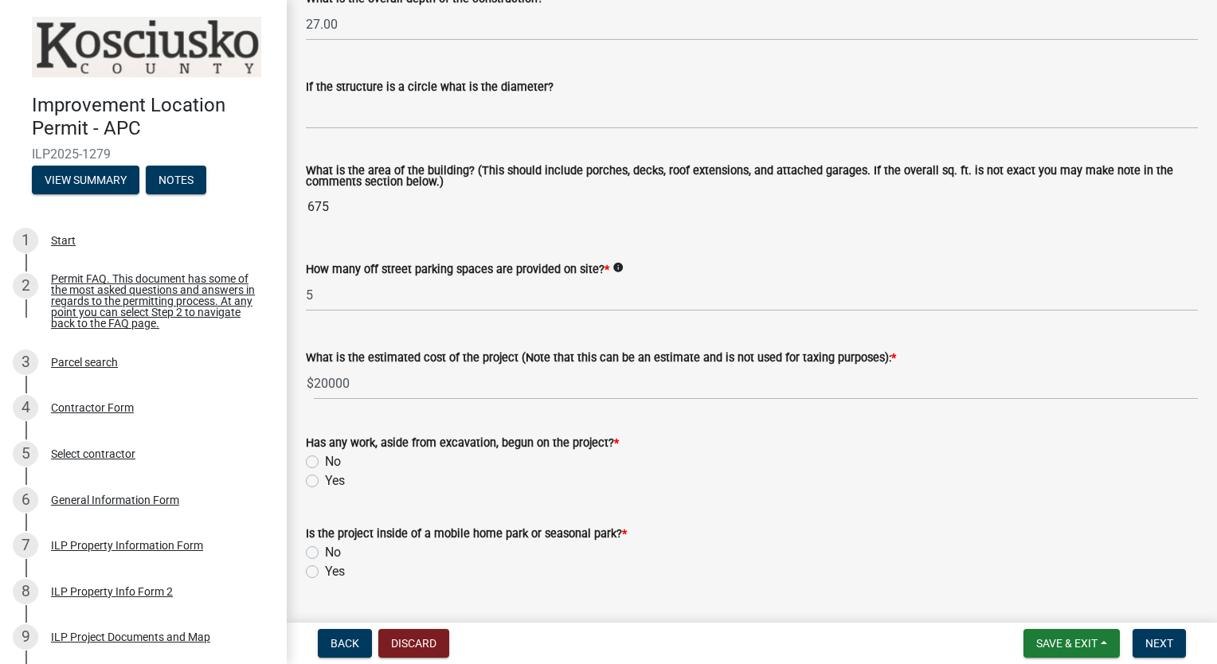
click at [325, 464] on label "No" at bounding box center [333, 461] width 16 height 19
click at [325, 463] on input "No" at bounding box center [330, 457] width 10 height 10
radio input "true"
click at [325, 551] on label "No" at bounding box center [333, 552] width 16 height 19
click at [325, 551] on input "No" at bounding box center [330, 548] width 10 height 10
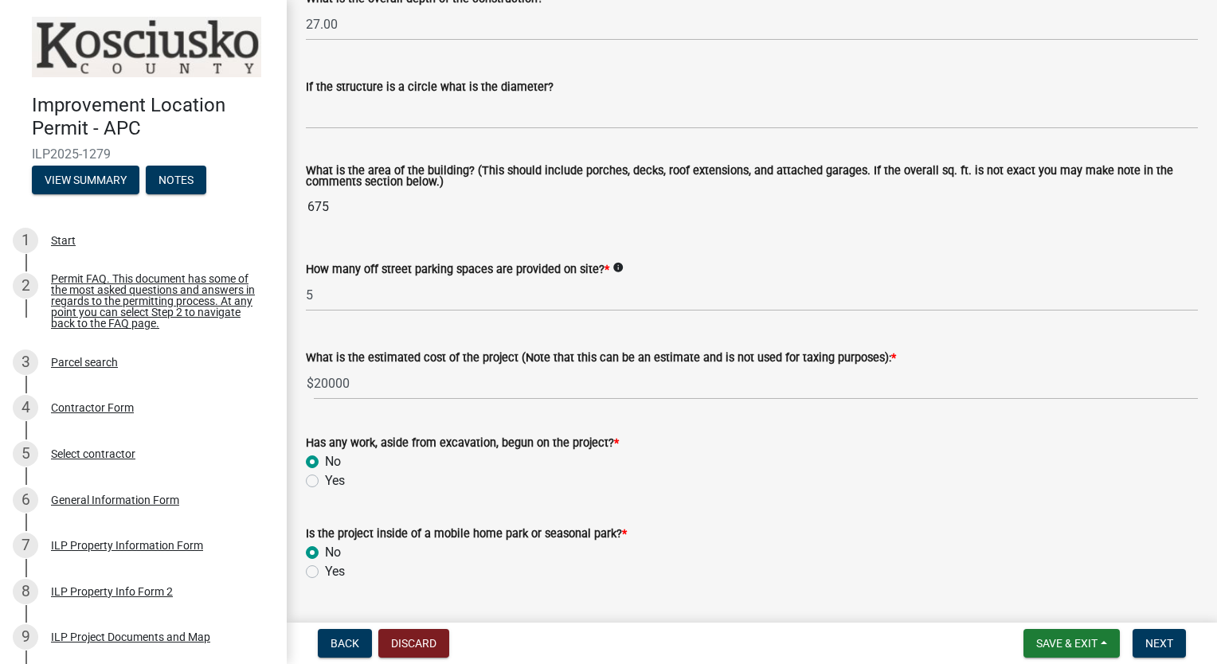
radio input "true"
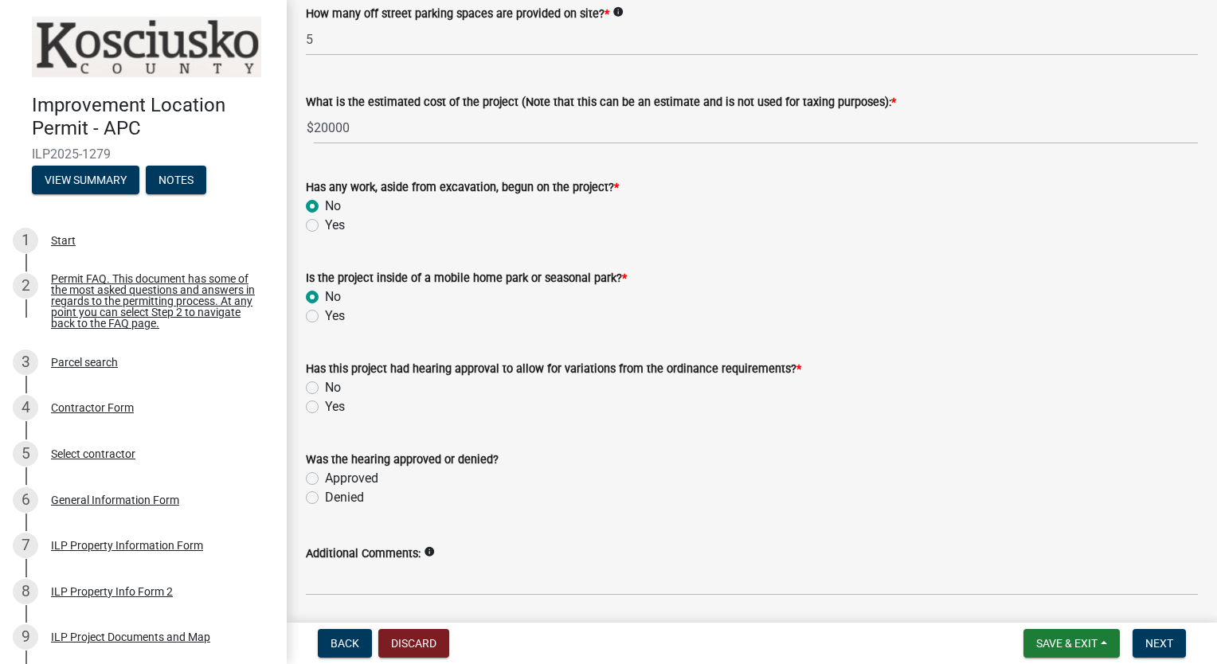
scroll to position [1236, 0]
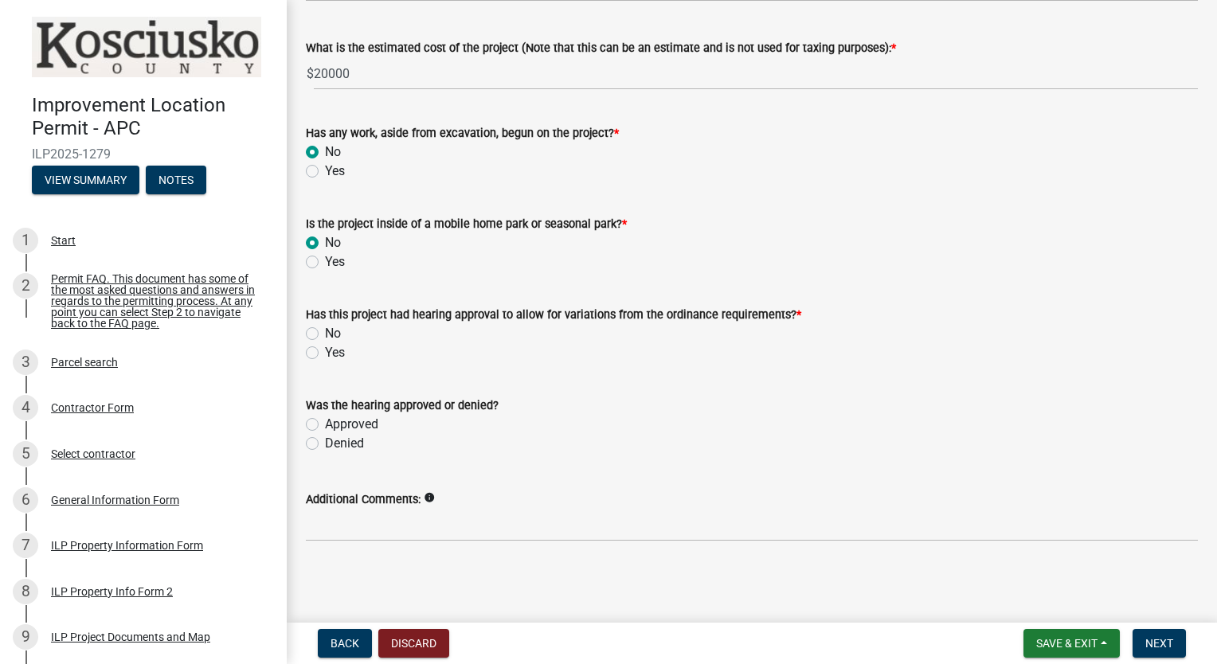
click at [325, 335] on label "No" at bounding box center [333, 333] width 16 height 19
click at [325, 335] on input "No" at bounding box center [330, 329] width 10 height 10
radio input "true"
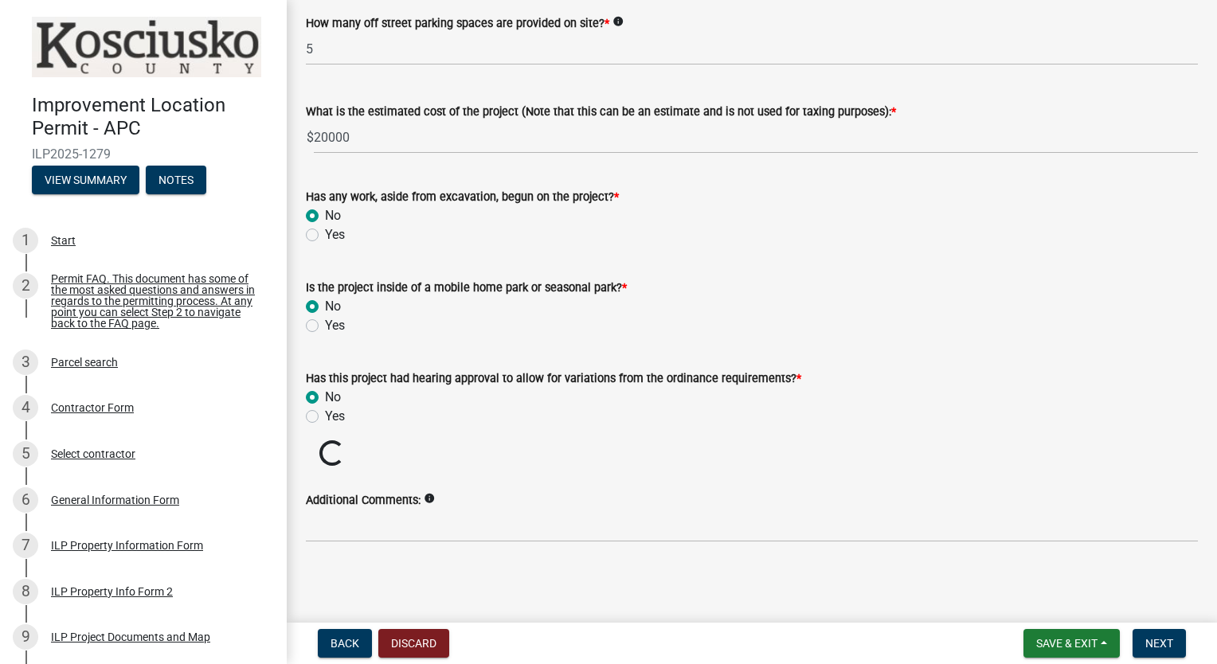
scroll to position [1146, 0]
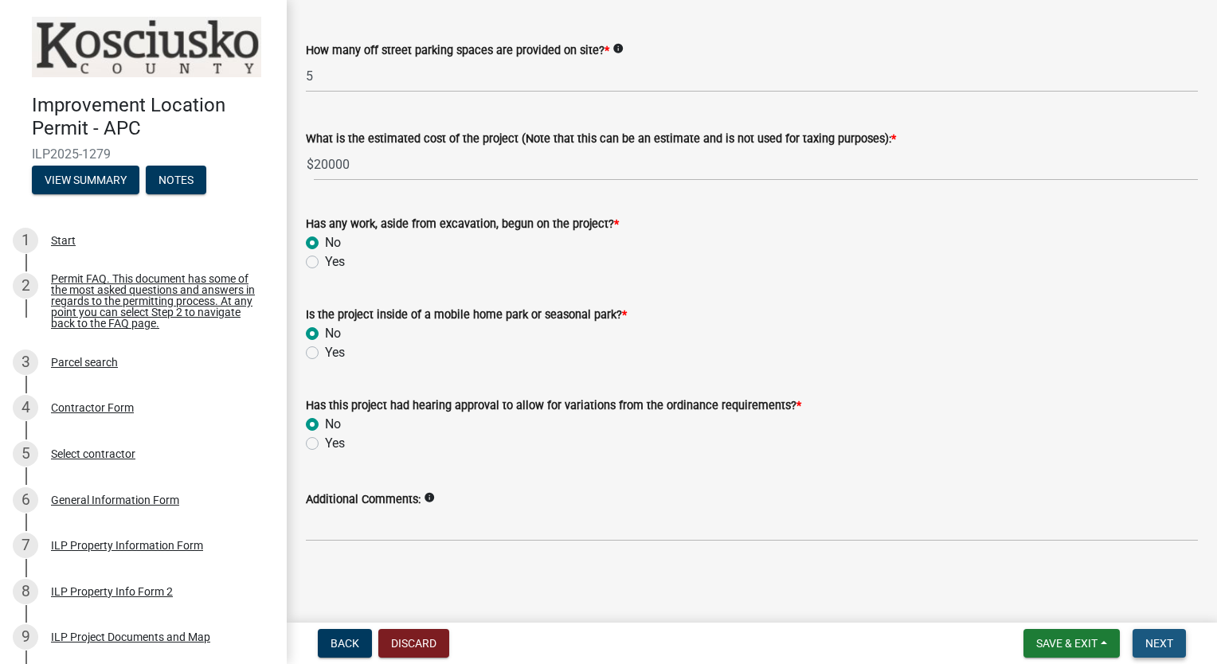
click at [1167, 649] on span "Next" at bounding box center [1160, 643] width 28 height 13
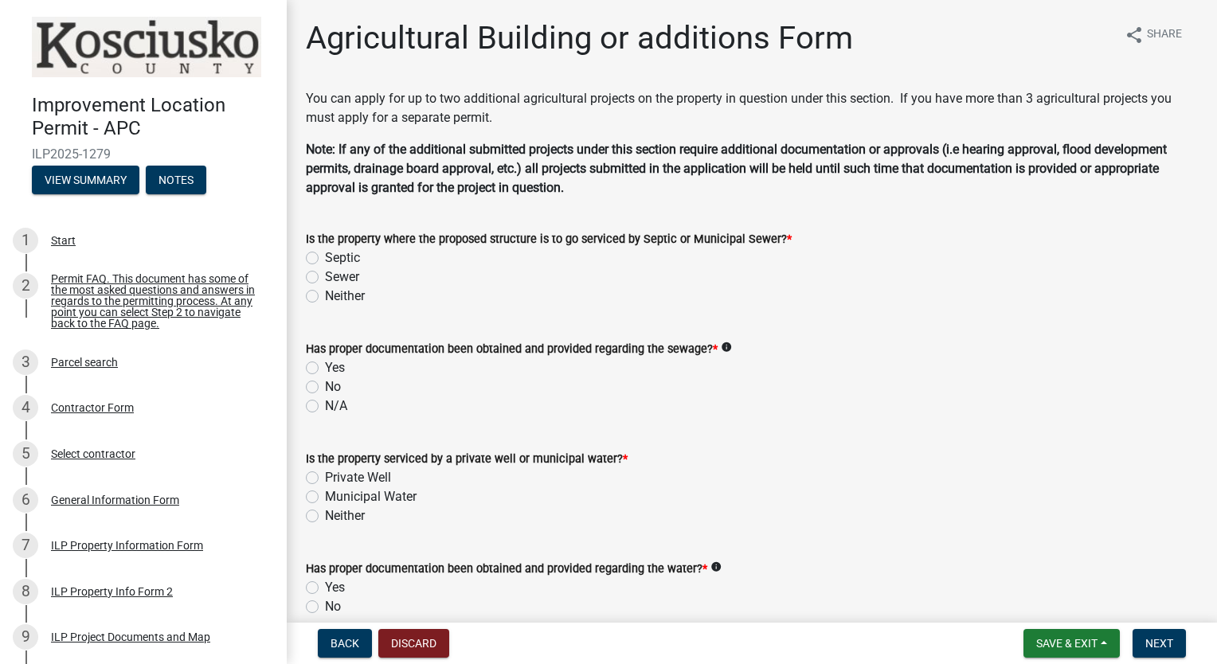
click at [325, 257] on label "Septic" at bounding box center [342, 258] width 35 height 19
click at [325, 257] on input "Septic" at bounding box center [330, 254] width 10 height 10
radio input "true"
click at [325, 386] on label "No" at bounding box center [333, 387] width 16 height 19
click at [325, 386] on input "No" at bounding box center [330, 383] width 10 height 10
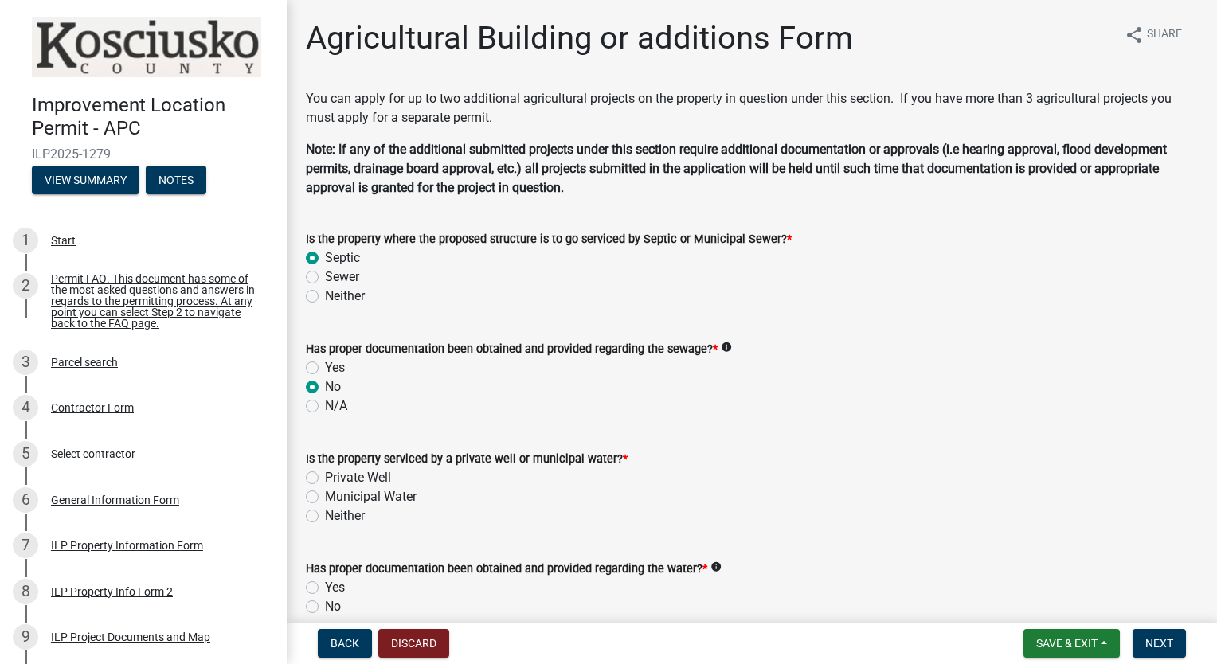
radio input "true"
click at [325, 407] on label "N/A" at bounding box center [336, 406] width 22 height 19
click at [325, 407] on input "N/A" at bounding box center [330, 402] width 10 height 10
radio input "true"
click at [325, 476] on label "Private Well" at bounding box center [358, 477] width 66 height 19
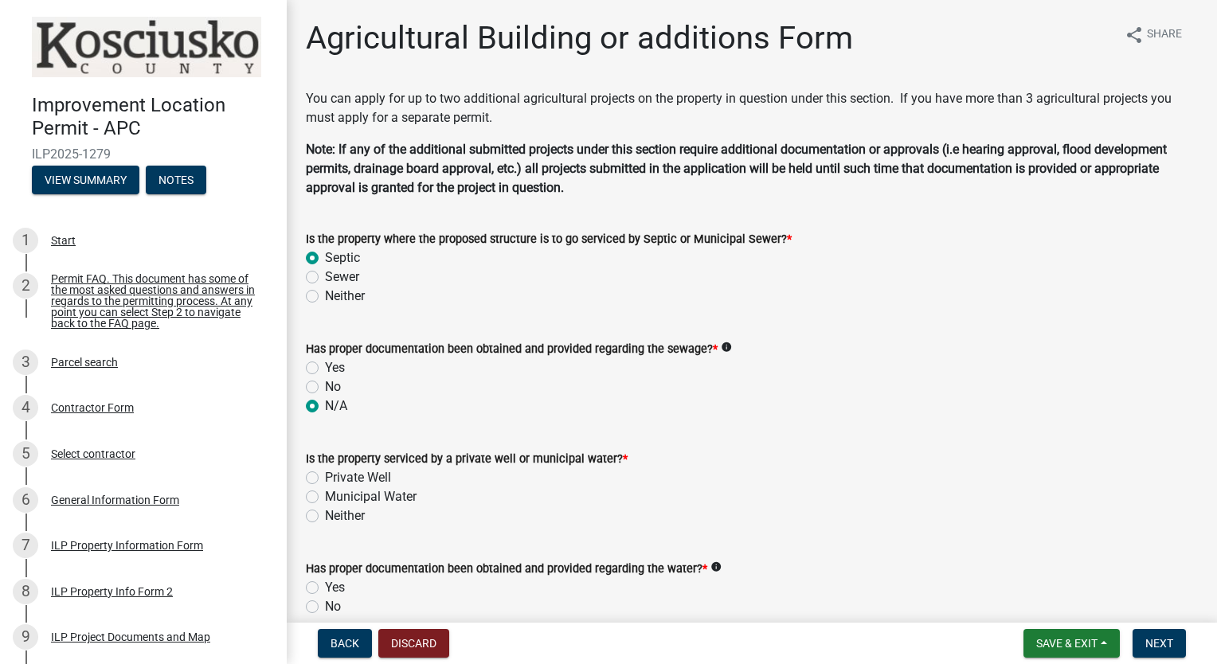
click at [325, 476] on input "Private Well" at bounding box center [330, 473] width 10 height 10
radio input "true"
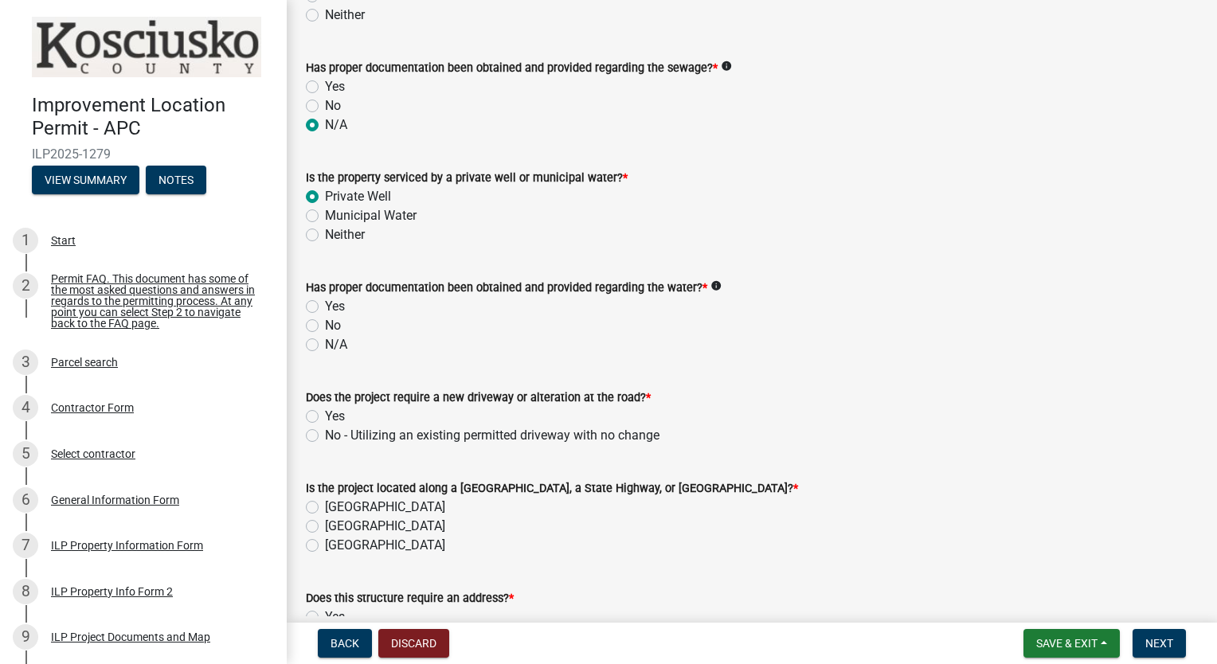
scroll to position [283, 0]
click at [325, 342] on label "N/A" at bounding box center [336, 343] width 22 height 19
click at [325, 342] on input "N/A" at bounding box center [330, 339] width 10 height 10
radio input "true"
click at [325, 429] on label "No - Utilizing an existing permitted driveway with no change" at bounding box center [492, 434] width 335 height 19
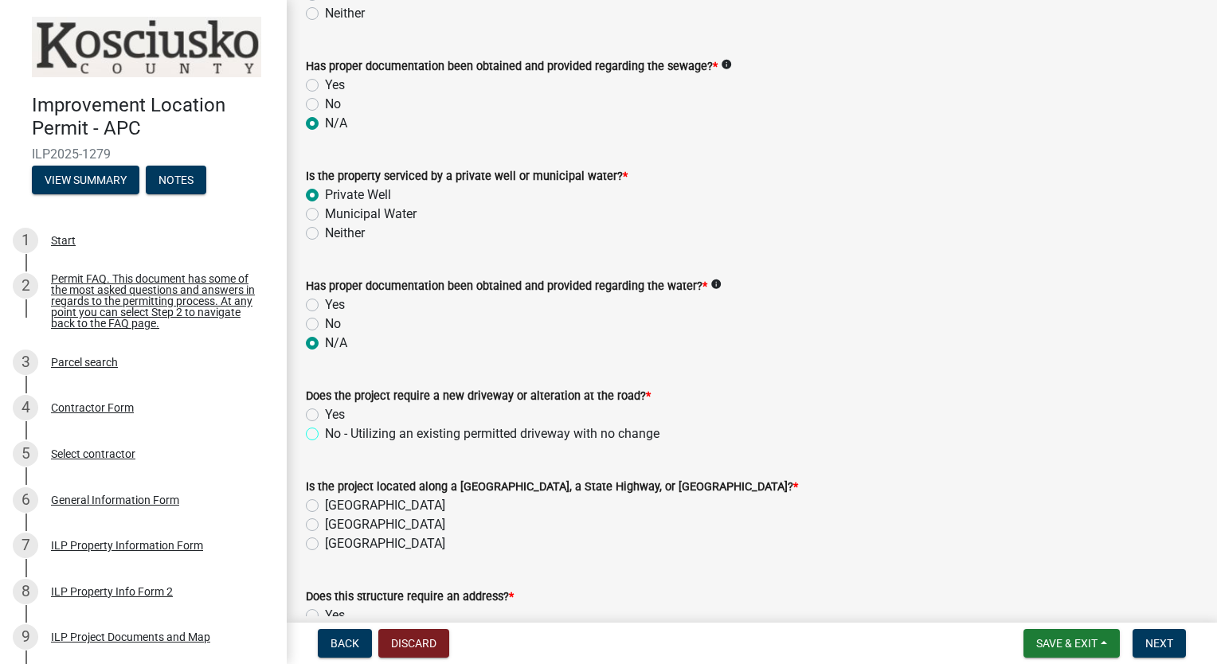
click at [325, 429] on input "No - Utilizing an existing permitted driveway with no change" at bounding box center [330, 430] width 10 height 10
radio input "true"
click at [325, 509] on label "[GEOGRAPHIC_DATA]" at bounding box center [385, 505] width 120 height 19
click at [325, 507] on input "[GEOGRAPHIC_DATA]" at bounding box center [330, 501] width 10 height 10
radio input "true"
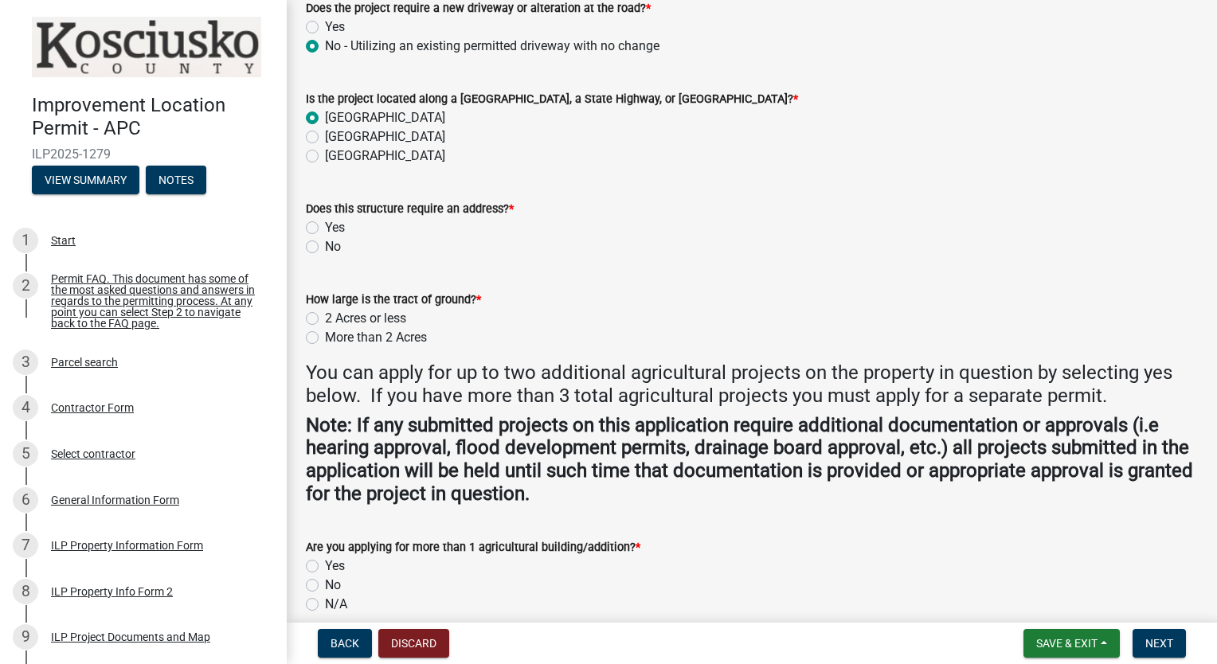
scroll to position [679, 0]
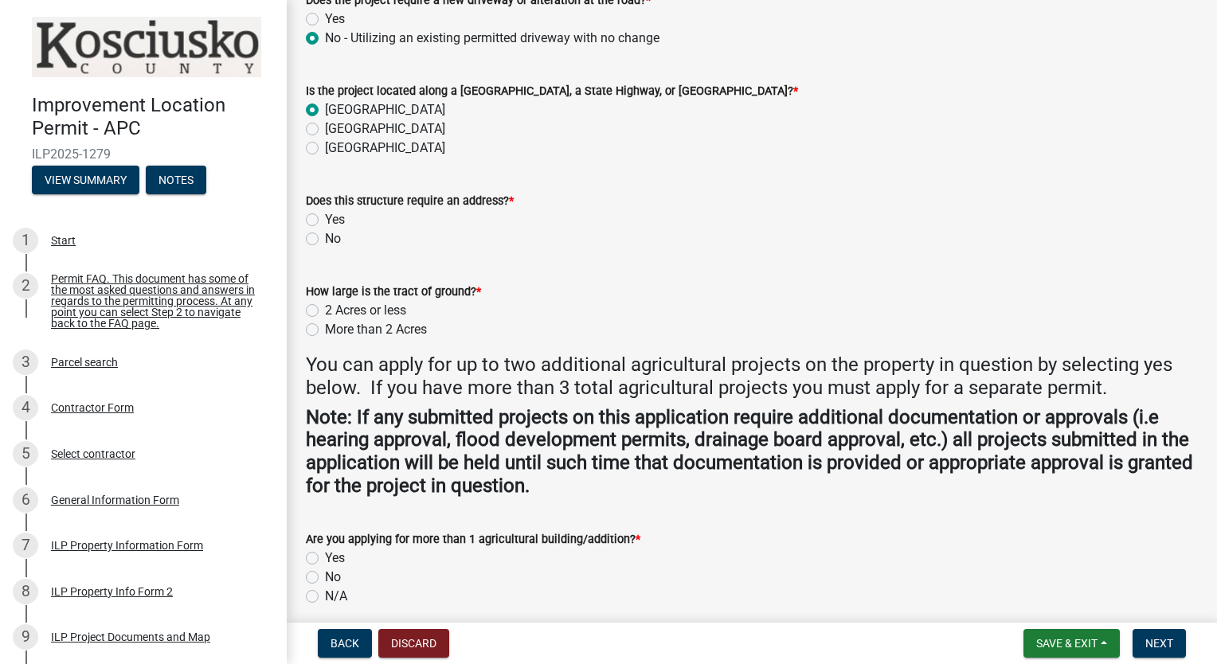
click at [325, 240] on label "No" at bounding box center [333, 238] width 16 height 19
click at [325, 240] on input "No" at bounding box center [330, 234] width 10 height 10
radio input "true"
click at [315, 338] on div "More than 2 Acres" at bounding box center [752, 329] width 892 height 19
click at [325, 329] on label "More than 2 Acres" at bounding box center [376, 329] width 102 height 19
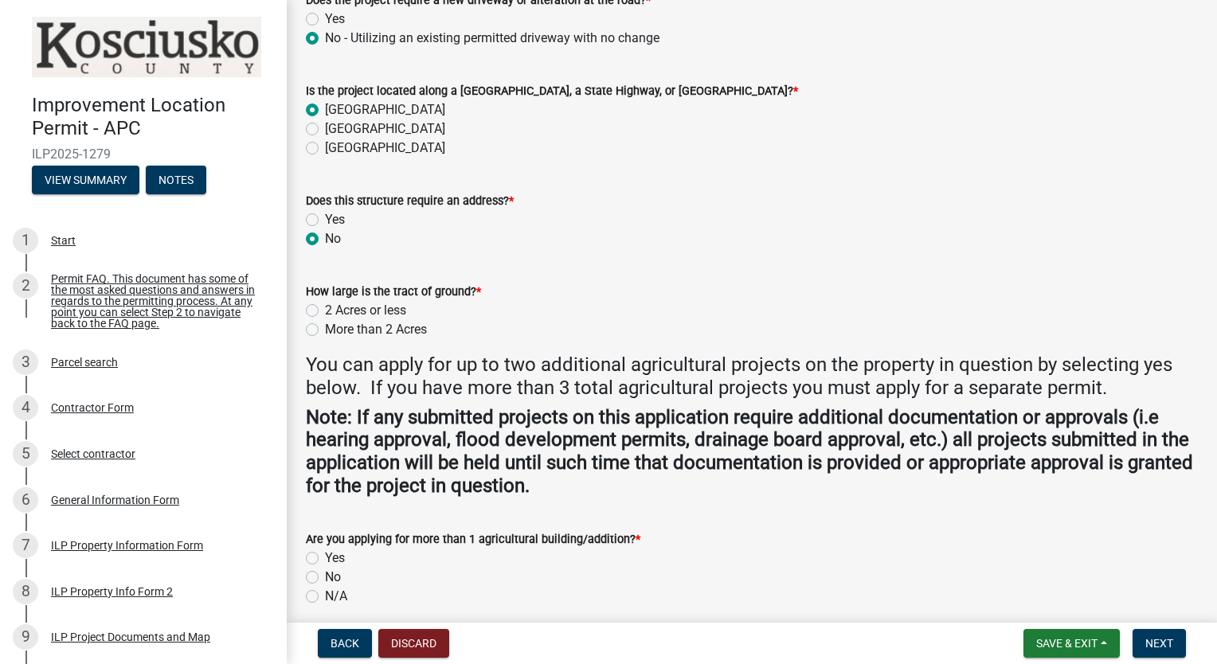
click at [325, 329] on input "More than 2 Acres" at bounding box center [330, 325] width 10 height 10
radio input "true"
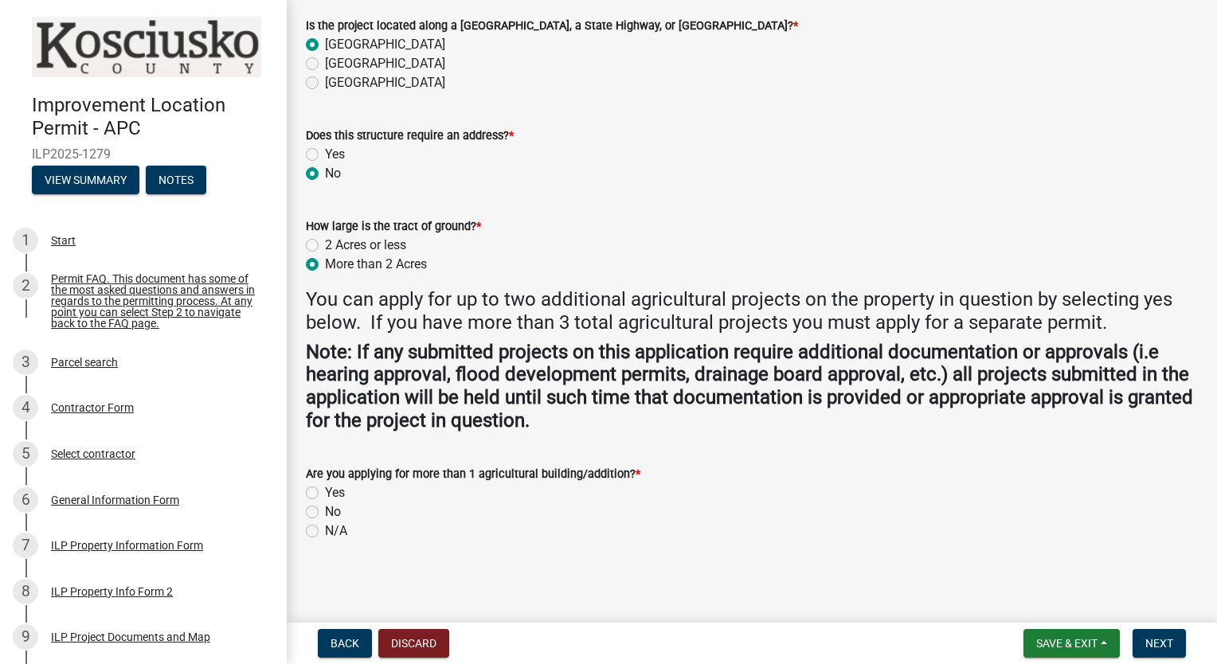
click at [325, 509] on label "No" at bounding box center [333, 512] width 16 height 19
click at [325, 509] on input "No" at bounding box center [330, 508] width 10 height 10
radio input "true"
click at [1163, 646] on span "Next" at bounding box center [1160, 643] width 28 height 13
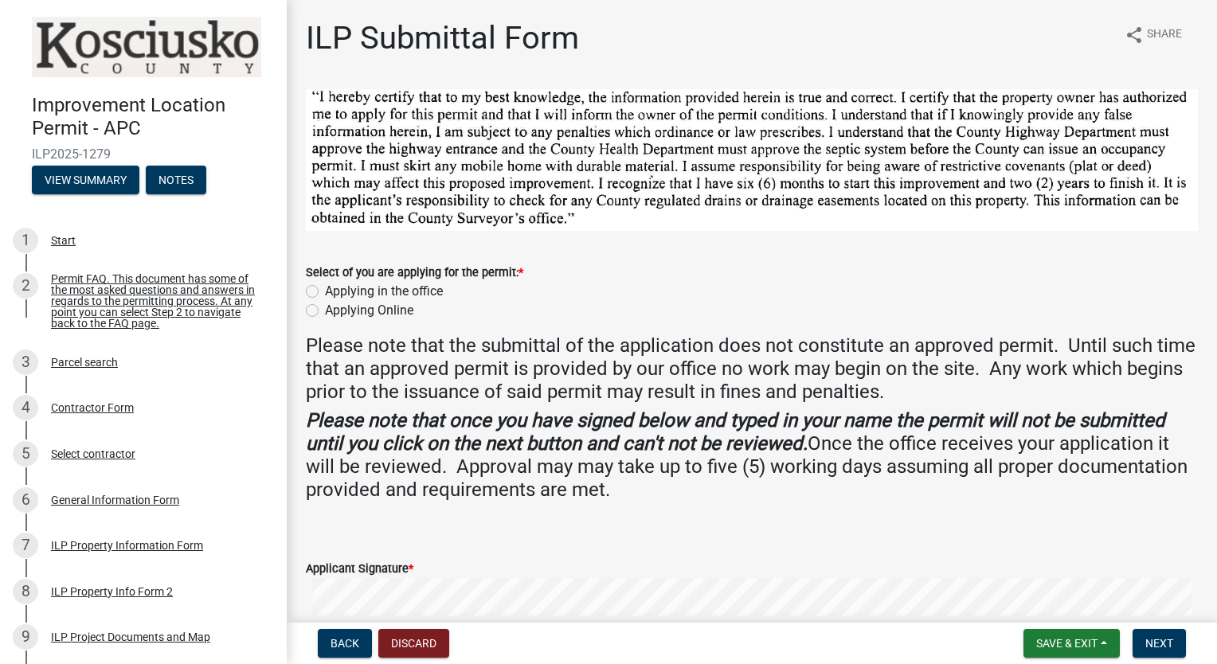
click at [325, 308] on label "Applying Online" at bounding box center [369, 310] width 88 height 19
click at [325, 308] on input "Applying Online" at bounding box center [330, 306] width 10 height 10
radio input "true"
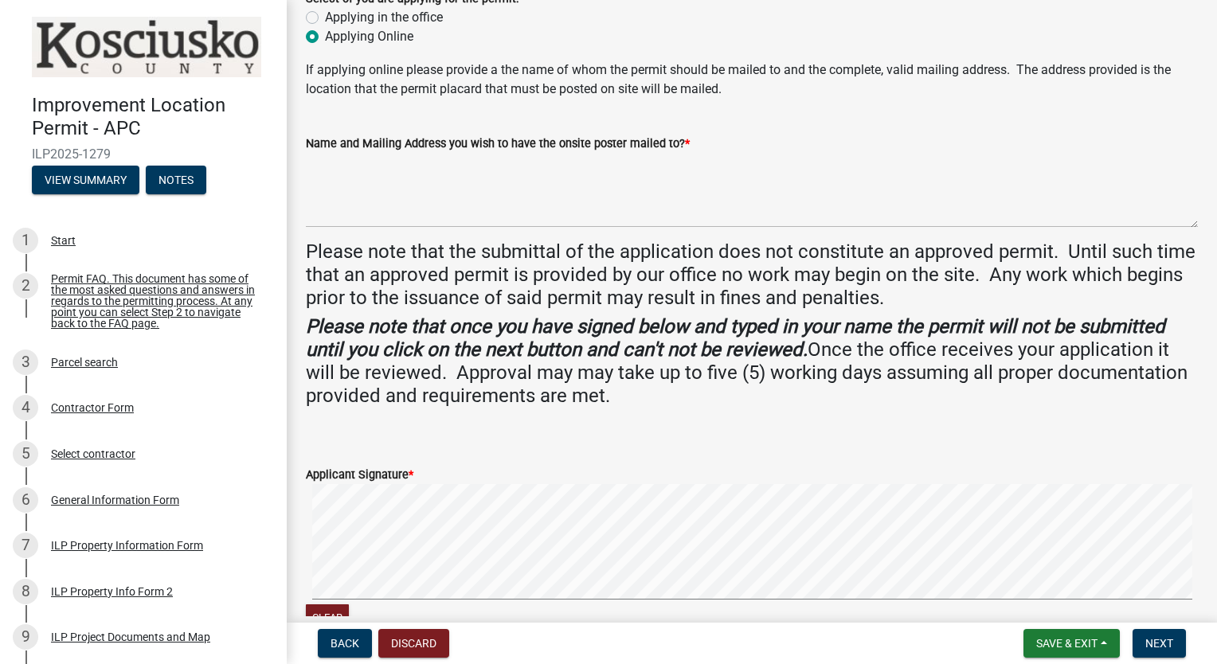
scroll to position [275, 0]
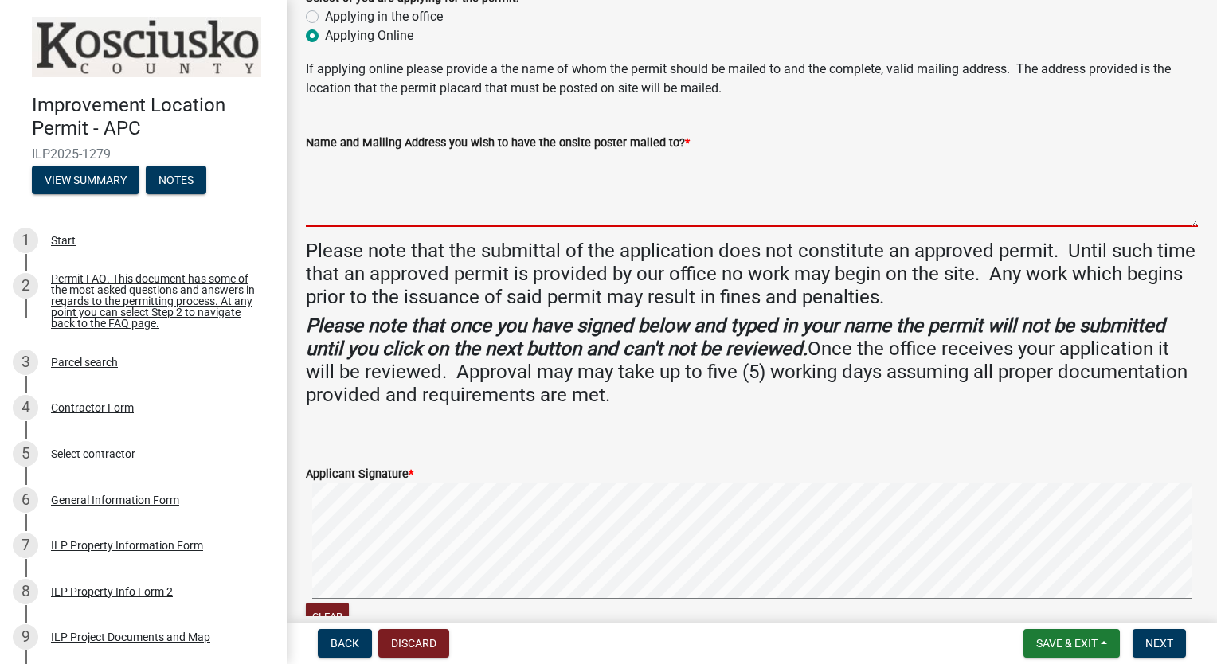
click at [502, 212] on textarea "Name and Mailing Address you wish to have the onsite poster mailed to? *" at bounding box center [752, 189] width 892 height 75
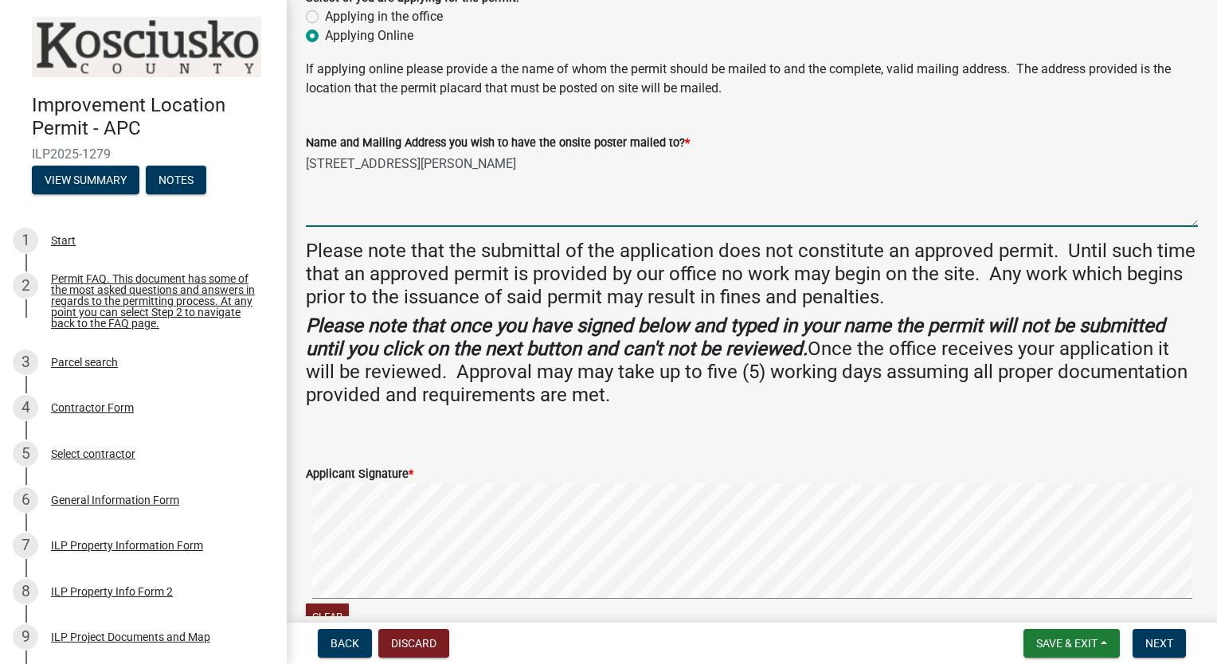
click at [943, 467] on form "Applicant Signature * Clear" at bounding box center [752, 539] width 892 height 189
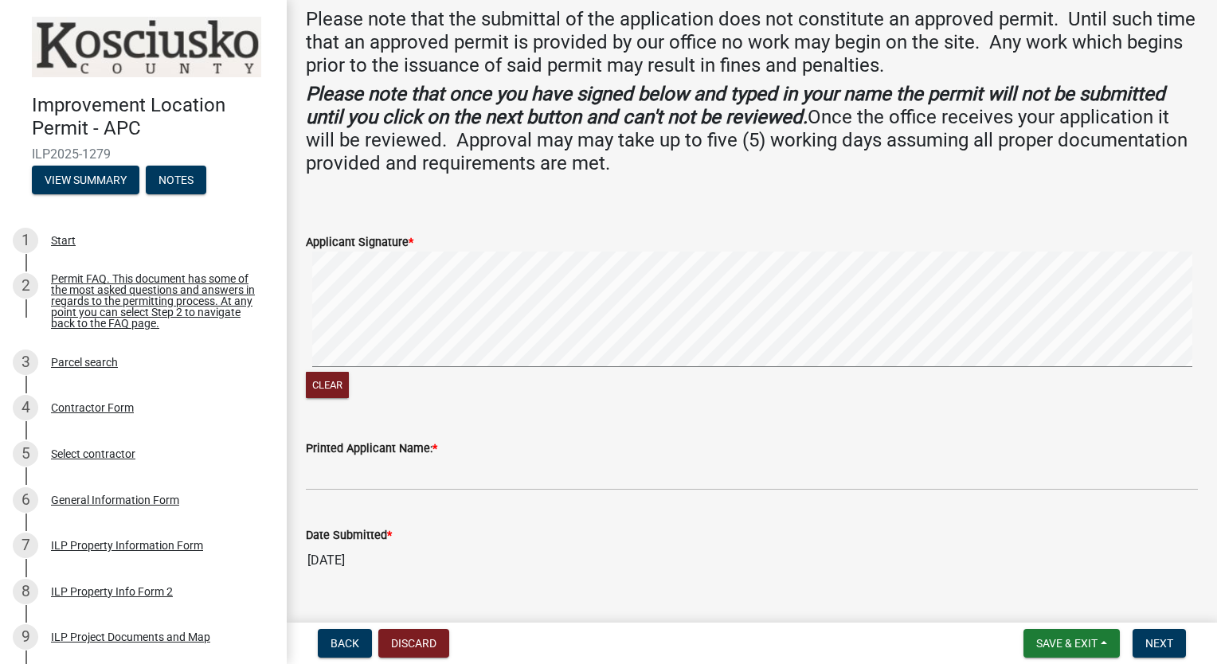
scroll to position [539, 0]
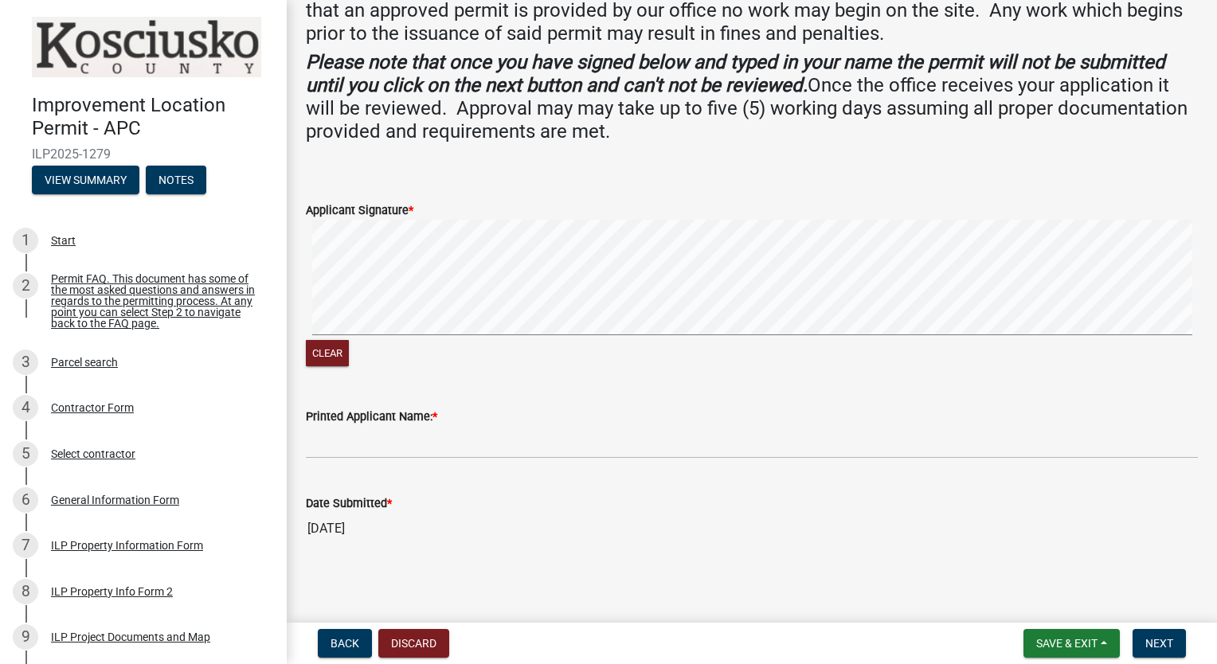
type textarea "[STREET_ADDRESS][PERSON_NAME]"
click at [391, 441] on input "Printed Applicant Name: *" at bounding box center [752, 442] width 892 height 33
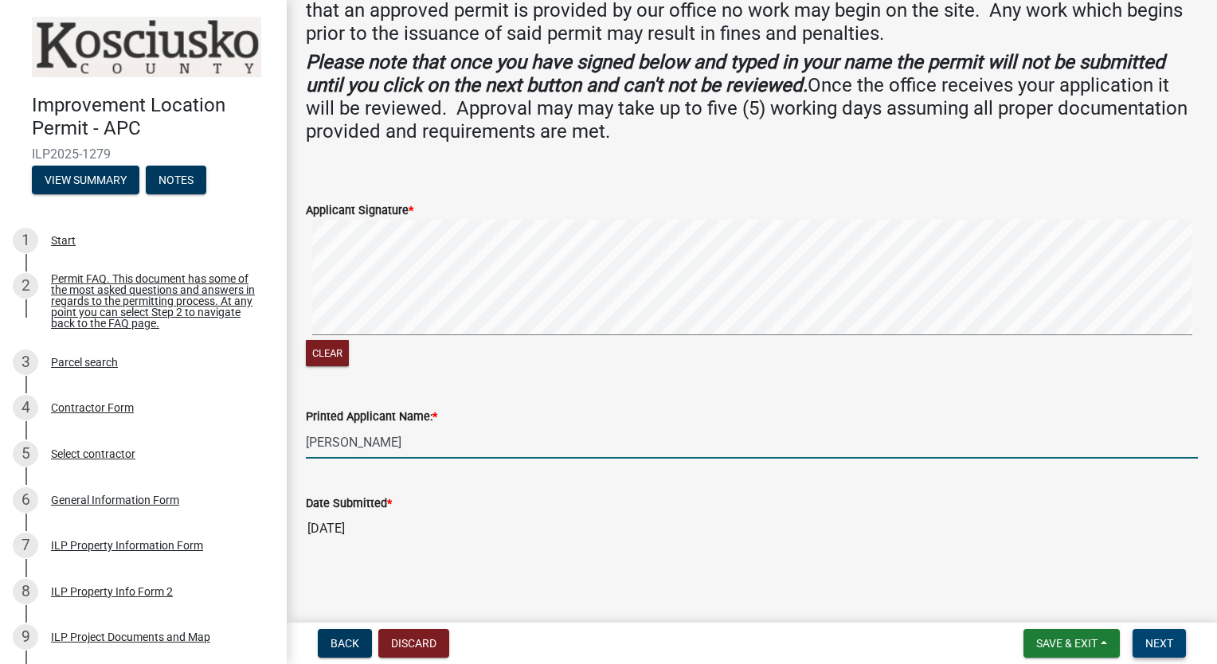
type input "[PERSON_NAME]"
click at [1144, 641] on button "Next" at bounding box center [1159, 643] width 53 height 29
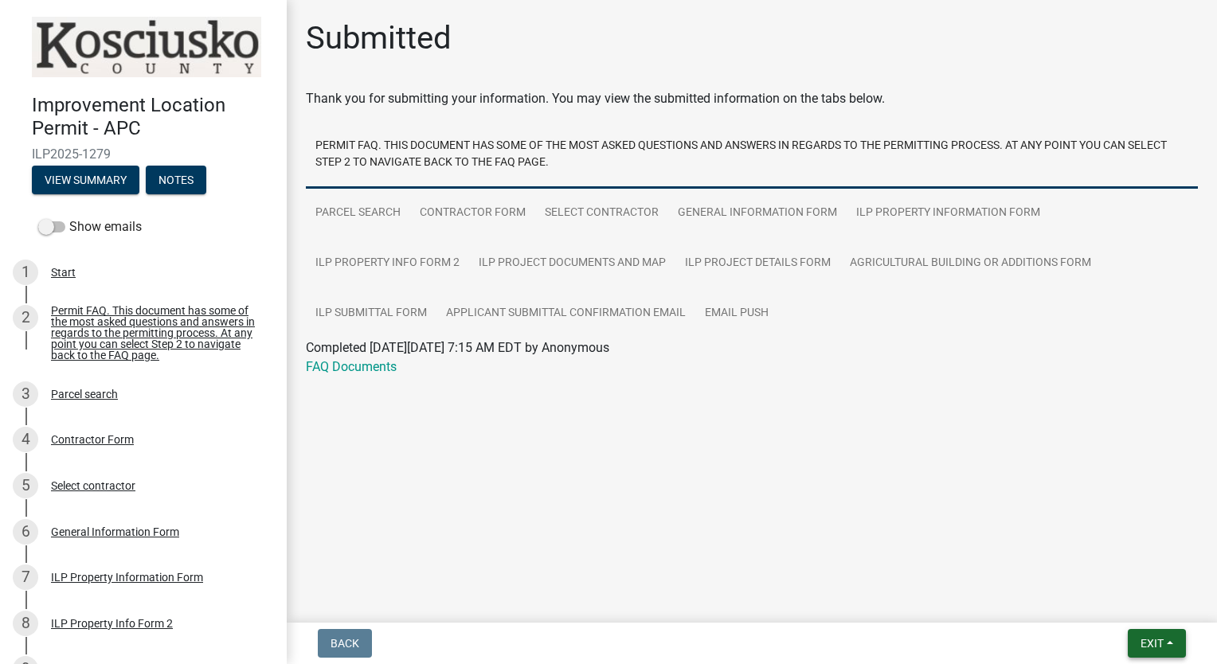
click at [1142, 637] on span "Exit" at bounding box center [1152, 643] width 23 height 13
click at [1096, 597] on button "Save & Exit" at bounding box center [1123, 602] width 127 height 38
